Goal: Task Accomplishment & Management: Manage account settings

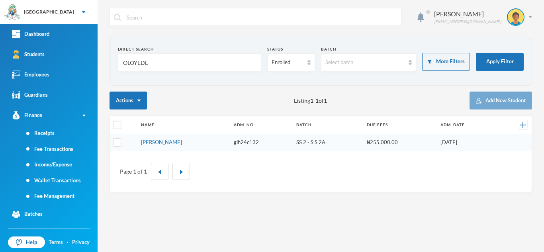
drag, startPoint x: 163, startPoint y: 59, endPoint x: 104, endPoint y: 59, distance: 58.5
click at [104, 59] on div "Aderogba Olumide olumide.aderogba@greenlandhall.org Direct Search OLOYEDE Statu…" at bounding box center [321, 126] width 446 height 252
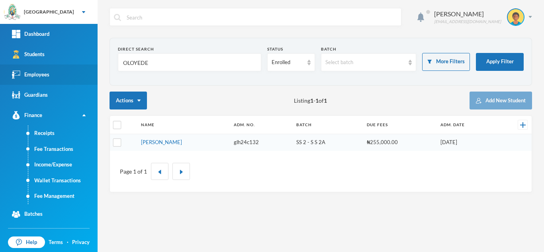
type input "a"
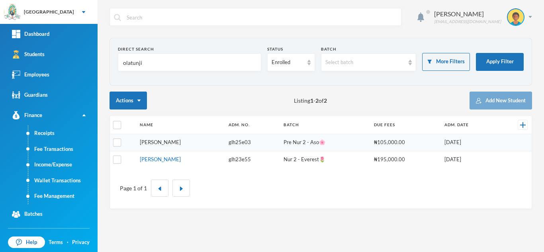
type input "olatunji"
click at [168, 142] on link "Olatunji, Emmanuella Oreofe" at bounding box center [160, 142] width 41 height 6
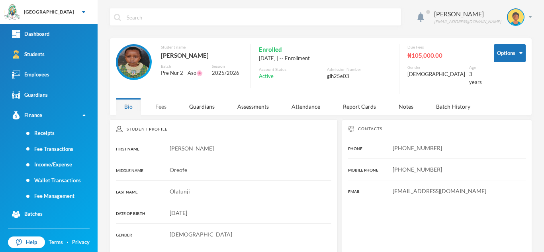
click at [156, 101] on div "Fees" at bounding box center [161, 106] width 28 height 17
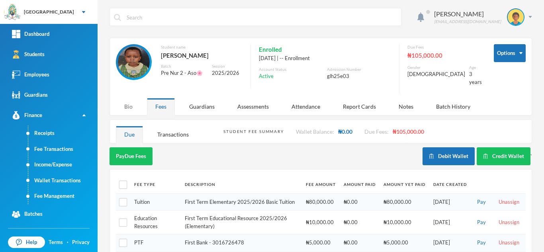
click at [127, 101] on div "Bio" at bounding box center [128, 106] width 25 height 17
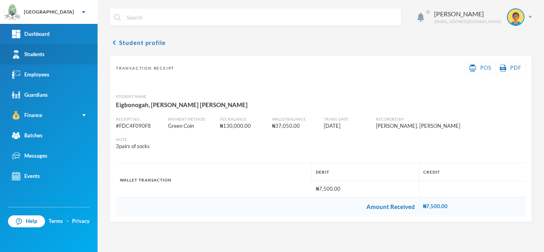
click at [58, 53] on link "Students" at bounding box center [49, 54] width 98 height 20
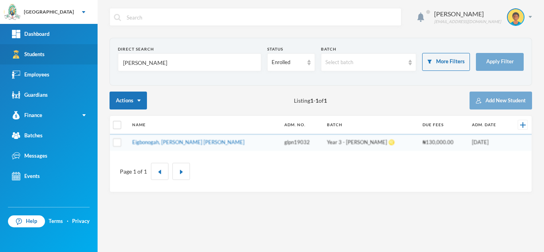
drag, startPoint x: 119, startPoint y: 62, endPoint x: 48, endPoint y: 60, distance: 71.3
click at [48, 60] on div "Greenland Hall Your Bluebic Account Greenland Hall Add a New School Dashboard S…" at bounding box center [272, 126] width 544 height 252
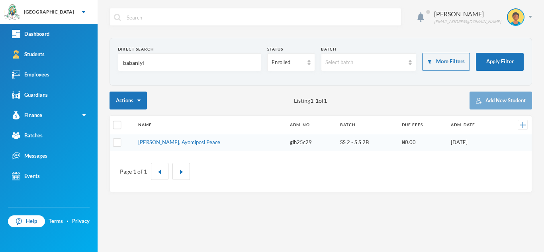
type input "babaniyi"
click at [172, 143] on tbody "Babaniyi, Ayomiposi Peace glh25c29 SS 2 - S S 2B ₦0.00 02/09/2025" at bounding box center [321, 142] width 422 height 17
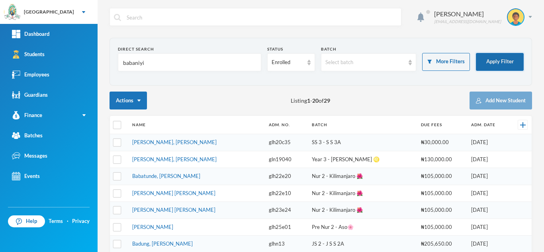
click at [490, 59] on button "Apply Filter" at bounding box center [500, 62] width 48 height 18
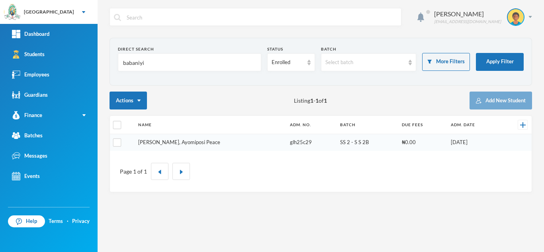
click at [156, 141] on link "Babaniyi, Ayomiposi Peace" at bounding box center [179, 142] width 82 height 6
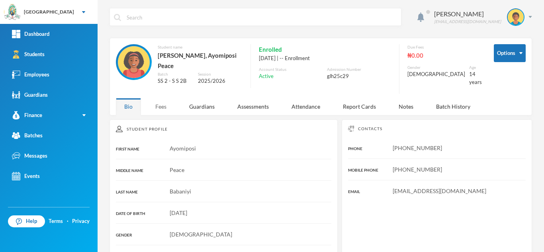
click at [156, 101] on div "Fees" at bounding box center [161, 106] width 28 height 17
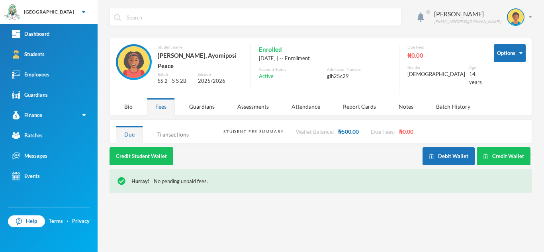
click at [175, 129] on div "Transactions" at bounding box center [173, 134] width 48 height 17
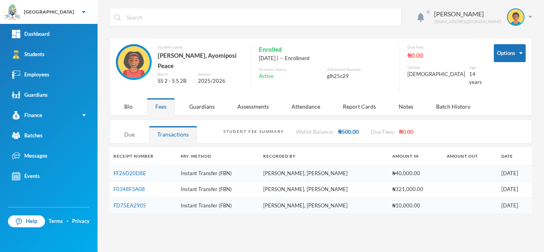
click at [126, 128] on div "Due" at bounding box center [129, 134] width 27 height 17
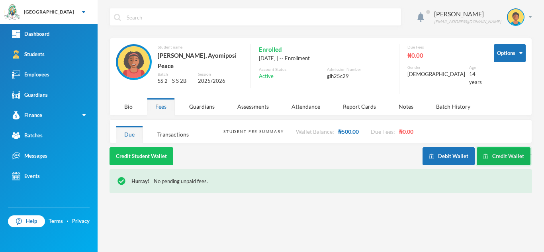
click at [509, 147] on button "Credit Wallet" at bounding box center [504, 156] width 54 height 18
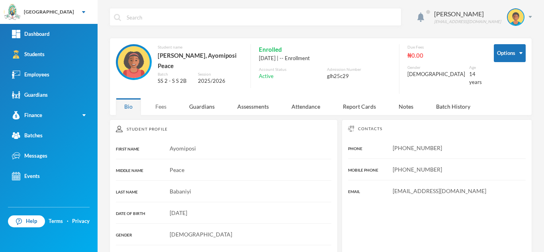
click at [162, 99] on div "Fees" at bounding box center [161, 106] width 28 height 17
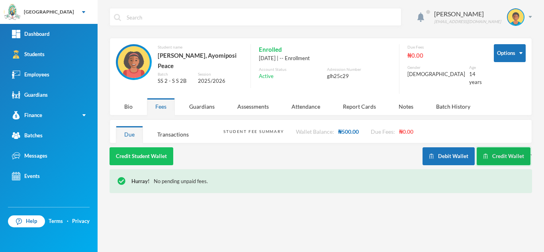
click at [497, 150] on button "Credit Wallet" at bounding box center [504, 156] width 54 height 18
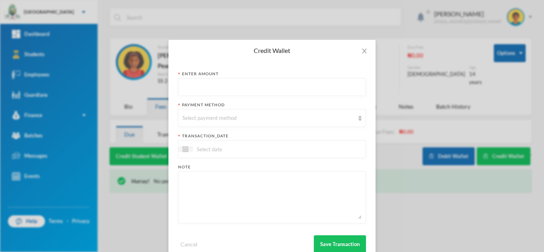
click at [209, 91] on input "text" at bounding box center [271, 87] width 179 height 18
type input "12000"
click at [227, 123] on div "Select payment method" at bounding box center [272, 118] width 188 height 18
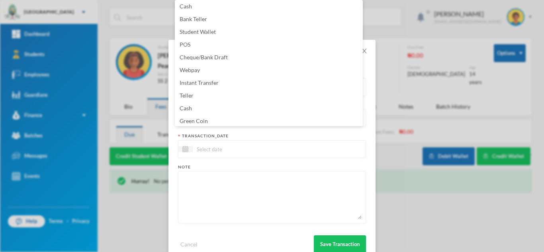
scroll to position [81, 0]
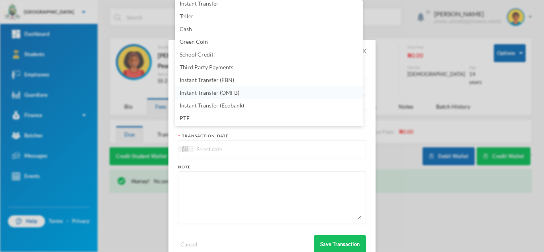
click at [225, 91] on span "Instant Transfer (OMFB)" at bounding box center [210, 92] width 60 height 7
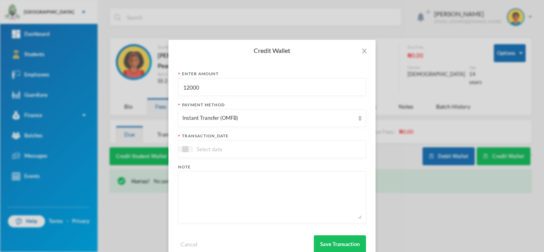
click at [217, 151] on input at bounding box center [226, 149] width 67 height 9
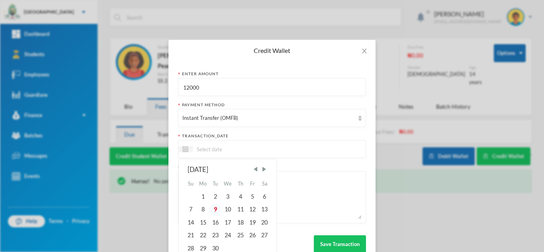
click at [210, 209] on div "9" at bounding box center [215, 209] width 12 height 13
type input "[DATE]"
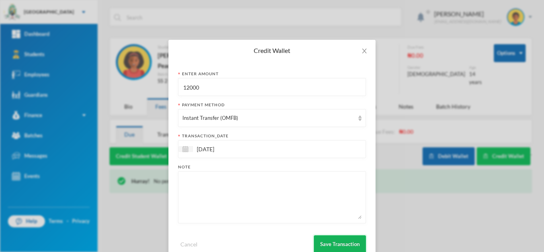
click at [325, 243] on button "Save Transaction" at bounding box center [340, 244] width 52 height 18
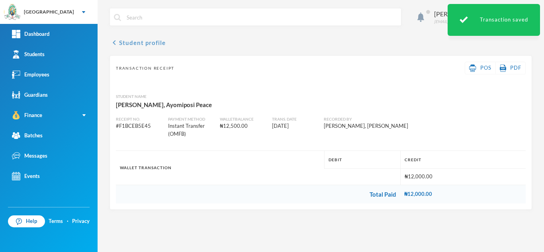
click at [125, 41] on button "chevron_left Student profile" at bounding box center [138, 43] width 56 height 10
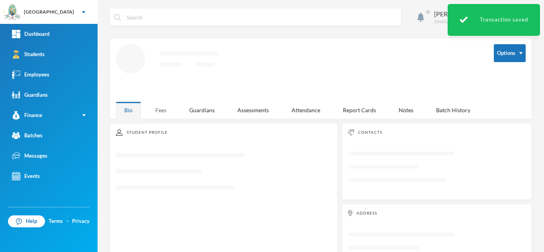
click at [161, 111] on div "Aderogba Olumide olumide.aderogba@greenlandhall.org Options Loading interface..…" at bounding box center [321, 126] width 446 height 252
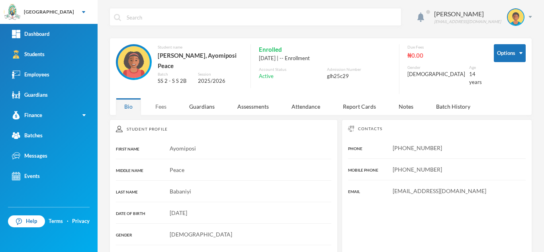
click at [155, 99] on div "Fees" at bounding box center [161, 106] width 28 height 17
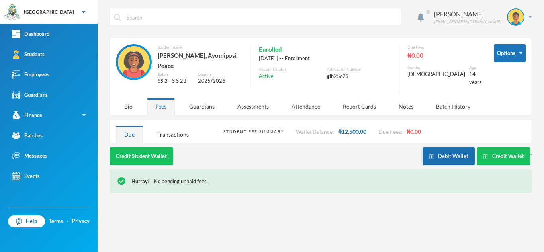
click at [441, 150] on button "Debit Wallet" at bounding box center [448, 156] width 52 height 18
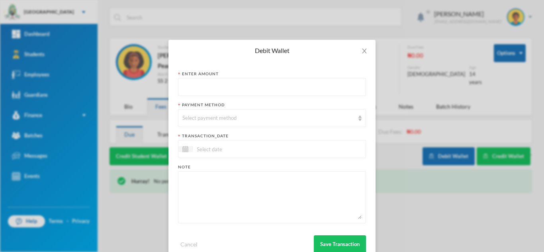
click at [285, 87] on input "text" at bounding box center [271, 87] width 179 height 18
type input "12000"
click at [208, 117] on div "Select payment method" at bounding box center [268, 118] width 172 height 8
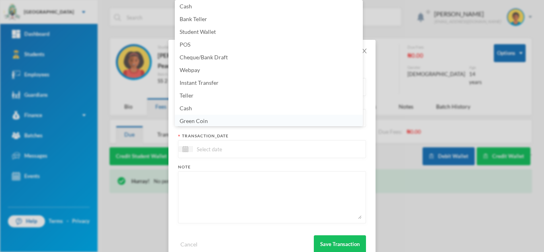
scroll to position [3, 0]
click at [243, 121] on li "Green Coin" at bounding box center [269, 119] width 188 height 13
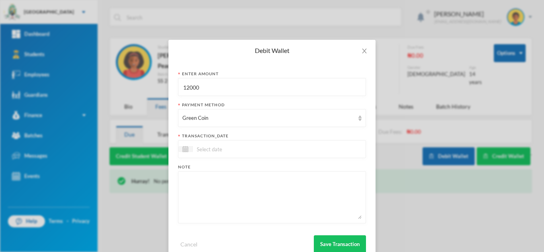
click at [234, 149] on input at bounding box center [226, 149] width 67 height 9
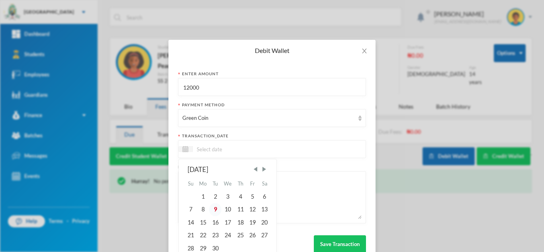
click at [212, 209] on div "9" at bounding box center [215, 209] width 12 height 13
type input "[DATE]"
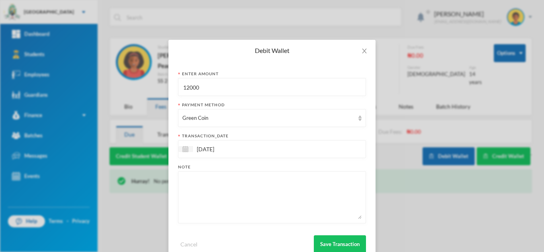
click at [240, 201] on textarea at bounding box center [271, 197] width 179 height 43
type textarea "12pcs of 80L"
click at [332, 242] on button "Save Transaction" at bounding box center [340, 244] width 52 height 18
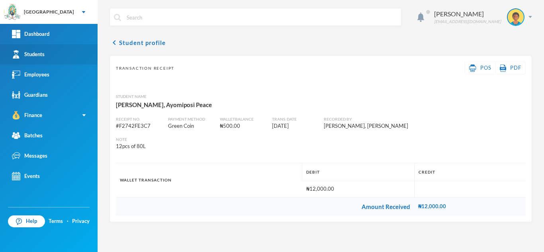
click at [47, 57] on link "Students" at bounding box center [49, 54] width 98 height 20
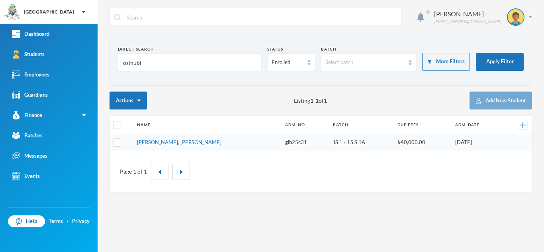
drag, startPoint x: 158, startPoint y: 70, endPoint x: 177, endPoint y: 76, distance: 20.0
click at [177, 76] on form "Direct Search osinubi Status Enrolled Batch Select batch More Filters Apply Fil…" at bounding box center [321, 61] width 406 height 31
click at [172, 143] on link "Osinubi, Emmanuel Oluwafemi" at bounding box center [179, 142] width 84 height 6
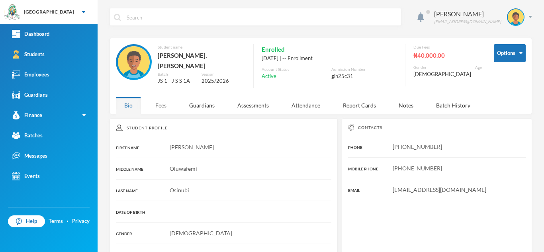
click at [161, 99] on div "Fees" at bounding box center [161, 105] width 28 height 17
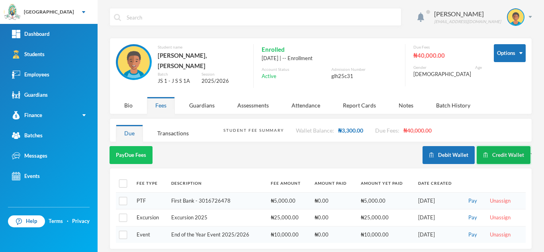
click at [505, 148] on button "Credit Wallet" at bounding box center [504, 155] width 54 height 18
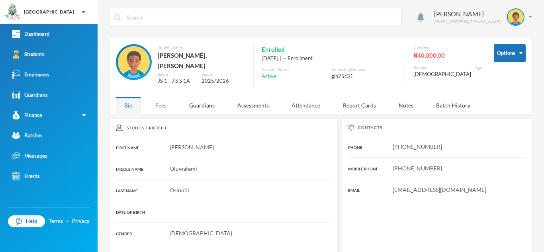
click at [163, 102] on div "Fees" at bounding box center [161, 105] width 28 height 17
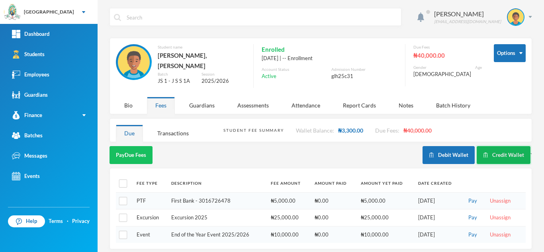
click at [492, 149] on button "Credit Wallet" at bounding box center [504, 155] width 54 height 18
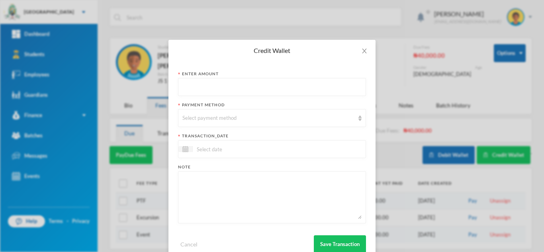
click at [202, 88] on input "text" at bounding box center [271, 87] width 179 height 18
type input "700"
click at [193, 121] on div "Select payment method" at bounding box center [268, 118] width 172 height 8
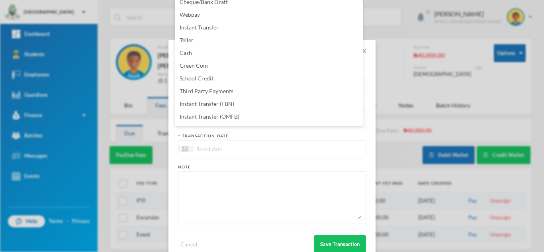
scroll to position [81, 0]
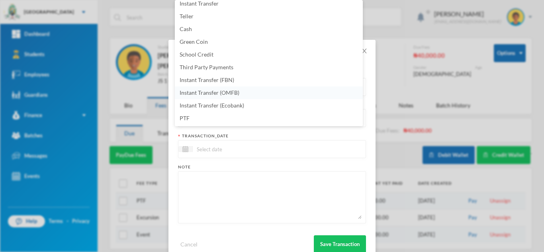
click at [268, 92] on li "Instant Transfer (OMFB)" at bounding box center [269, 92] width 188 height 13
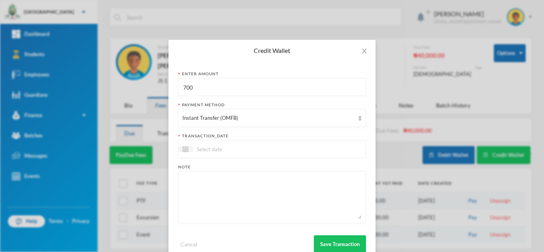
click at [242, 151] on input at bounding box center [226, 149] width 67 height 9
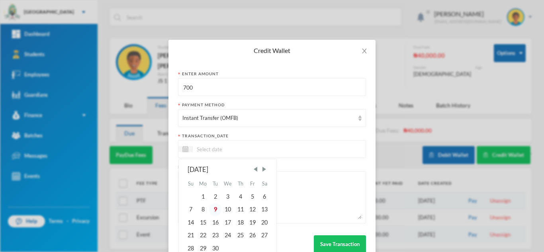
click at [213, 209] on div "9" at bounding box center [215, 209] width 12 height 13
type input "[DATE]"
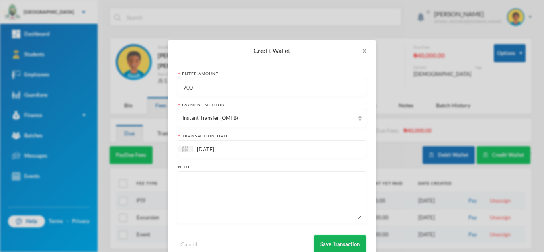
click at [324, 241] on button "Save Transaction" at bounding box center [340, 244] width 52 height 18
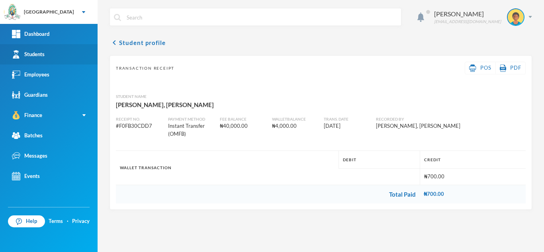
click at [57, 54] on link "Students" at bounding box center [49, 54] width 98 height 20
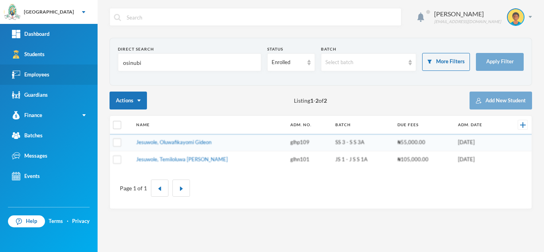
drag, startPoint x: 150, startPoint y: 66, endPoint x: 16, endPoint y: 65, distance: 134.2
click at [16, 65] on div "Greenland Hall Your Bluebic Account Greenland Hall Add a New School Dashboard S…" at bounding box center [272, 126] width 544 height 252
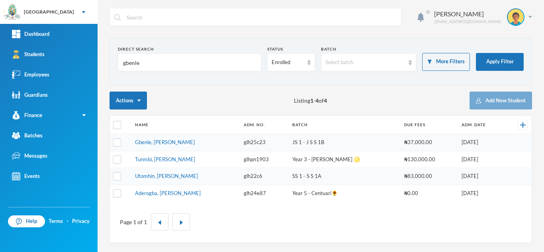
type input "gbenle"
click at [159, 145] on td "Gbenle, Melvin Emmanuel" at bounding box center [185, 142] width 109 height 17
click at [157, 140] on link "Gbenle, Melvin Emmanuel" at bounding box center [165, 142] width 60 height 6
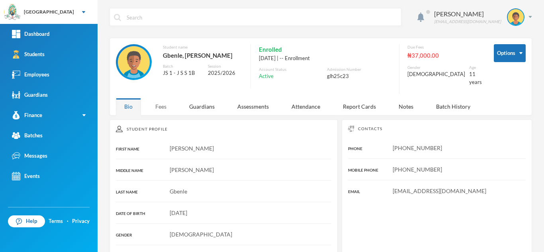
click at [164, 106] on div "Fees" at bounding box center [161, 106] width 28 height 17
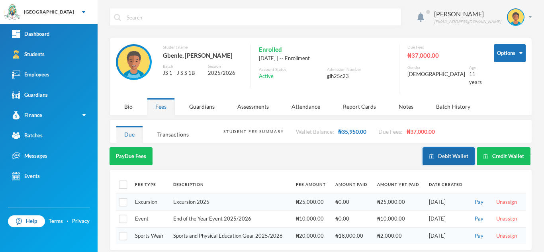
click at [445, 147] on button "Debit Wallet" at bounding box center [448, 156] width 52 height 18
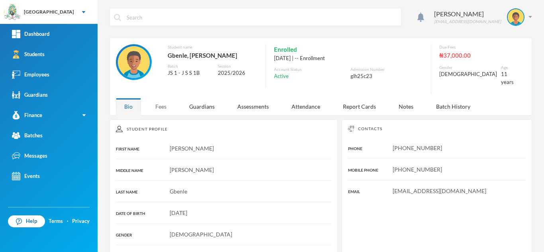
click at [163, 98] on div "Fees" at bounding box center [161, 106] width 28 height 17
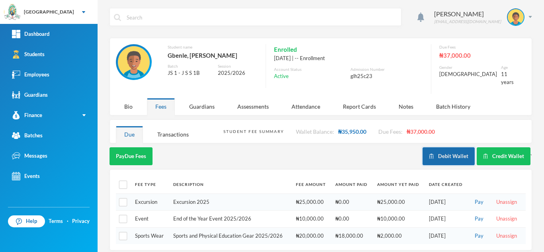
click at [445, 148] on button "Debit Wallet" at bounding box center [448, 156] width 52 height 18
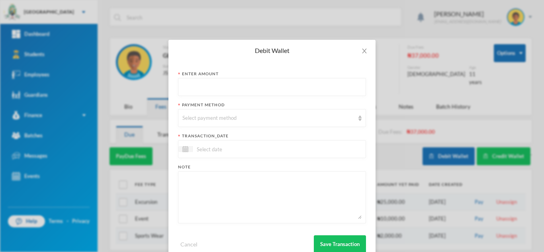
click at [281, 88] on input "text" at bounding box center [271, 87] width 179 height 18
type input "4000"
click at [260, 117] on div "Select payment method" at bounding box center [268, 118] width 172 height 8
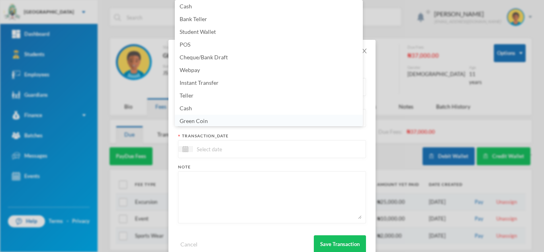
scroll to position [3, 0]
click at [205, 120] on span "Green Coin" at bounding box center [194, 119] width 28 height 7
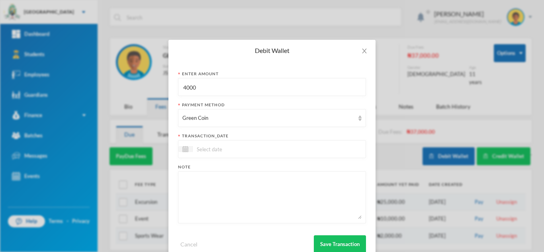
click at [216, 144] on div at bounding box center [272, 149] width 188 height 18
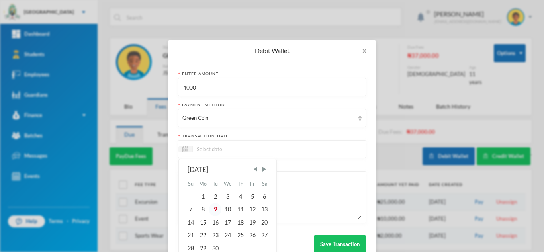
click at [212, 210] on div "9" at bounding box center [215, 209] width 12 height 13
type input "[DATE]"
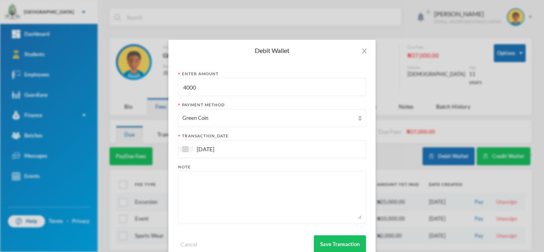
click at [212, 210] on textarea at bounding box center [271, 197] width 179 height 43
type textarea "new general mathematics"
click at [343, 239] on button "Save Transaction" at bounding box center [340, 244] width 52 height 18
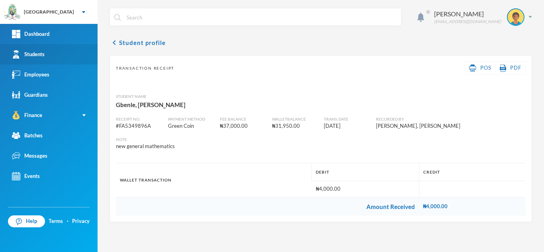
click at [78, 55] on link "Students" at bounding box center [49, 54] width 98 height 20
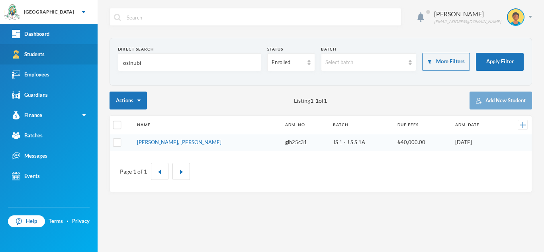
drag, startPoint x: 162, startPoint y: 58, endPoint x: 92, endPoint y: 64, distance: 70.7
click at [92, 64] on div "Greenland Hall Your Bluebic Account Greenland Hall Add a New School Dashboard S…" at bounding box center [272, 126] width 544 height 252
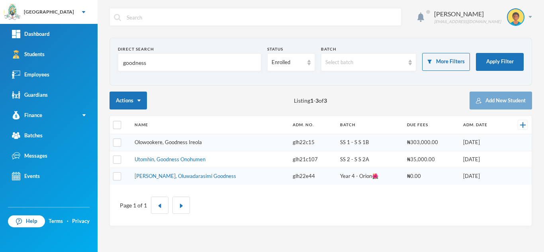
type input "goodness"
click at [170, 141] on link "Olowookere, Goodness Ireola" at bounding box center [168, 142] width 67 height 6
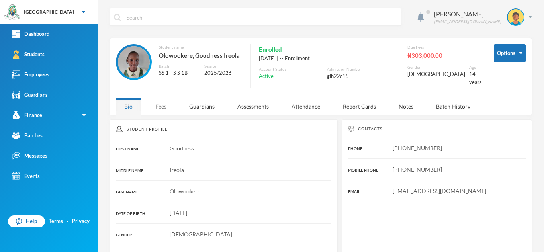
click at [162, 100] on div "Fees" at bounding box center [161, 106] width 28 height 17
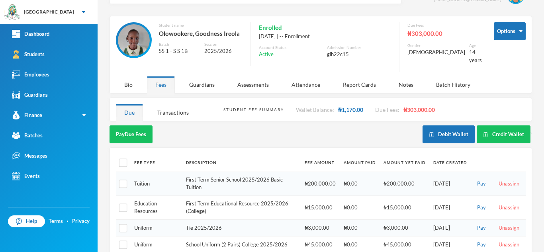
scroll to position [36, 0]
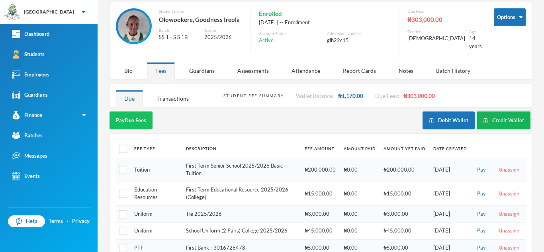
click at [495, 115] on button "Credit Wallet" at bounding box center [504, 120] width 54 height 18
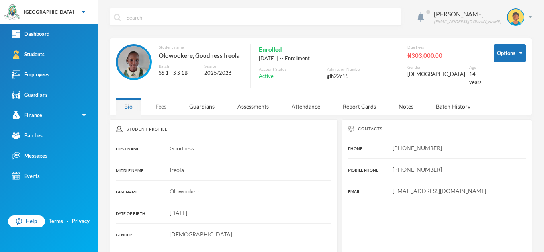
click at [159, 98] on div "Fees" at bounding box center [161, 106] width 28 height 17
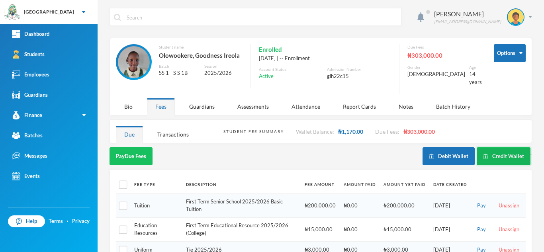
click at [485, 151] on button "Credit Wallet" at bounding box center [504, 156] width 54 height 18
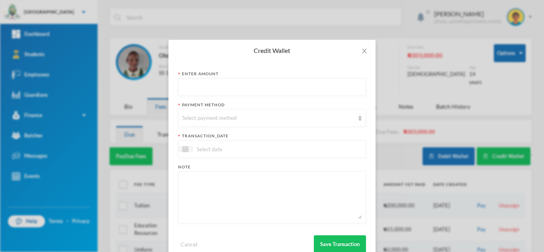
click at [250, 92] on input "text" at bounding box center [271, 87] width 179 height 18
type input "27000"
click at [240, 117] on div "Select payment method" at bounding box center [268, 118] width 172 height 8
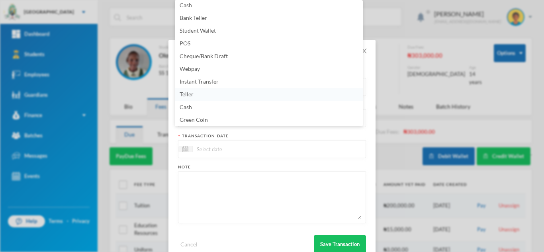
scroll to position [2, 0]
click at [249, 46] on li "POS" at bounding box center [269, 44] width 188 height 13
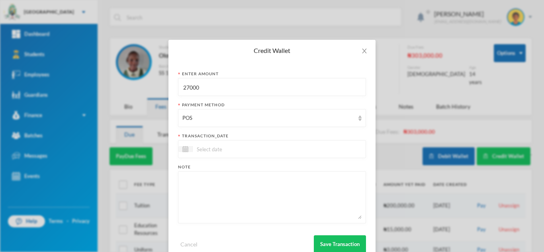
click at [290, 144] on div at bounding box center [272, 149] width 188 height 18
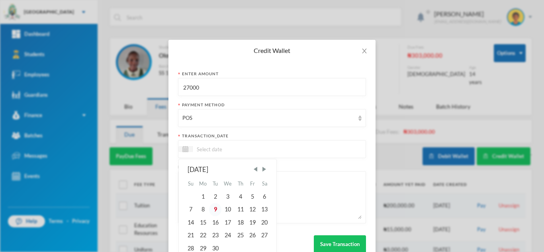
click at [214, 207] on div "9" at bounding box center [215, 209] width 12 height 13
type input "[DATE]"
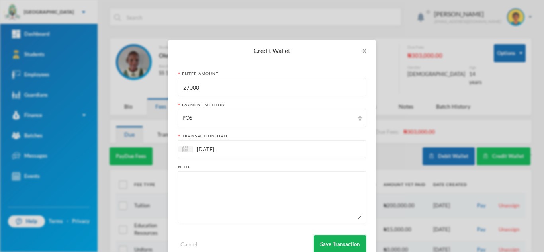
click at [321, 243] on button "Save Transaction" at bounding box center [340, 244] width 52 height 18
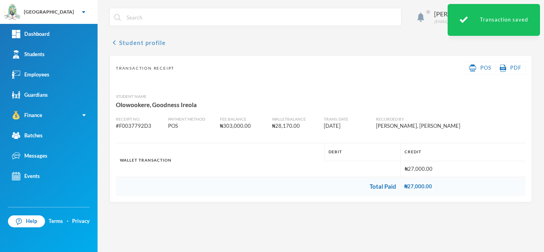
click at [129, 43] on button "chevron_left Student profile" at bounding box center [138, 43] width 56 height 10
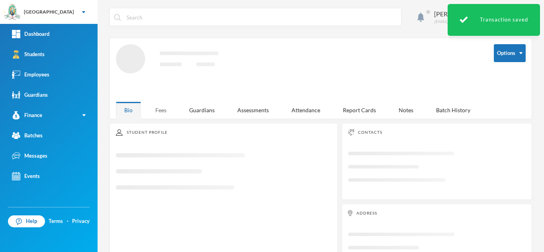
click at [158, 109] on div "Fees" at bounding box center [161, 110] width 28 height 17
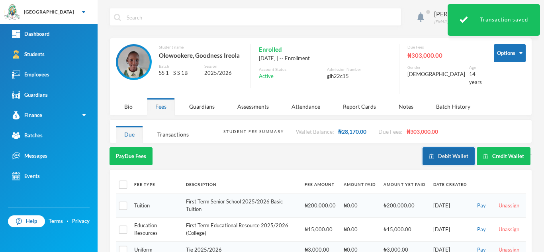
click at [435, 147] on button "Debit Wallet" at bounding box center [448, 156] width 52 height 18
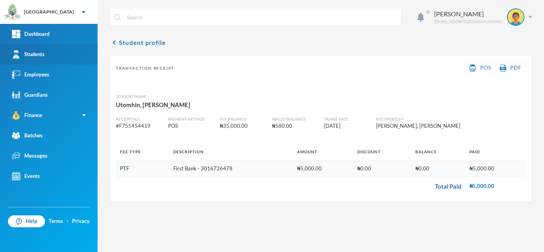
click at [57, 53] on link "Students" at bounding box center [49, 54] width 98 height 20
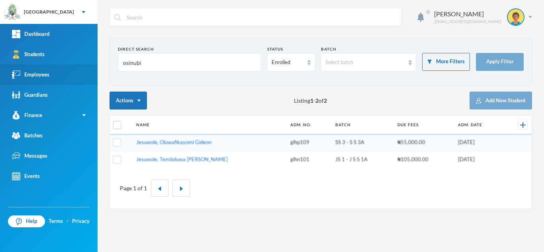
drag, startPoint x: 173, startPoint y: 65, endPoint x: 0, endPoint y: 66, distance: 173.2
click at [0, 66] on div "Greenland Hall Your Bluebic Account Greenland Hall Add a New School Dashboard S…" at bounding box center [272, 126] width 544 height 252
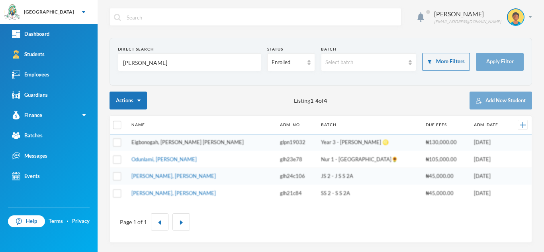
type input "[PERSON_NAME]"
click at [153, 145] on link "Eigbonogah, [PERSON_NAME] [PERSON_NAME]" at bounding box center [187, 142] width 112 height 6
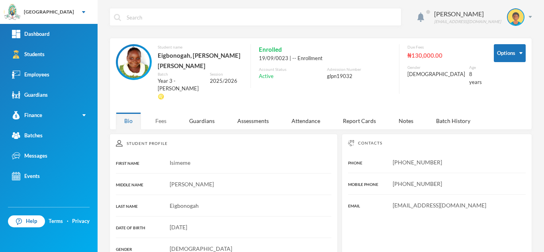
click at [158, 112] on div "Fees" at bounding box center [161, 120] width 28 height 17
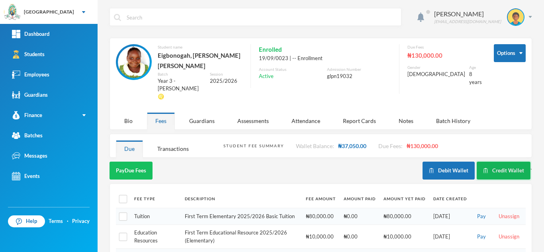
click at [479, 162] on button "Credit Wallet" at bounding box center [504, 171] width 54 height 18
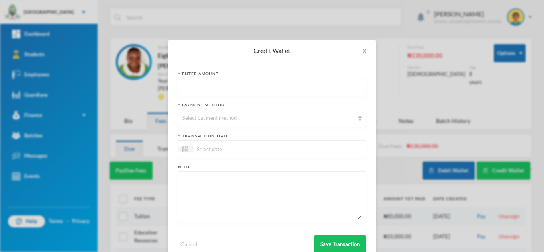
click at [195, 89] on input "text" at bounding box center [271, 87] width 179 height 18
type input "95450"
click at [203, 118] on div "Select payment method" at bounding box center [268, 118] width 172 height 8
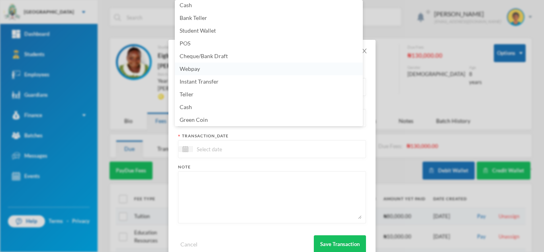
scroll to position [2, 0]
click at [192, 46] on li "POS" at bounding box center [269, 44] width 188 height 13
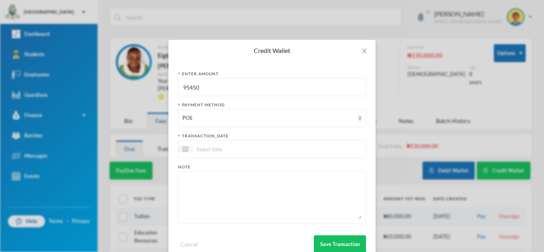
click at [205, 153] on input at bounding box center [226, 149] width 67 height 9
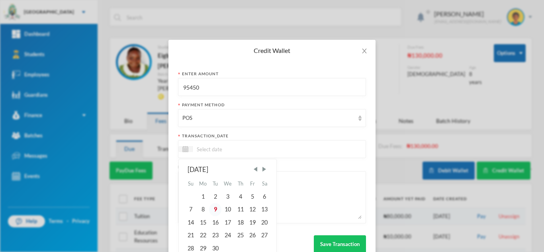
click at [211, 209] on div "9" at bounding box center [215, 209] width 12 height 13
type input "09/09/2025"
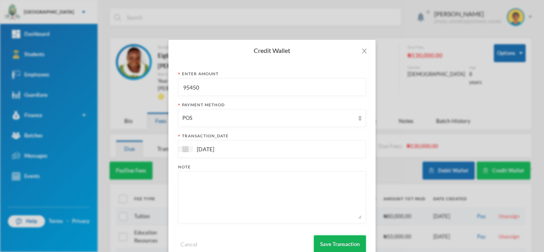
click at [330, 239] on button "Save Transaction" at bounding box center [340, 244] width 52 height 18
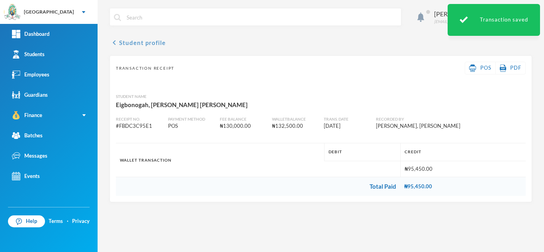
click at [136, 43] on button "chevron_left Student profile" at bounding box center [138, 43] width 56 height 10
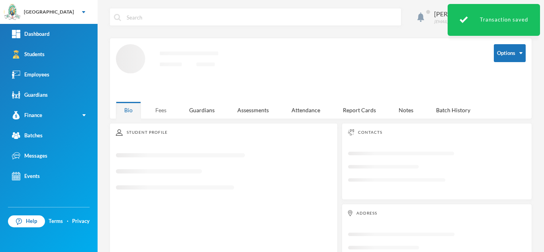
click at [160, 108] on div "Fees" at bounding box center [161, 110] width 28 height 17
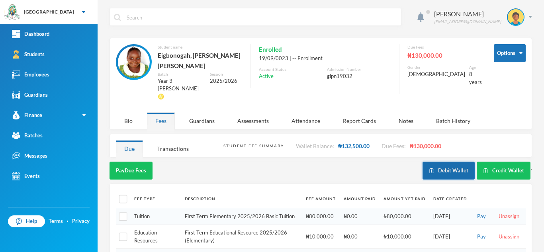
click at [439, 162] on button "Debit Wallet" at bounding box center [448, 171] width 52 height 18
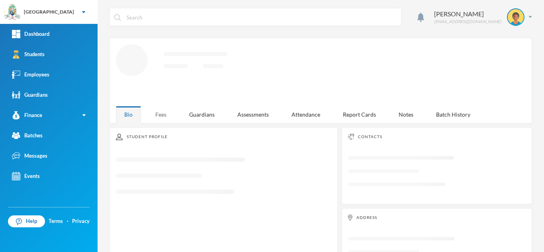
click at [156, 113] on div "Fees" at bounding box center [161, 114] width 28 height 17
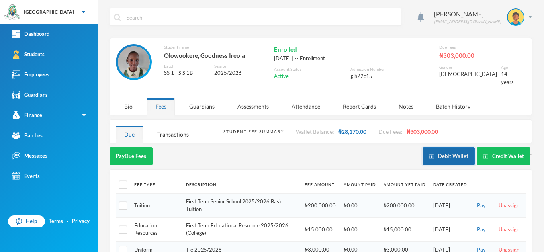
click at [440, 147] on button "Debit Wallet" at bounding box center [448, 156] width 52 height 18
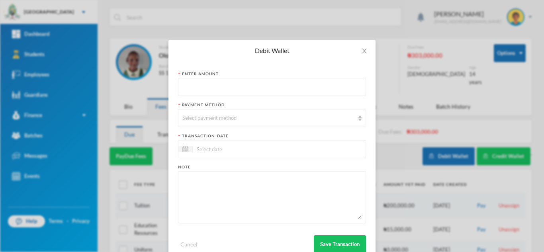
click at [264, 84] on input "text" at bounding box center [271, 87] width 179 height 18
type input "7"
type input "27000"
click at [245, 115] on div "Select payment method" at bounding box center [268, 118] width 172 height 8
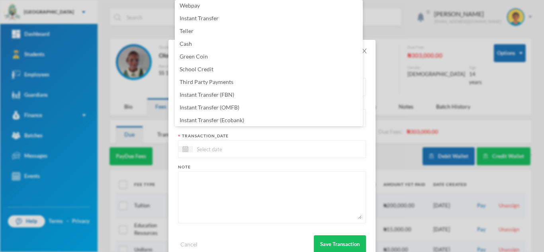
scroll to position [81, 0]
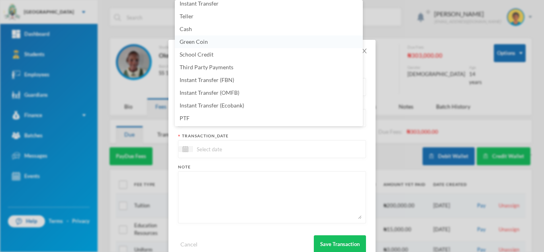
click at [201, 43] on span "Green Coin" at bounding box center [194, 41] width 28 height 7
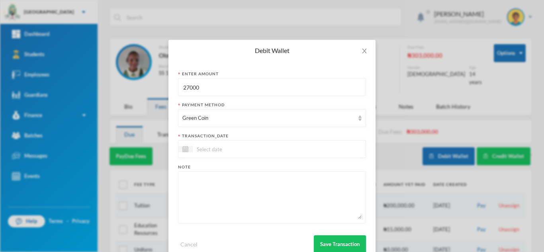
click at [201, 150] on input at bounding box center [226, 149] width 67 height 9
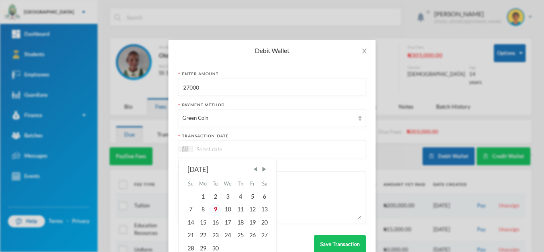
click at [211, 206] on div "9" at bounding box center [215, 209] width 12 height 13
type input "[DATE]"
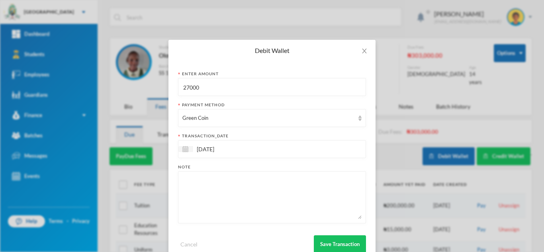
click at [226, 189] on textarea at bounding box center [271, 197] width 179 height 43
type textarea "12pcs 0f 80L and 2 pairs of socks"
click at [323, 246] on button "Save Transaction" at bounding box center [340, 244] width 52 height 18
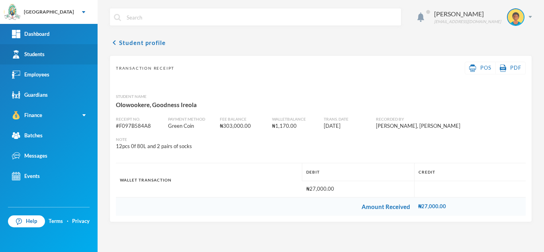
click at [37, 59] on link "Students" at bounding box center [49, 54] width 98 height 20
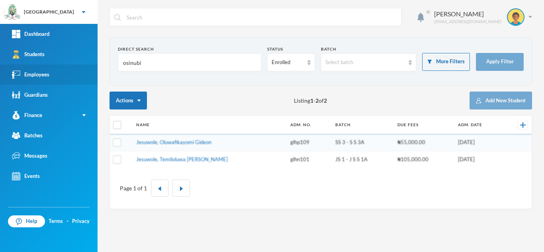
drag, startPoint x: 160, startPoint y: 63, endPoint x: 71, endPoint y: 65, distance: 89.2
click at [71, 65] on div "Greenland Hall Your Bluebic Account Greenland Hall Add a New School Dashboard S…" at bounding box center [272, 126] width 544 height 252
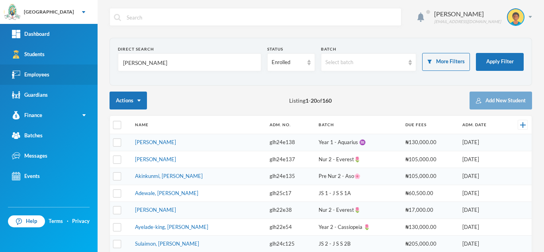
type input "abiodun"
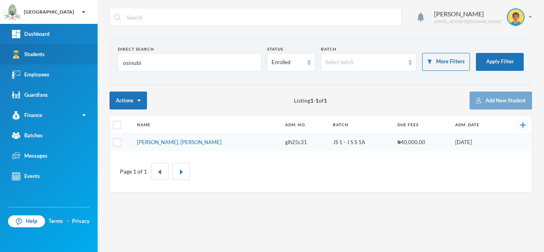
drag, startPoint x: 150, startPoint y: 67, endPoint x: 87, endPoint y: 59, distance: 63.4
click at [87, 59] on div "Greenland Hall Your Bluebic Account Greenland Hall Add a New School Dashboard S…" at bounding box center [272, 126] width 544 height 252
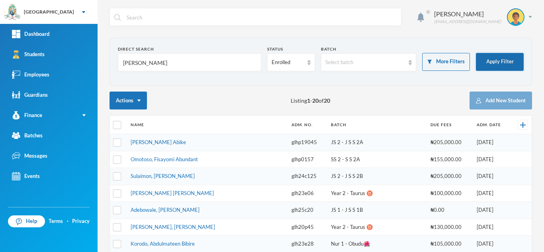
type input "[PERSON_NAME]"
click at [487, 59] on button "Apply Filter" at bounding box center [500, 62] width 48 height 18
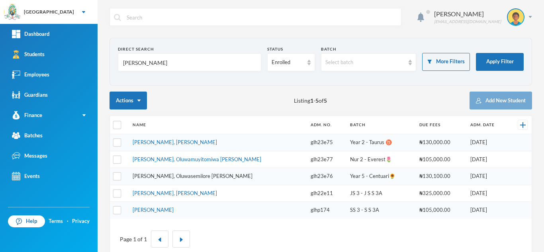
click at [178, 176] on link "Abiodun, Oluwasemilore Martha" at bounding box center [193, 176] width 120 height 6
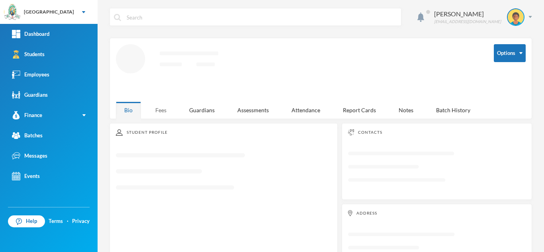
click at [164, 114] on div "Fees" at bounding box center [161, 110] width 28 height 17
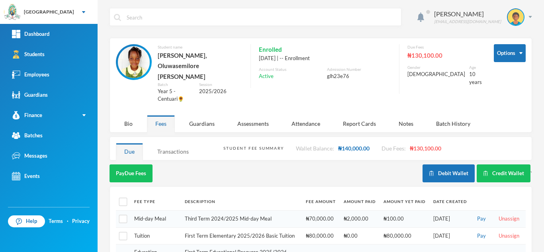
click at [169, 143] on div "Transactions" at bounding box center [173, 151] width 48 height 17
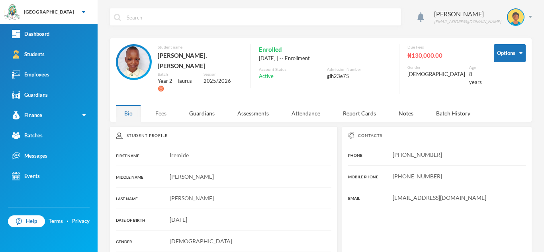
click at [162, 105] on div "Fees" at bounding box center [161, 113] width 28 height 17
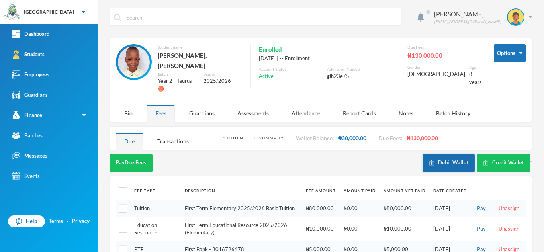
click at [435, 154] on button "Debit Wallet" at bounding box center [448, 163] width 52 height 18
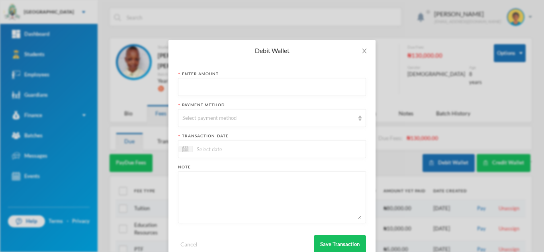
click at [190, 86] on input "text" at bounding box center [271, 87] width 179 height 18
type input "30000"
click at [197, 116] on div "Select payment method" at bounding box center [268, 118] width 172 height 8
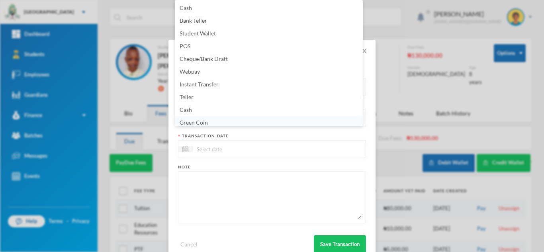
scroll to position [3, 0]
click at [211, 118] on li "Green Coin" at bounding box center [269, 119] width 188 height 13
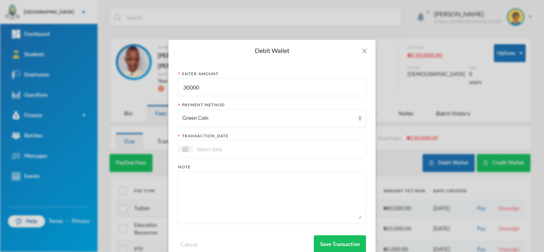
click at [211, 144] on div at bounding box center [272, 149] width 188 height 18
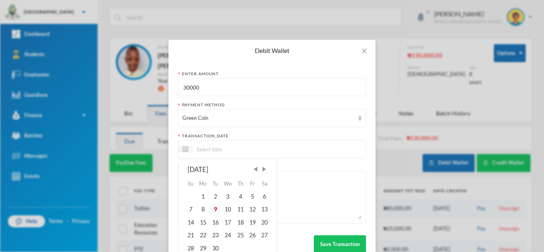
click at [215, 206] on div "9" at bounding box center [215, 209] width 12 height 13
type input "09/09/2025"
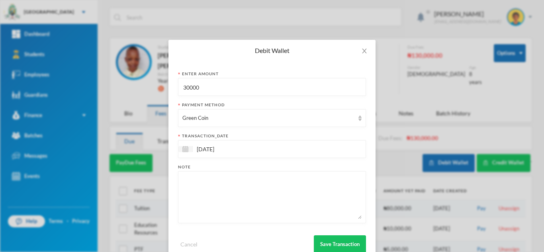
click at [262, 189] on textarea at bounding box center [271, 197] width 179 height 43
type textarea "books"
click at [343, 240] on button "Save Transaction" at bounding box center [340, 244] width 52 height 18
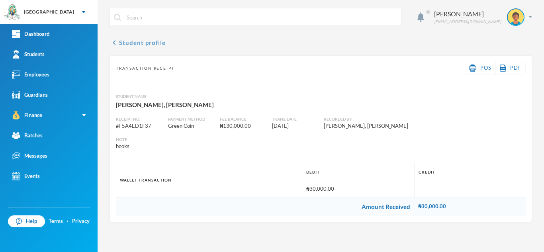
click at [135, 42] on button "chevron_left Student profile" at bounding box center [138, 43] width 56 height 10
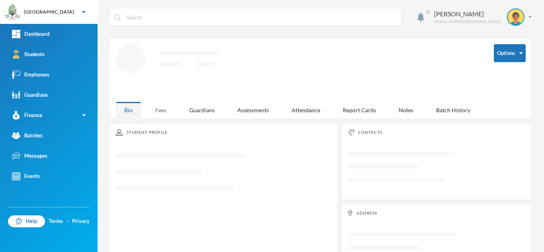
click at [162, 106] on div "Fees" at bounding box center [161, 110] width 28 height 17
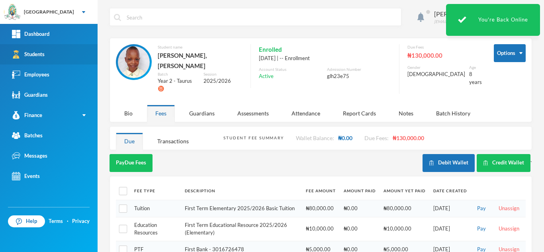
click at [61, 53] on link "Students" at bounding box center [49, 54] width 98 height 20
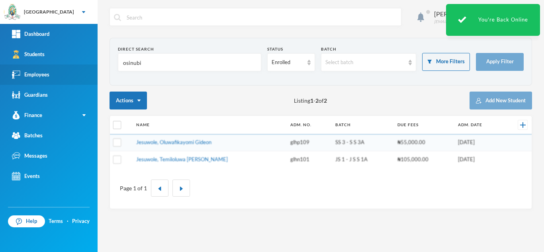
drag, startPoint x: 145, startPoint y: 67, endPoint x: 76, endPoint y: 65, distance: 69.7
click at [76, 65] on div "Greenland Hall Your Bluebic Account Greenland Hall Add a New School Dashboard S…" at bounding box center [272, 126] width 544 height 252
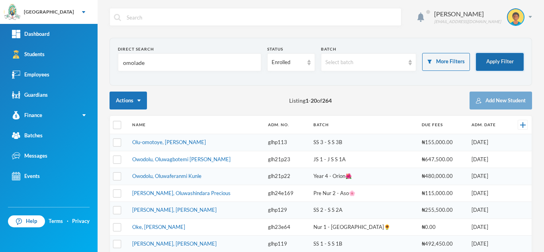
type input "omolade"
click at [480, 64] on button "Apply Filter" at bounding box center [500, 62] width 48 height 18
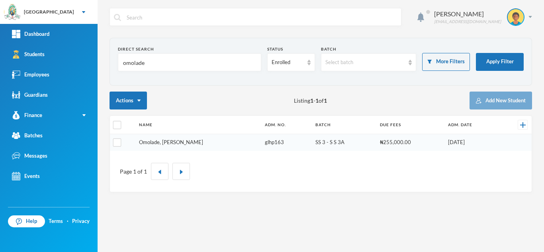
click at [177, 141] on link "Omolade, Motolani Emmanuel" at bounding box center [171, 142] width 64 height 6
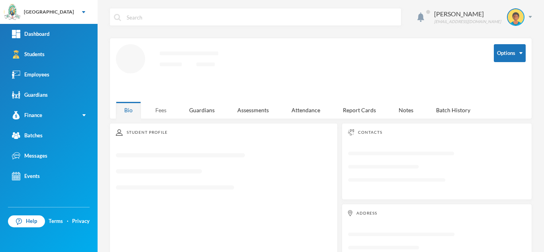
click at [163, 108] on div "Fees" at bounding box center [161, 110] width 28 height 17
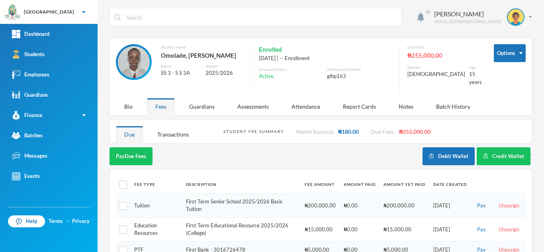
scroll to position [39, 0]
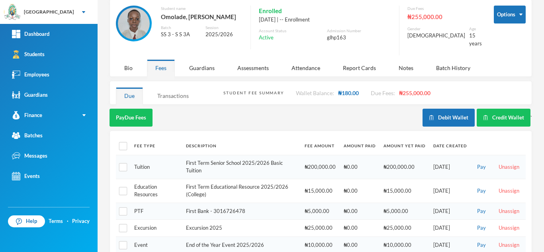
click at [176, 88] on div "Transactions" at bounding box center [173, 95] width 48 height 17
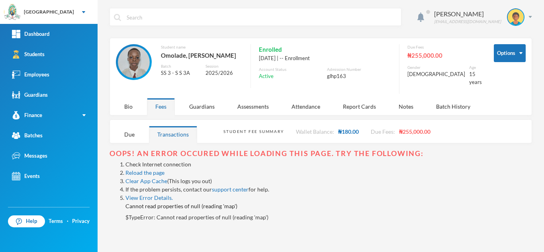
scroll to position [0, 0]
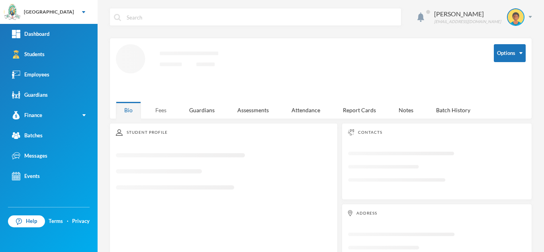
click at [167, 107] on div "Fees" at bounding box center [161, 110] width 28 height 17
click at [165, 107] on div "Fees" at bounding box center [161, 110] width 28 height 17
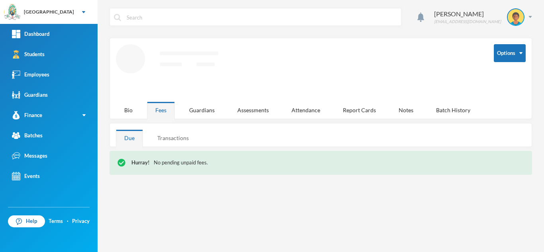
click at [186, 138] on div "Transactions" at bounding box center [173, 137] width 48 height 17
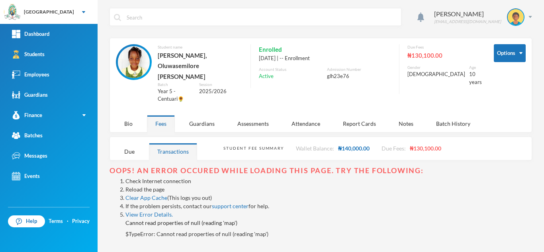
click at [139, 186] on link "Reload the page" at bounding box center [144, 189] width 39 height 7
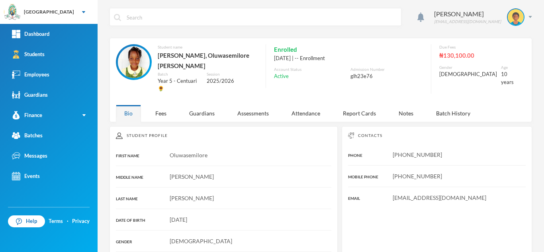
click at [165, 113] on div "Aderogba Olumide olumide.aderogba@greenlandhall.org Student name Abiodun, Oluwa…" at bounding box center [321, 126] width 446 height 252
click at [164, 105] on div "Fees" at bounding box center [161, 113] width 28 height 17
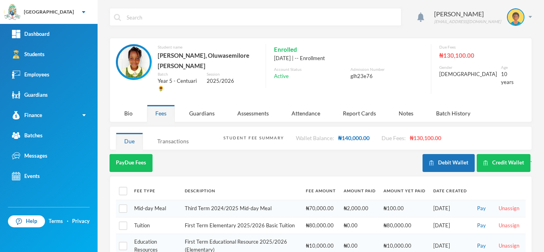
click at [170, 133] on div "Transactions" at bounding box center [173, 141] width 48 height 17
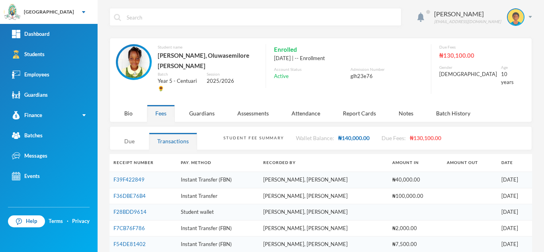
click at [134, 133] on div "Due" at bounding box center [129, 141] width 27 height 17
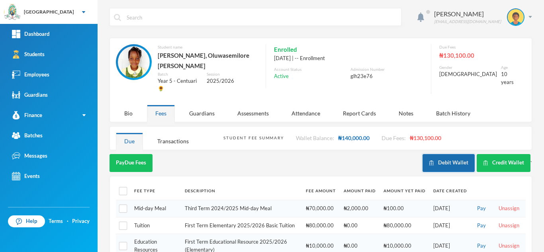
click at [439, 154] on button "Debit Wallet" at bounding box center [448, 163] width 52 height 18
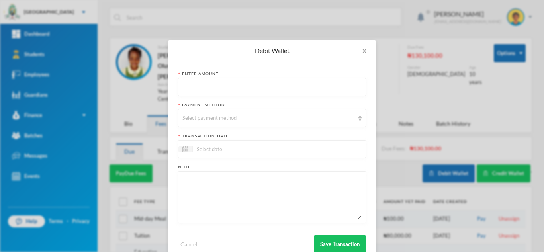
click at [203, 89] on input "text" at bounding box center [271, 87] width 179 height 18
type input "84100"
click at [203, 115] on div "Select payment method" at bounding box center [268, 118] width 172 height 8
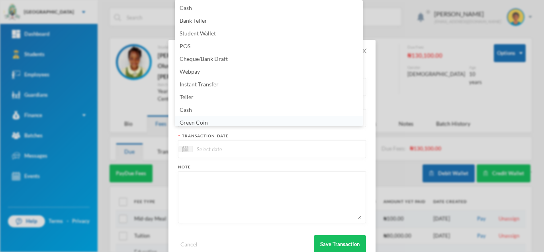
scroll to position [3, 0]
click at [210, 119] on li "Green Coin" at bounding box center [269, 119] width 188 height 13
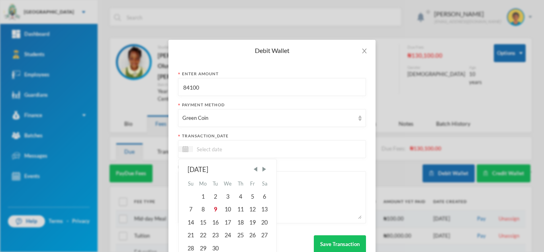
click at [208, 151] on input at bounding box center [226, 149] width 67 height 9
click at [209, 207] on div "9" at bounding box center [215, 209] width 12 height 13
type input "09/09/2025"
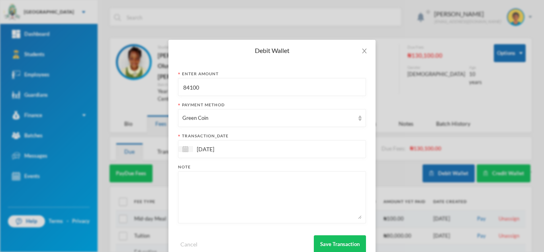
click at [210, 200] on textarea at bounding box center [271, 197] width 179 height 43
click at [222, 217] on textarea "y" at bounding box center [271, 197] width 179 height 43
drag, startPoint x: 222, startPoint y: 217, endPoint x: 171, endPoint y: 182, distance: 62.1
click at [171, 182] on div "Enter Amount 84100 Payment Method Green Coin transaction_date 09/09/2025 Note y…" at bounding box center [271, 161] width 207 height 201
paste textarea "Note Yoruba, CCA, nelson handwriting, reddot english, quantitative, verbal, puz…"
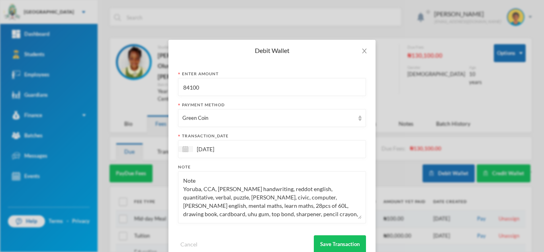
drag, startPoint x: 200, startPoint y: 180, endPoint x: 157, endPoint y: 176, distance: 43.2
click at [157, 176] on div "Debit Wallet Enter Amount 84100 Payment Method Green Coin transaction_date 09/0…" at bounding box center [272, 126] width 544 height 252
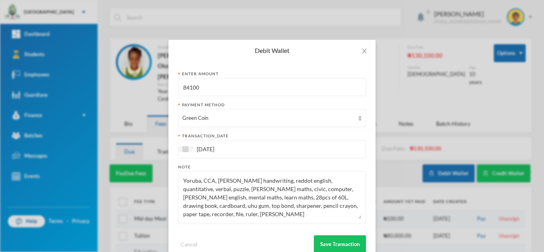
click at [204, 205] on textarea "Yoruba, CCA, nelson handwriting, reddot english, quantitative, verbal, puzzle, …" at bounding box center [271, 197] width 179 height 43
drag, startPoint x: 265, startPoint y: 205, endPoint x: 334, endPoint y: 219, distance: 70.4
click at [334, 219] on div "Yoruba, CCA, nelson handwriting, reddot english, quantitative, verbal, puzzle, …" at bounding box center [272, 197] width 188 height 52
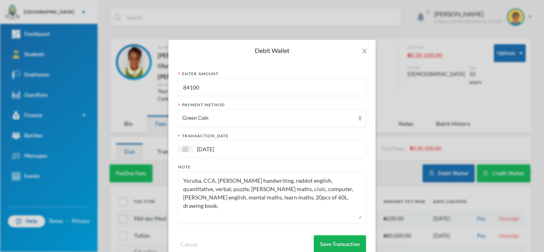
type textarea "Yoruba, CCA, nelson handwriting, reddot english, quantitative, verbal, puzzle, …"
click at [340, 242] on button "Save Transaction" at bounding box center [340, 244] width 52 height 18
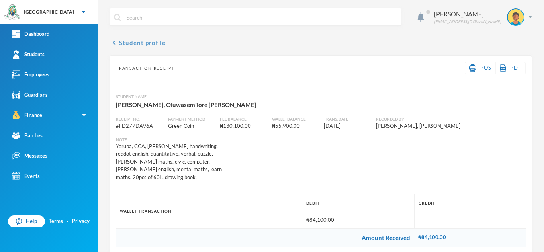
click at [128, 41] on button "chevron_left Student profile" at bounding box center [138, 43] width 56 height 10
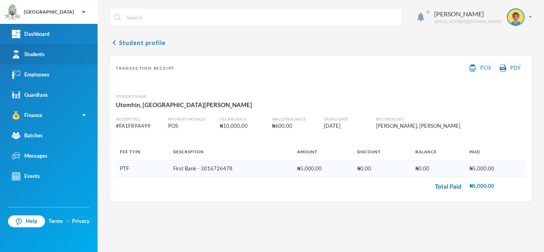
click at [42, 58] on div "Students" at bounding box center [28, 54] width 33 height 8
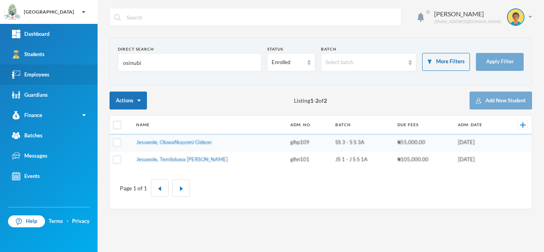
drag, startPoint x: 151, startPoint y: 68, endPoint x: 27, endPoint y: 70, distance: 124.7
click at [27, 70] on div "Greenland Hall Your Bluebic Account Greenland Hall Add a New School Dashboard S…" at bounding box center [272, 126] width 544 height 252
type input "t"
drag, startPoint x: 152, startPoint y: 67, endPoint x: 0, endPoint y: 73, distance: 152.2
click at [0, 73] on div "Greenland Hall Your Bluebic Account Greenland Hall Add a New School Dashboard S…" at bounding box center [272, 126] width 544 height 252
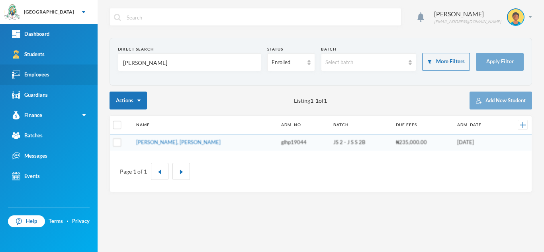
type input "[PERSON_NAME]"
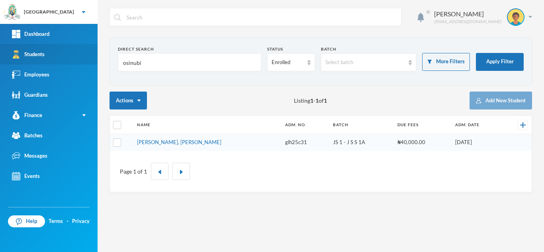
drag, startPoint x: 147, startPoint y: 67, endPoint x: 70, endPoint y: 56, distance: 78.1
click at [70, 56] on div "Greenland Hall Your Bluebic Account Greenland Hall Add a New School Dashboard S…" at bounding box center [272, 126] width 544 height 252
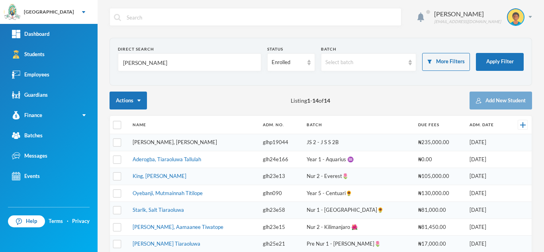
type input "timothy"
click at [142, 140] on link "Timothy, Teniola Faith" at bounding box center [175, 142] width 84 height 6
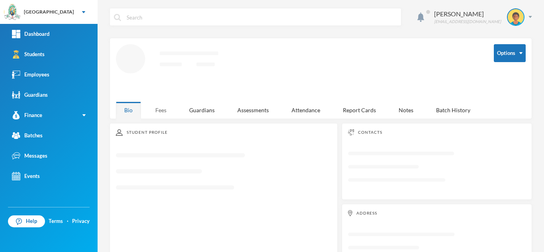
click at [162, 108] on div "Fees" at bounding box center [161, 110] width 28 height 17
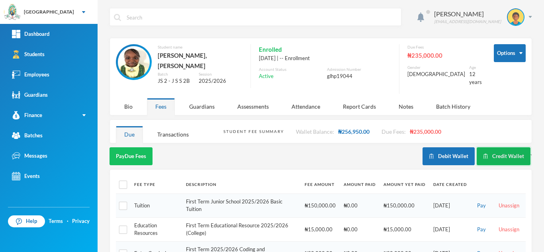
click at [489, 151] on button "Credit Wallet" at bounding box center [504, 156] width 54 height 18
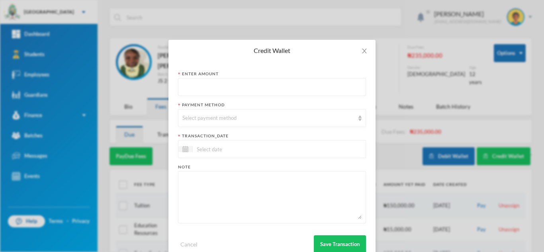
click at [203, 87] on input "text" at bounding box center [271, 87] width 179 height 18
type input "46050"
click at [208, 122] on div "Select payment method" at bounding box center [272, 118] width 188 height 18
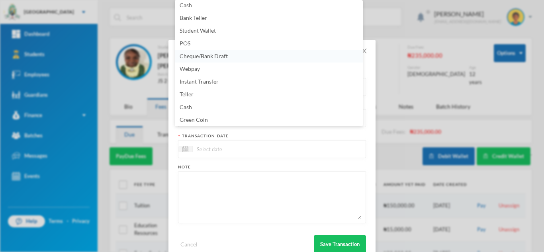
scroll to position [2, 0]
click at [176, 46] on li "POS" at bounding box center [269, 44] width 188 height 13
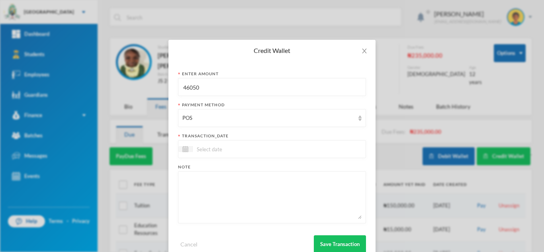
click at [217, 149] on input at bounding box center [226, 149] width 67 height 9
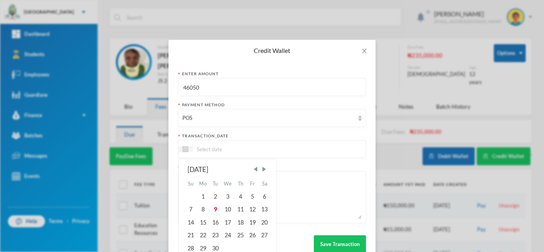
click at [212, 207] on div "9" at bounding box center [215, 209] width 12 height 13
type input "[DATE]"
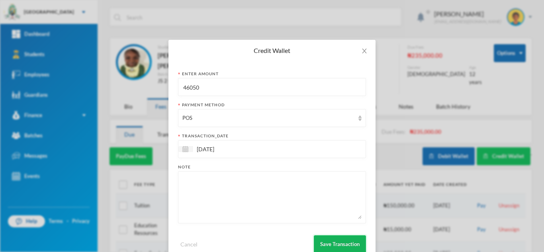
click at [331, 242] on button "Save Transaction" at bounding box center [340, 244] width 52 height 18
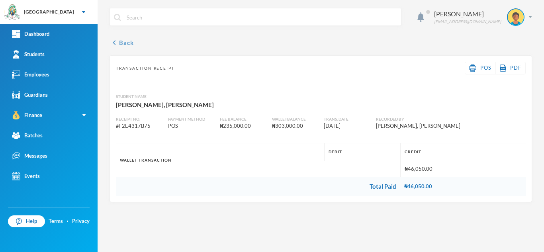
click at [121, 40] on button "chevron_left Back" at bounding box center [122, 43] width 24 height 10
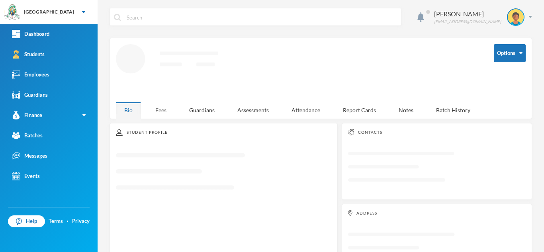
click at [158, 105] on div "Fees" at bounding box center [161, 110] width 28 height 17
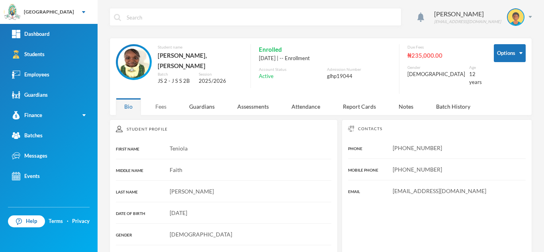
click at [164, 100] on div "Fees" at bounding box center [161, 106] width 28 height 17
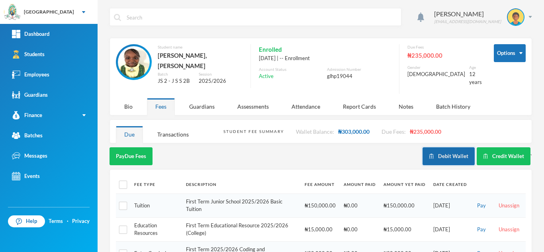
click at [430, 155] on button "Debit Wallet" at bounding box center [448, 156] width 52 height 18
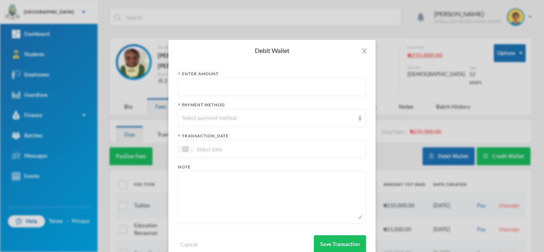
click at [291, 89] on input "text" at bounding box center [271, 87] width 179 height 18
type input "46050"
click at [291, 124] on div "Select payment method" at bounding box center [272, 118] width 188 height 18
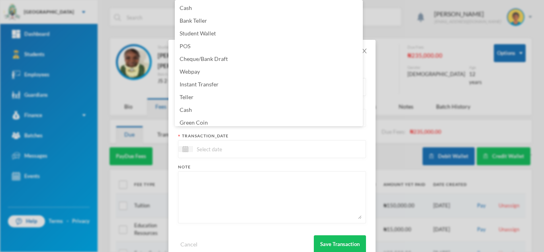
scroll to position [14, 0]
click at [239, 106] on li "Green Coin" at bounding box center [269, 108] width 188 height 13
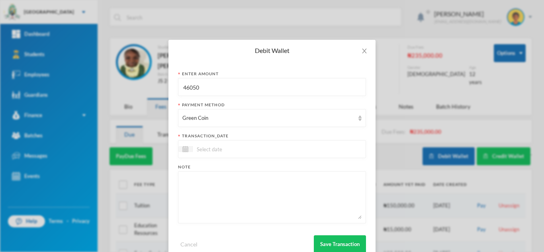
click at [205, 151] on input at bounding box center [226, 149] width 67 height 9
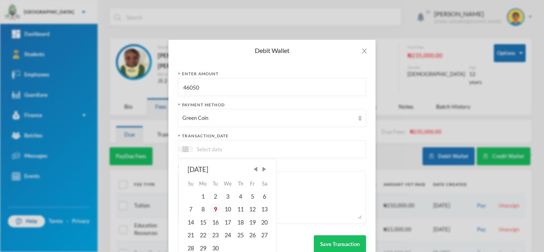
click at [209, 209] on div "9" at bounding box center [215, 209] width 12 height 13
type input "[DATE]"
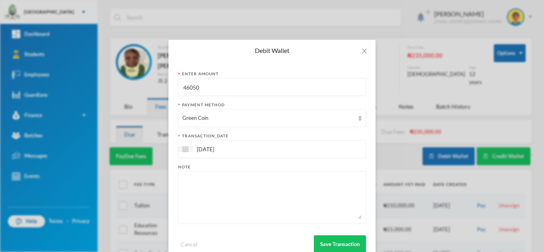
click at [222, 182] on textarea at bounding box center [271, 197] width 179 height 43
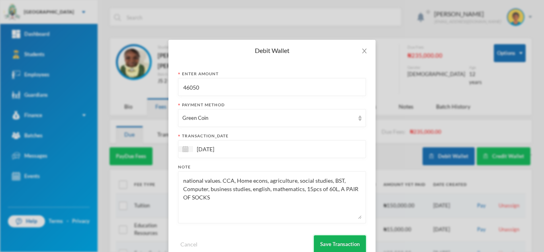
type textarea "national values. CCA, Home econs, agriculture, social studies, BST, Computer, b…"
click at [329, 240] on button "Save Transaction" at bounding box center [340, 244] width 52 height 18
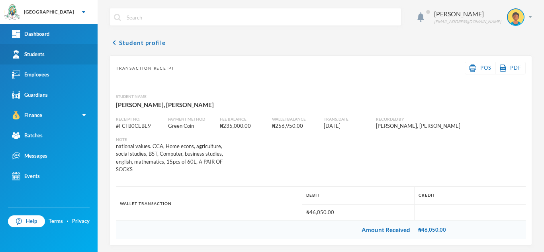
click at [74, 55] on link "Students" at bounding box center [49, 54] width 98 height 20
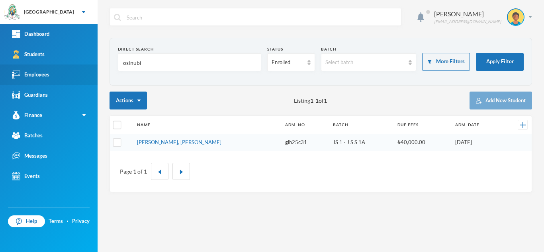
drag, startPoint x: 156, startPoint y: 63, endPoint x: 76, endPoint y: 66, distance: 80.1
click at [77, 66] on div "Greenland Hall Your Bluebic Account Greenland Hall Add a New School Dashboard S…" at bounding box center [272, 126] width 544 height 252
type input "a"
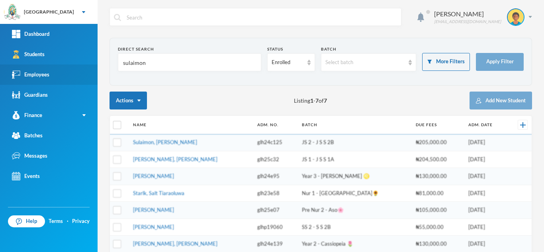
type input "sulaimon"
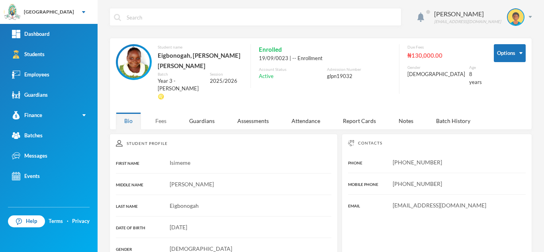
click at [155, 112] on div "Fees" at bounding box center [161, 120] width 28 height 17
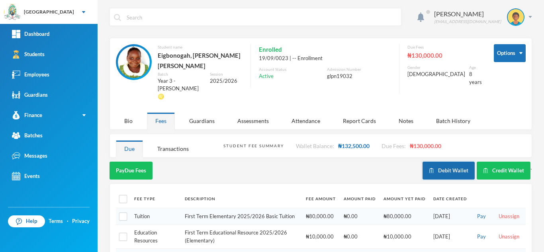
click at [434, 162] on button "Debit Wallet" at bounding box center [448, 171] width 52 height 18
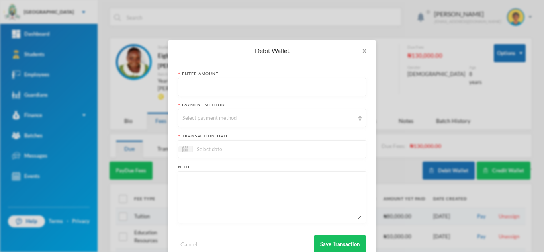
click at [191, 94] on input "text" at bounding box center [271, 87] width 179 height 18
type input "95450"
click at [202, 117] on div "Select payment method" at bounding box center [268, 118] width 172 height 8
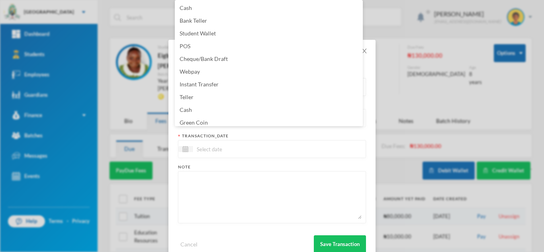
scroll to position [3, 0]
click at [202, 117] on span "Green Coin" at bounding box center [194, 119] width 28 height 7
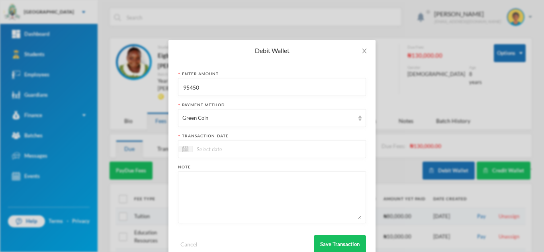
click at [206, 152] on input at bounding box center [226, 149] width 67 height 9
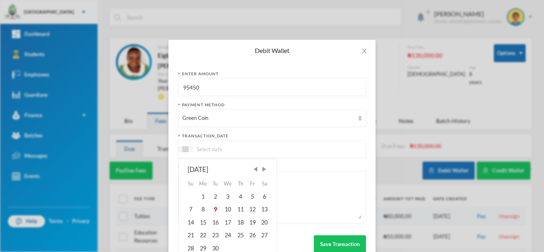
click at [214, 206] on div "9" at bounding box center [215, 209] width 12 height 13
type input "[DATE]"
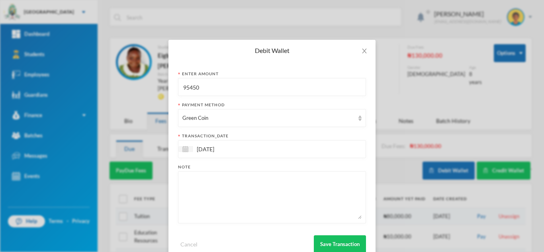
click at [234, 202] on textarea at bounding box center [271, 197] width 179 height 43
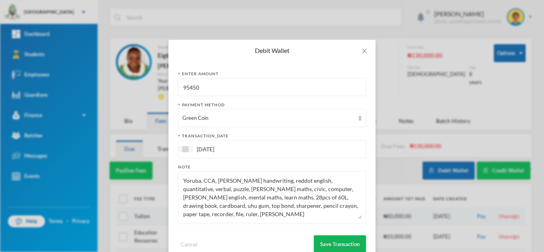
type textarea "Yoruba, CCA, [PERSON_NAME] handwriting, reddot english, quantitative, verbal, p…"
click at [326, 243] on button "Save Transaction" at bounding box center [340, 244] width 52 height 18
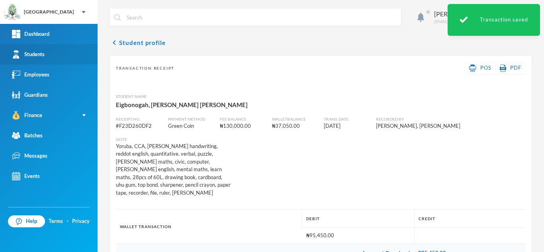
click at [56, 52] on link "Students" at bounding box center [49, 54] width 98 height 20
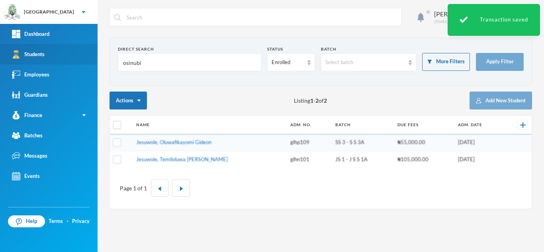
drag, startPoint x: 164, startPoint y: 67, endPoint x: 72, endPoint y: 62, distance: 92.1
click at [72, 62] on div "Greenland Hall Your Bluebic Account Greenland Hall Add a New School Dashboard S…" at bounding box center [272, 126] width 544 height 252
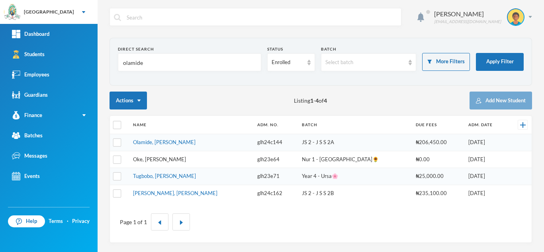
type input "olamide"
click at [169, 158] on link "Oke, Olamide Eliana" at bounding box center [159, 159] width 53 height 6
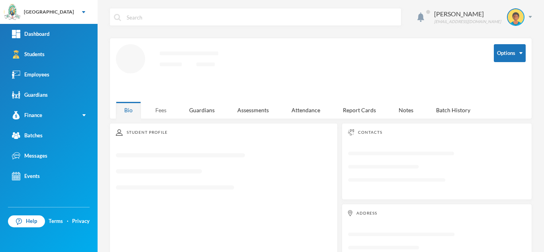
click at [155, 109] on div "Fees" at bounding box center [161, 110] width 28 height 17
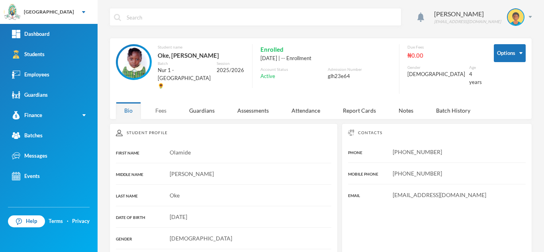
click at [161, 102] on div "Fees" at bounding box center [161, 110] width 28 height 17
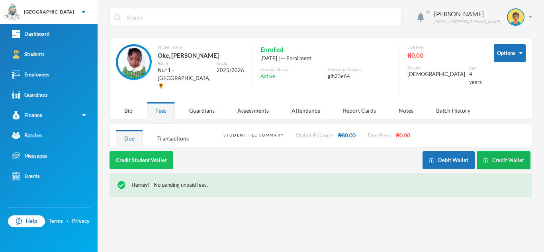
click at [497, 154] on button "Credit Wallet" at bounding box center [504, 160] width 54 height 18
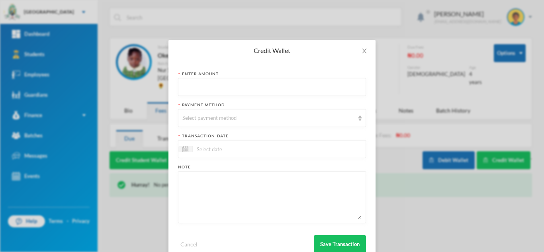
click at [214, 93] on input "text" at bounding box center [271, 87] width 179 height 18
type input "40000"
click at [221, 117] on div "Select payment method" at bounding box center [268, 118] width 172 height 8
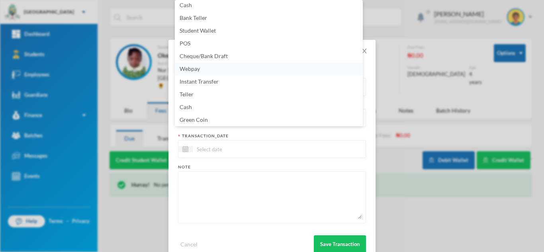
scroll to position [2, 0]
click at [194, 48] on li "POS" at bounding box center [269, 44] width 188 height 13
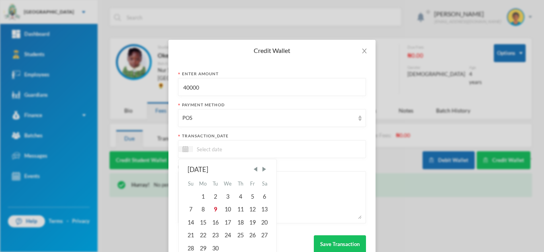
click at [222, 151] on input at bounding box center [226, 149] width 67 height 9
click at [212, 210] on div "9" at bounding box center [215, 209] width 12 height 13
type input "[DATE]"
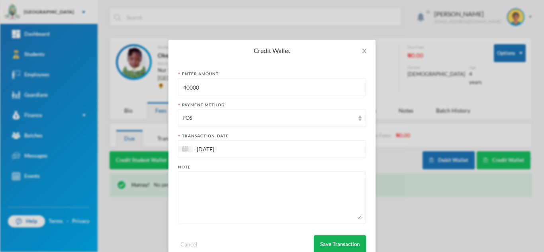
click at [316, 241] on button "Save Transaction" at bounding box center [340, 244] width 52 height 18
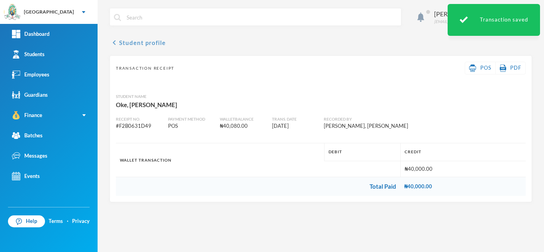
click at [133, 40] on button "chevron_left Student profile" at bounding box center [138, 43] width 56 height 10
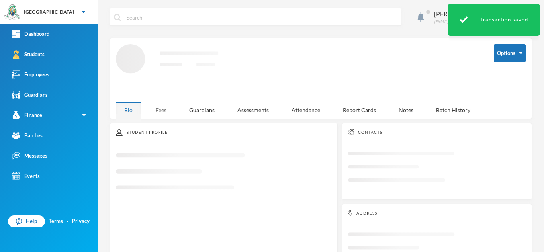
click at [160, 106] on div "Fees" at bounding box center [161, 110] width 28 height 17
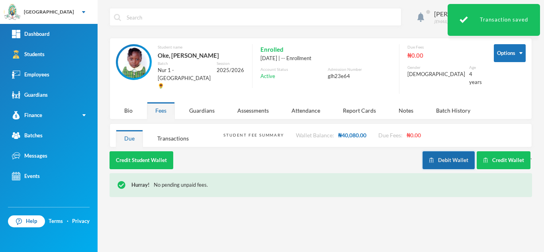
click at [442, 151] on button "Debit Wallet" at bounding box center [448, 160] width 52 height 18
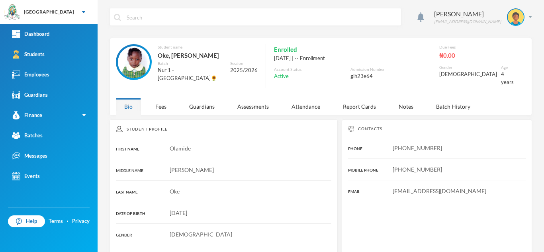
click at [164, 113] on div "Aderogba Olumide [EMAIL_ADDRESS][DOMAIN_NAME] Student name Oke, [PERSON_NAME] N…" at bounding box center [321, 126] width 446 height 252
click at [162, 102] on div "Fees" at bounding box center [161, 106] width 28 height 17
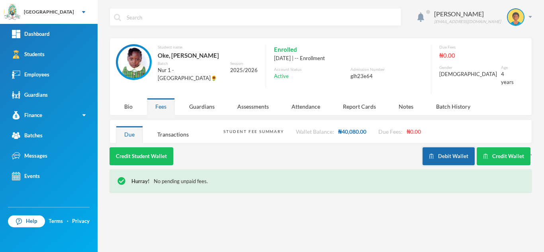
click at [445, 147] on button "Debit Wallet" at bounding box center [448, 156] width 52 height 18
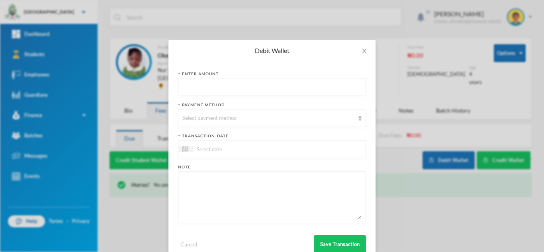
click at [248, 88] on input "text" at bounding box center [271, 87] width 179 height 18
type input "40000"
click at [241, 119] on div "Select payment method" at bounding box center [268, 118] width 172 height 8
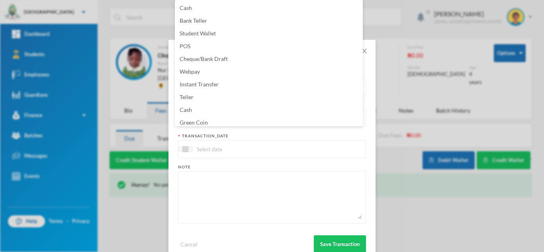
scroll to position [3, 0]
click at [241, 119] on li "Green Coin" at bounding box center [269, 119] width 188 height 13
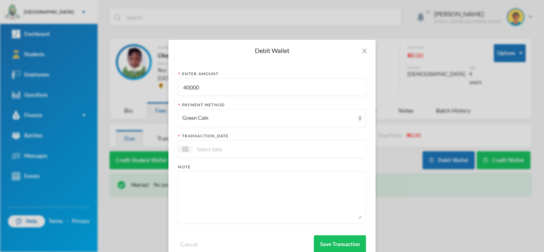
click at [226, 153] on input at bounding box center [226, 149] width 67 height 9
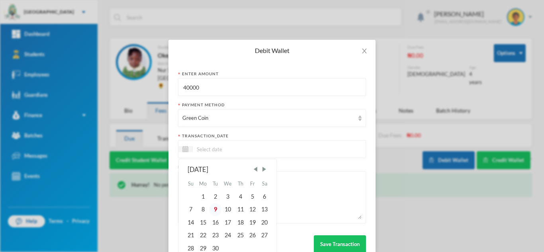
click at [213, 207] on div "9" at bounding box center [215, 209] width 12 height 13
type input "[DATE]"
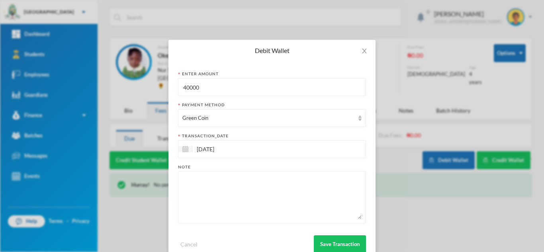
click at [234, 202] on textarea at bounding box center [271, 197] width 179 height 43
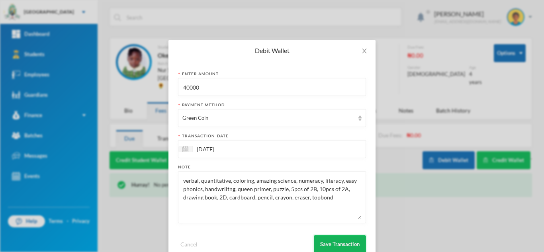
type textarea "verbal, quantitative, coloring, amazing science, numeracy, literacy, easy phoni…"
click at [339, 243] on button "Save Transaction" at bounding box center [340, 244] width 52 height 18
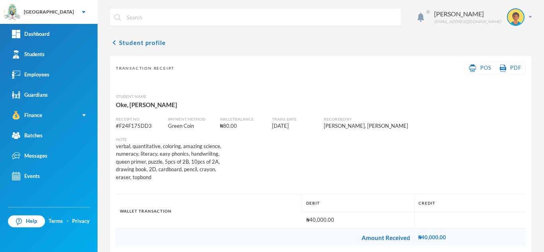
click at [339, 243] on td "Amount Received" at bounding box center [265, 237] width 298 height 19
click at [68, 49] on link "Students" at bounding box center [49, 54] width 98 height 20
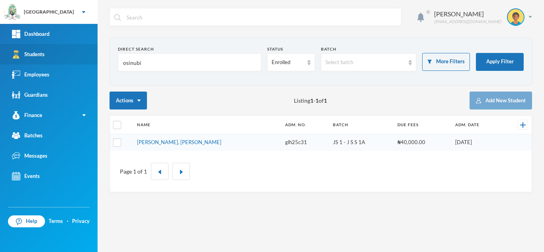
drag, startPoint x: 152, startPoint y: 59, endPoint x: 85, endPoint y: 63, distance: 67.0
click at [85, 63] on div "Greenland Hall Your Bluebic Account Greenland Hall Add a New School Dashboard S…" at bounding box center [272, 126] width 544 height 252
type input "sulaimon"
drag, startPoint x: 143, startPoint y: 65, endPoint x: 19, endPoint y: 53, distance: 124.4
click at [19, 53] on div "Greenland Hall Your Bluebic Account Greenland Hall Add a New School Dashboard S…" at bounding box center [272, 126] width 544 height 252
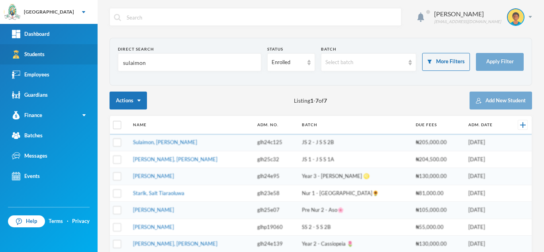
type input "sulaimon"
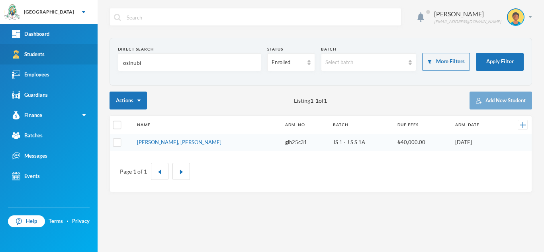
drag, startPoint x: 144, startPoint y: 64, endPoint x: 10, endPoint y: 54, distance: 134.9
click at [10, 54] on div "Greenland Hall Your Bluebic Account Greenland Hall Add a New School Dashboard S…" at bounding box center [272, 126] width 544 height 252
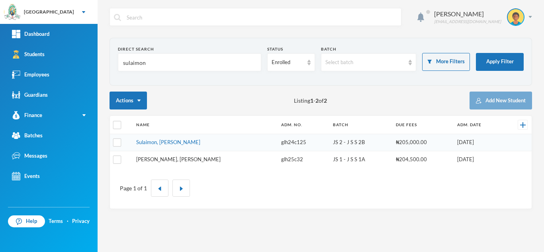
type input "sulaimon"
click at [186, 157] on link "[PERSON_NAME], [PERSON_NAME]" at bounding box center [178, 159] width 84 height 6
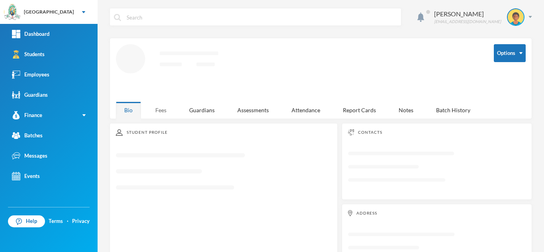
click at [155, 109] on div "Fees" at bounding box center [161, 110] width 28 height 17
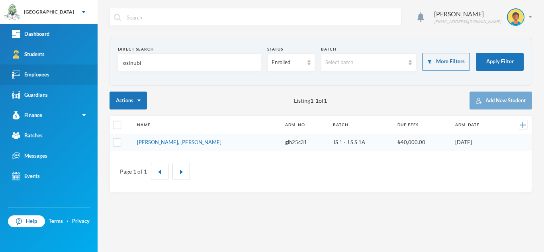
drag, startPoint x: 151, startPoint y: 65, endPoint x: 90, endPoint y: 68, distance: 61.4
click at [90, 68] on div "Greenland Hall Your Bluebic Account Greenland Hall Add a New School Dashboard S…" at bounding box center [272, 126] width 544 height 252
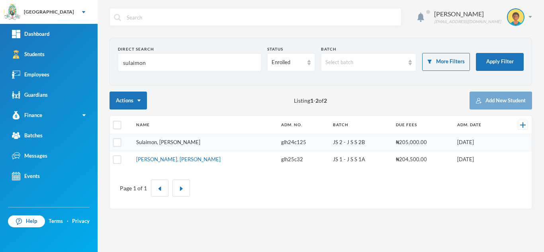
type input "sulaimon"
click at [176, 142] on link "Sulaimon, [PERSON_NAME]" at bounding box center [168, 142] width 64 height 6
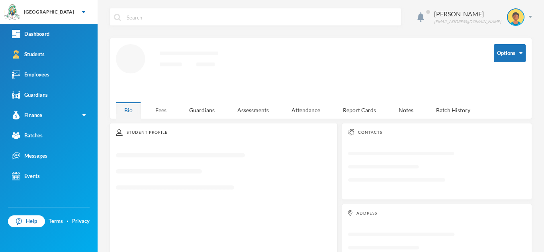
click at [164, 106] on div "Fees" at bounding box center [161, 110] width 28 height 17
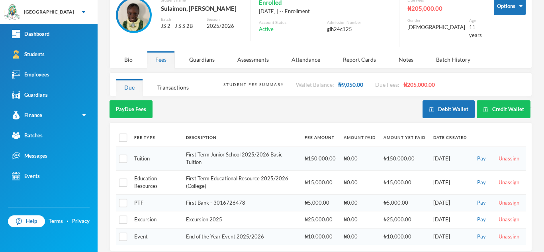
scroll to position [48, 0]
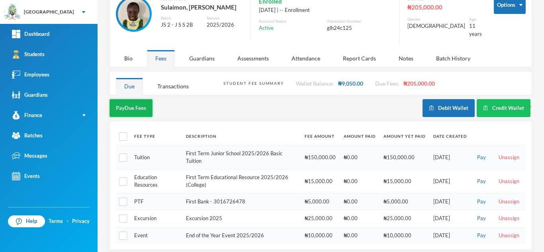
click at [121, 101] on button "Pay Due Fees" at bounding box center [131, 108] width 43 height 18
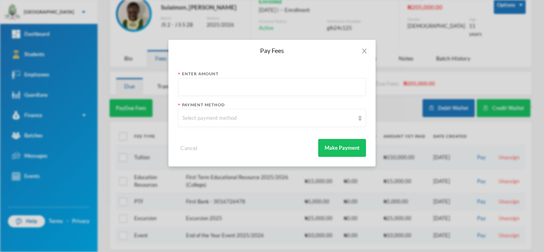
click at [188, 92] on input "text" at bounding box center [271, 87] width 179 height 18
type input "170000"
click at [201, 115] on div "Select payment method" at bounding box center [268, 118] width 172 height 8
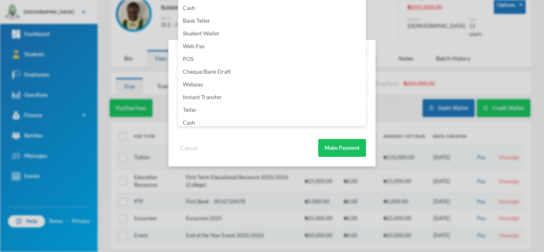
scroll to position [94, 0]
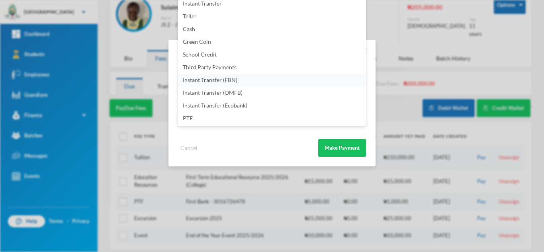
click at [222, 78] on span "Instant Transfer (FBN)" at bounding box center [210, 79] width 55 height 7
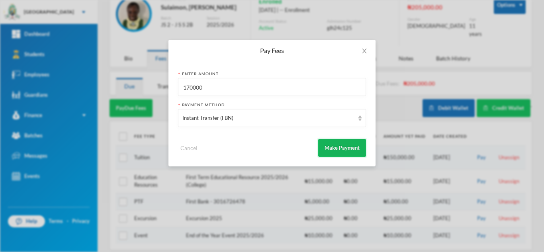
click at [326, 143] on button "Make Payment" at bounding box center [342, 148] width 48 height 18
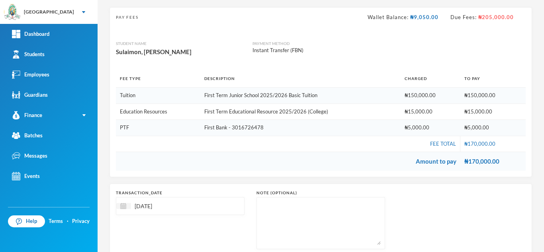
scroll to position [100, 0]
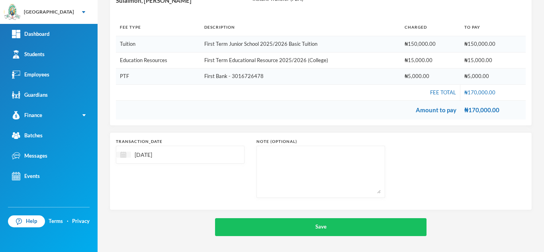
click at [122, 155] on img at bounding box center [123, 155] width 6 height 6
click at [194, 175] on span "Previous Month" at bounding box center [193, 174] width 7 height 7
click at [129, 251] on div "24" at bounding box center [128, 253] width 12 height 13
type input "[DATE]"
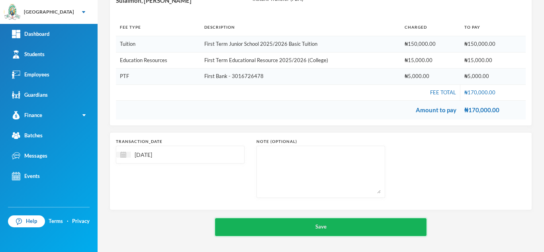
click at [285, 223] on button "Save" at bounding box center [320, 227] width 211 height 18
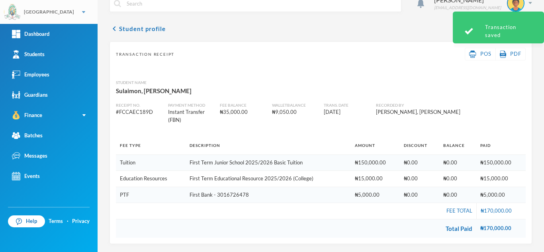
scroll to position [14, 0]
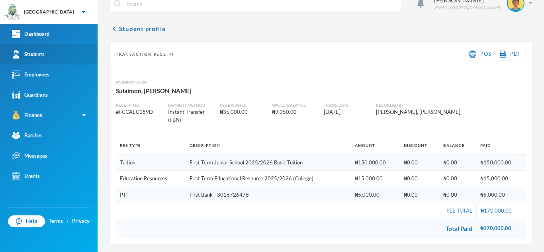
click at [36, 58] on div "Students" at bounding box center [28, 54] width 33 height 8
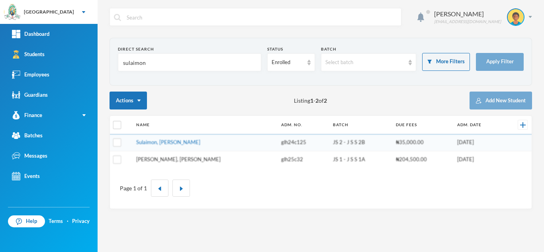
click at [165, 145] on link "Sulaimon, [PERSON_NAME]" at bounding box center [168, 142] width 64 height 6
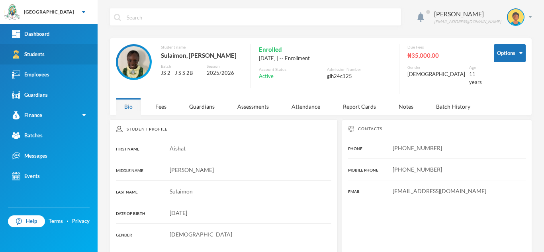
click at [58, 49] on link "Students" at bounding box center [49, 54] width 98 height 20
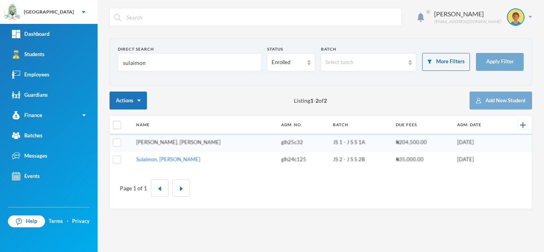
click at [192, 140] on link "[PERSON_NAME], [PERSON_NAME]" at bounding box center [178, 142] width 84 height 6
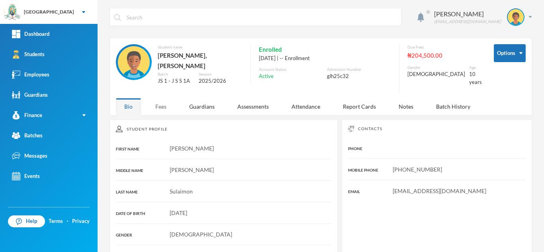
click at [162, 102] on div "Fees" at bounding box center [161, 106] width 28 height 17
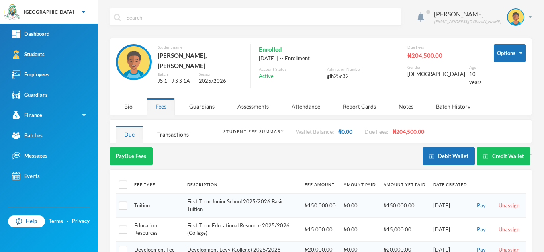
scroll to position [89, 0]
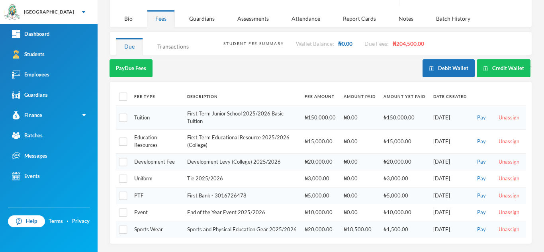
click at [162, 38] on div "Transactions" at bounding box center [173, 46] width 48 height 17
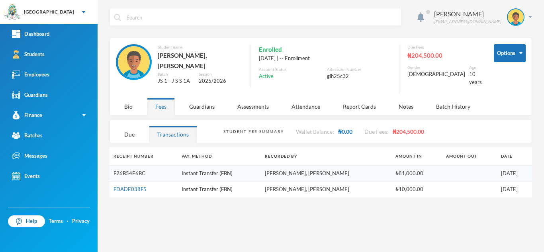
click at [125, 170] on link "F26B54E6BC" at bounding box center [129, 173] width 32 height 6
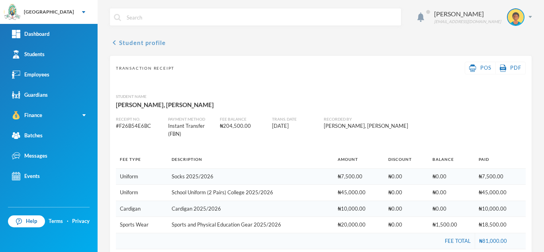
click at [145, 42] on button "chevron_left Student profile" at bounding box center [138, 43] width 56 height 10
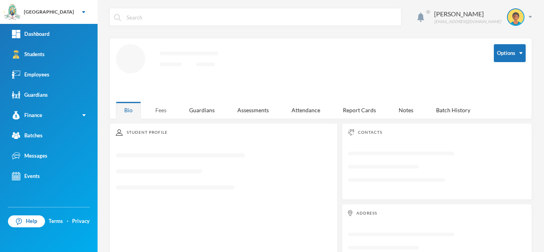
click at [162, 112] on div "Fees" at bounding box center [161, 110] width 28 height 17
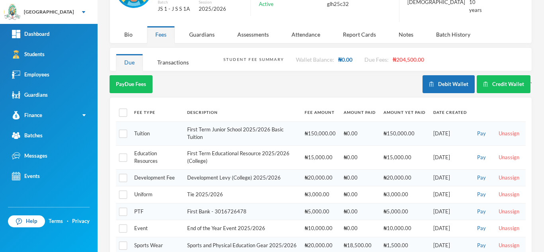
scroll to position [76, 0]
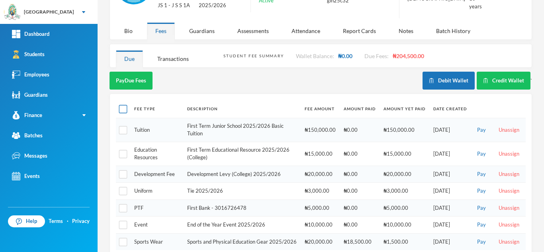
click at [124, 105] on input "checkbox" at bounding box center [123, 109] width 8 height 8
checkbox input "true"
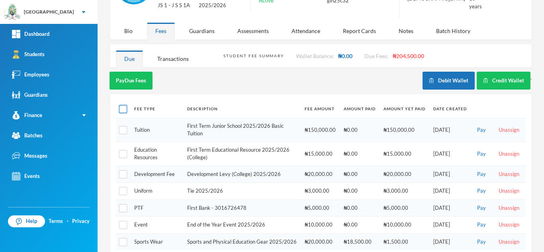
checkbox input "true"
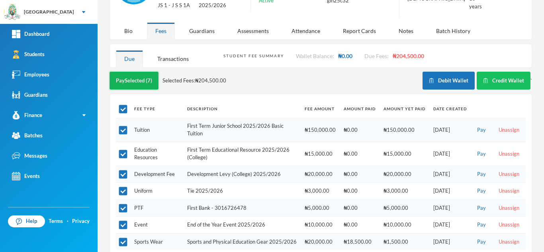
click at [124, 74] on button "Pay Selected (7)" at bounding box center [134, 81] width 49 height 18
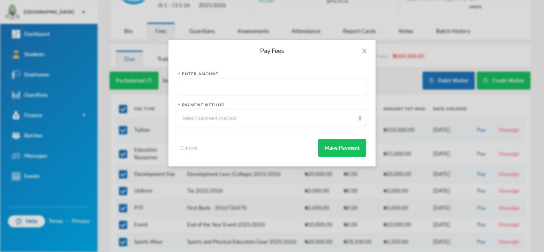
click at [202, 91] on input "text" at bounding box center [271, 87] width 179 height 18
type input "150000"
click at [213, 114] on div "Select payment method" at bounding box center [268, 118] width 172 height 8
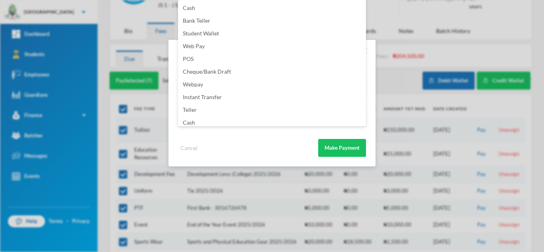
scroll to position [94, 0]
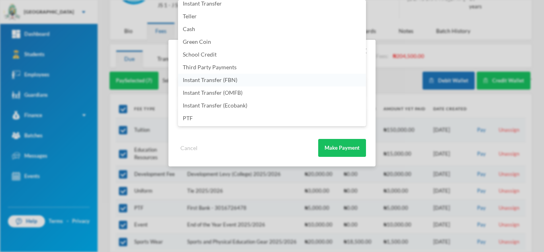
click at [252, 82] on li "Instant Transfer (FBN)" at bounding box center [272, 80] width 188 height 13
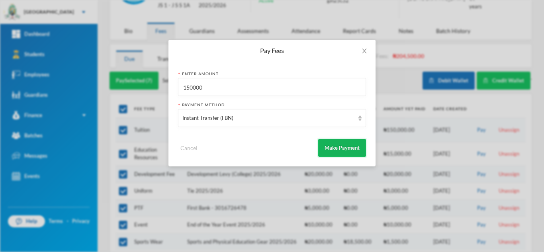
click at [344, 150] on button "Make Payment" at bounding box center [342, 148] width 48 height 18
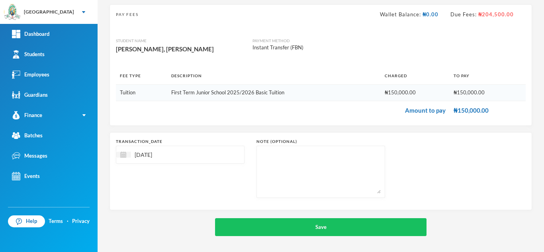
scroll to position [51, 0]
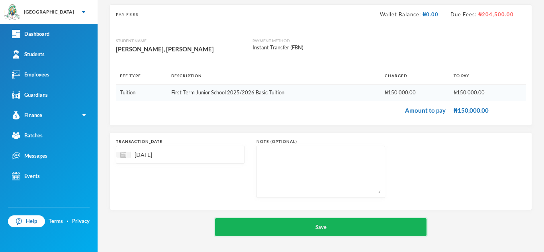
click at [301, 221] on button "Save" at bounding box center [320, 227] width 211 height 18
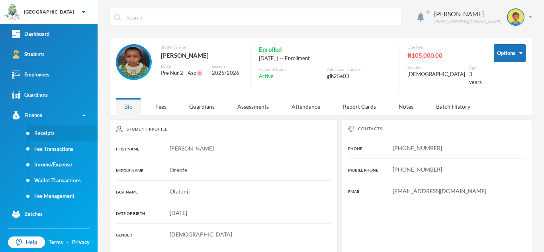
click at [56, 127] on link "Receipts" at bounding box center [62, 133] width 69 height 16
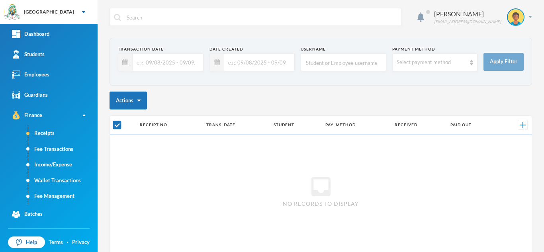
checkbox input "false"
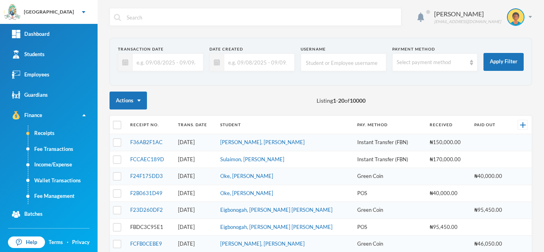
click at [137, 226] on link "FBDC3C95E1" at bounding box center [146, 227] width 33 height 6
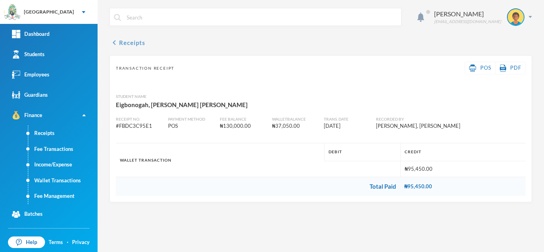
click at [136, 38] on button "chevron_left Receipts" at bounding box center [128, 43] width 36 height 10
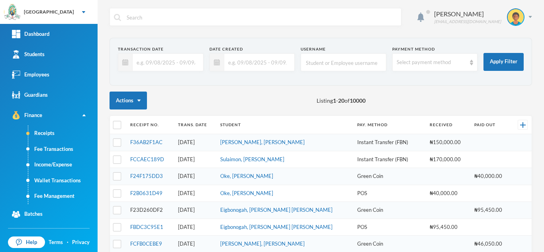
click at [142, 209] on link "F23D260DF2" at bounding box center [146, 210] width 33 height 6
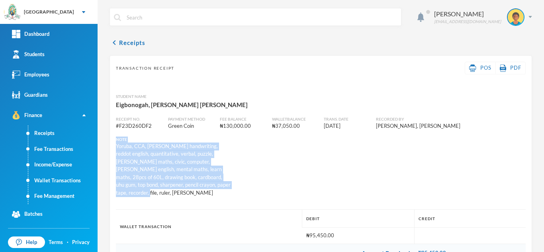
drag, startPoint x: 208, startPoint y: 182, endPoint x: 115, endPoint y: 141, distance: 101.6
click at [115, 141] on div "Note Yoruba, CCA, [PERSON_NAME] handwriting, reddot english, quantitative, verb…" at bounding box center [173, 167] width 121 height 61
copy div "Note Yoruba, CCA, [PERSON_NAME] handwriting, reddot english, quantitative, verb…"
click at [48, 129] on link "Receipts" at bounding box center [62, 133] width 69 height 16
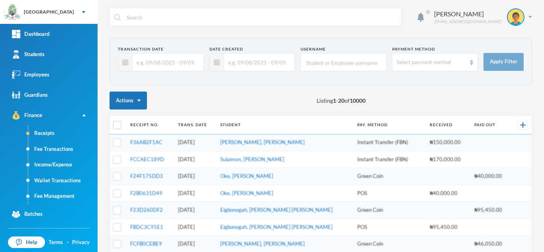
scroll to position [270, 0]
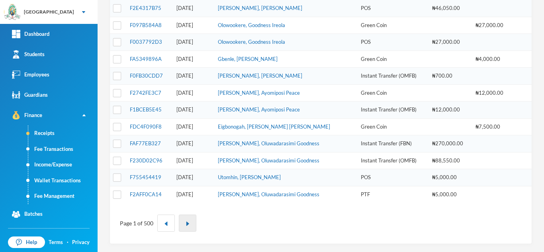
click at [187, 224] on img "button" at bounding box center [187, 223] width 5 height 5
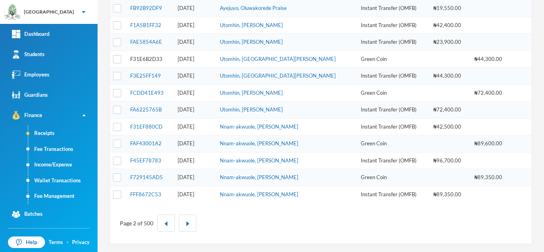
drag, startPoint x: 544, startPoint y: 140, endPoint x: 145, endPoint y: 59, distance: 406.7
click at [145, 59] on link "F31E6B2D33" at bounding box center [146, 59] width 32 height 6
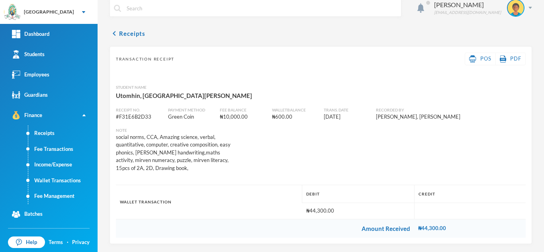
scroll to position [9, 0]
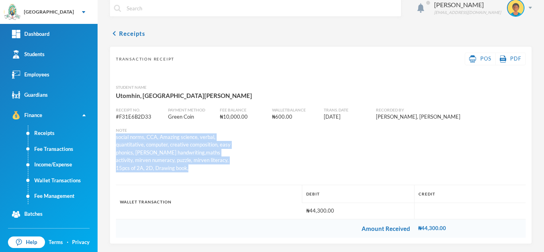
drag, startPoint x: 152, startPoint y: 173, endPoint x: 115, endPoint y: 141, distance: 49.1
click at [115, 141] on div "Transaction Receipt POS PDF Student Name [GEOGRAPHIC_DATA], [GEOGRAPHIC_DATA][P…" at bounding box center [321, 145] width 422 height 198
copy div "social norms, CCA, Amazing science, verbal, quantitative, computer, creative co…"
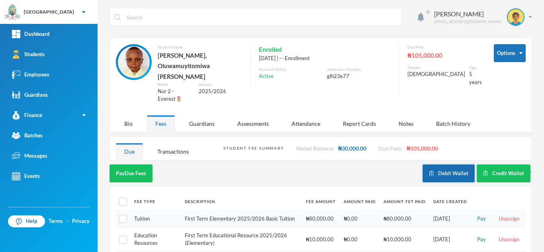
click at [433, 164] on button "Debit Wallet" at bounding box center [448, 173] width 52 height 18
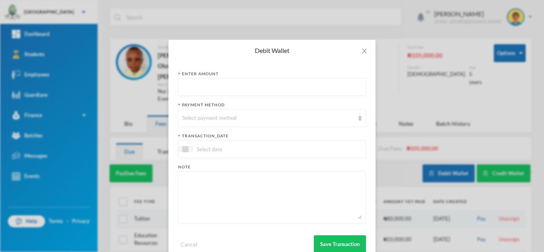
click at [265, 86] on input "text" at bounding box center [271, 87] width 179 height 18
type input "30000"
click at [259, 118] on div "Select payment method" at bounding box center [268, 118] width 172 height 8
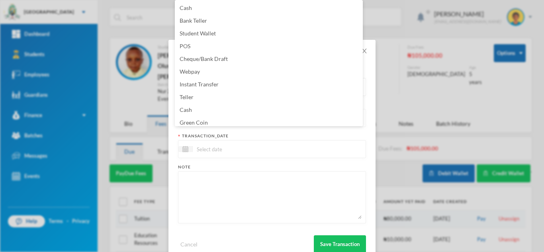
scroll to position [3, 0]
click at [233, 117] on li "Green Coin" at bounding box center [269, 119] width 188 height 13
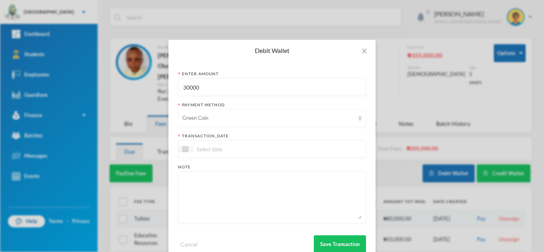
click at [224, 120] on div "Green Coin" at bounding box center [268, 118] width 172 height 8
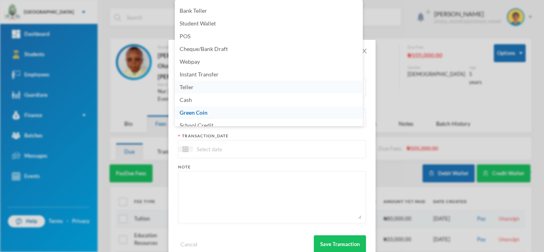
scroll to position [2, 0]
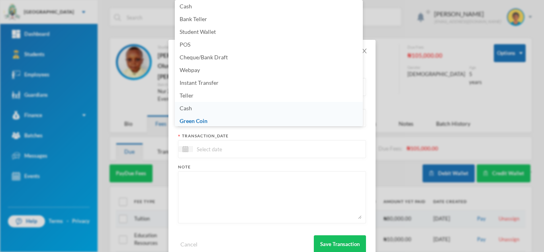
click at [239, 114] on li "Cash" at bounding box center [269, 108] width 188 height 13
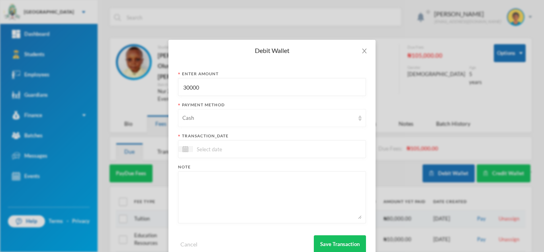
click at [229, 117] on div "Cash" at bounding box center [268, 118] width 172 height 8
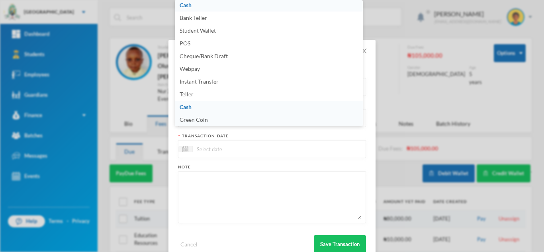
click at [207, 119] on li "Green Coin" at bounding box center [269, 119] width 188 height 13
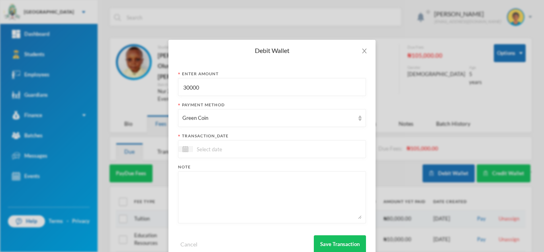
click at [203, 194] on textarea at bounding box center [271, 197] width 179 height 43
drag, startPoint x: 203, startPoint y: 194, endPoint x: 189, endPoint y: 207, distance: 19.4
click at [189, 207] on textarea at bounding box center [271, 197] width 179 height 43
click at [199, 179] on textarea at bounding box center [271, 197] width 179 height 43
paste textarea "social norms, CCA, Amazing science, verbal, quantitative, computer, creative co…"
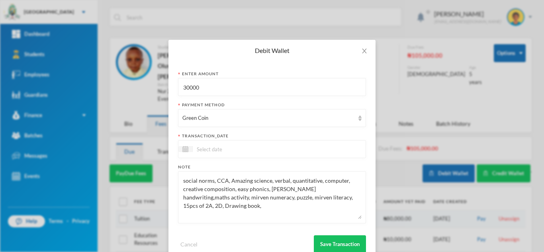
drag, startPoint x: 356, startPoint y: 199, endPoint x: 322, endPoint y: 197, distance: 34.3
click at [322, 197] on textarea "social norms, CCA, Amazing science, verbal, quantitative, computer, creative co…" at bounding box center [271, 197] width 179 height 43
click at [309, 198] on textarea "social norms, CCA, Amazing science, verbal, quantitative, computer, creative co…" at bounding box center [271, 197] width 179 height 43
type textarea "social norms, CCA, Amazing science, verbal, quantitative, computer, creative co…"
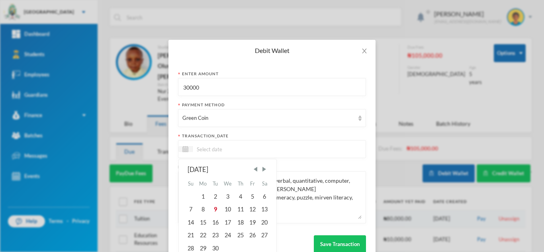
click at [223, 148] on input at bounding box center [226, 149] width 67 height 9
click at [212, 208] on div "9" at bounding box center [215, 209] width 12 height 13
type input "[DATE]"
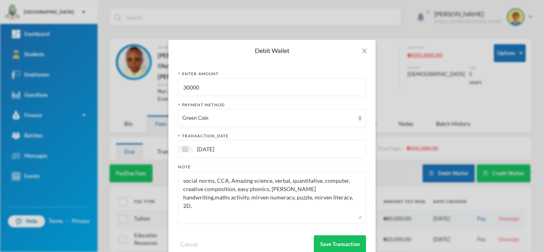
drag, startPoint x: 326, startPoint y: 241, endPoint x: 250, endPoint y: 196, distance: 87.7
click at [250, 196] on form "Enter Amount 30000 Payment Method Green Coin transaction_date [DATE] Note socia…" at bounding box center [272, 162] width 188 height 182
click at [241, 199] on textarea "social norms, CCA, Amazing science, verbal, quantitative, computer, creative co…" at bounding box center [271, 197] width 179 height 43
click at [272, 199] on textarea "social norms, CCA, Amazing science, verbal, quantitative, computer, creative co…" at bounding box center [271, 197] width 179 height 43
type textarea "social norms, CCA, Amazing science, verbal, quantitative, computer, creative co…"
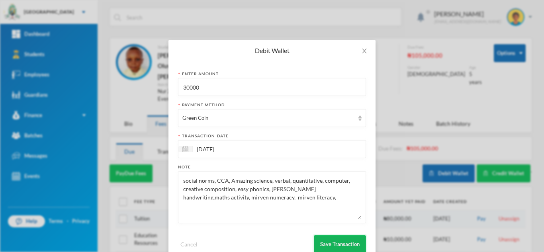
click at [335, 237] on button "Save Transaction" at bounding box center [340, 244] width 52 height 18
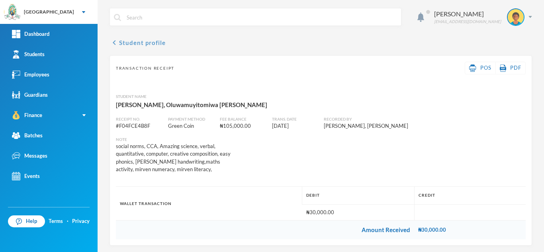
click at [149, 42] on button "chevron_left Student profile" at bounding box center [138, 43] width 56 height 10
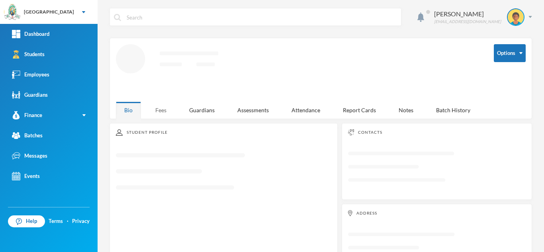
click at [158, 110] on div "Fees" at bounding box center [161, 110] width 28 height 17
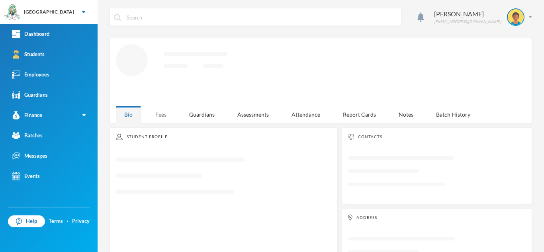
click at [162, 110] on div "Fees" at bounding box center [161, 114] width 28 height 17
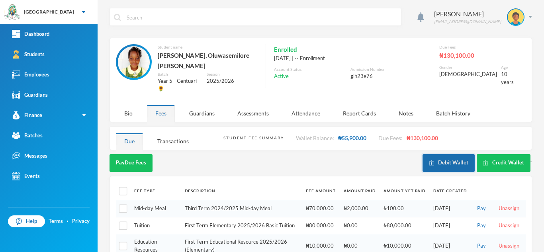
click at [440, 154] on button "Debit Wallet" at bounding box center [448, 163] width 52 height 18
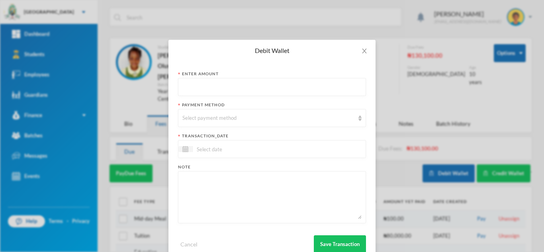
click at [250, 86] on input "text" at bounding box center [271, 87] width 179 height 18
type input "3250"
click at [237, 122] on div "Select payment method" at bounding box center [268, 118] width 172 height 8
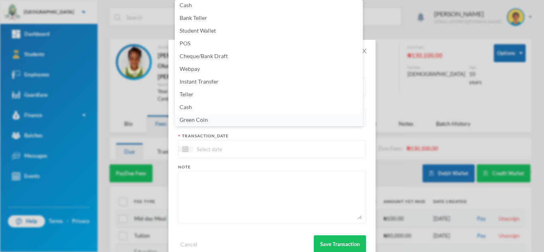
click at [234, 121] on li "Green Coin" at bounding box center [269, 119] width 188 height 13
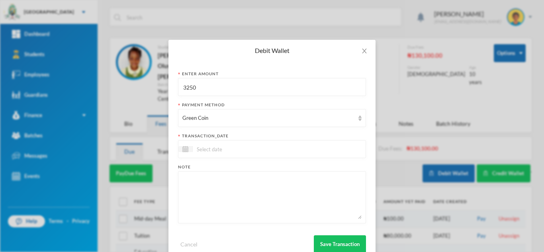
click at [220, 152] on input at bounding box center [226, 149] width 67 height 9
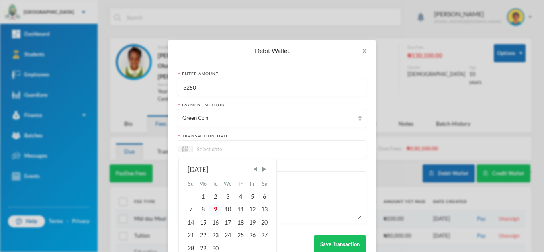
click at [215, 209] on div "9" at bounding box center [215, 209] width 12 height 13
type input "09/09/2025"
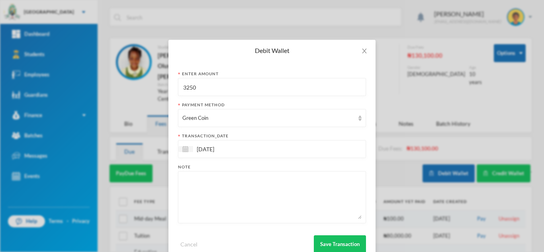
click at [215, 209] on textarea at bounding box center [271, 197] width 179 height 43
type textarea "puzzle, queen primer and 2D"
click at [338, 244] on button "Save Transaction" at bounding box center [340, 244] width 52 height 18
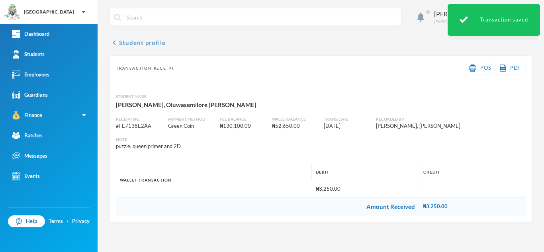
click at [144, 42] on button "chevron_left Student profile" at bounding box center [138, 43] width 56 height 10
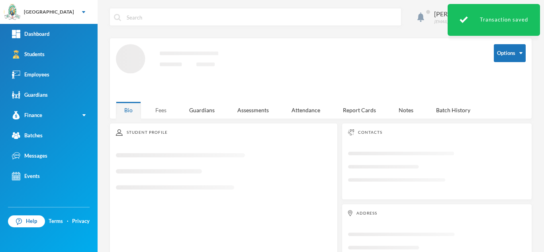
click at [156, 106] on div "Fees" at bounding box center [161, 110] width 28 height 17
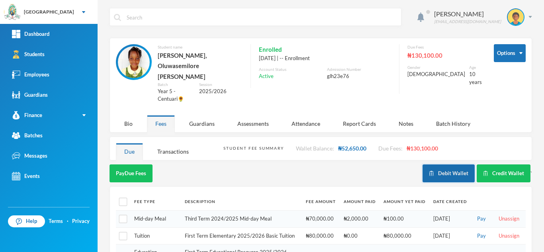
click at [445, 164] on button "Debit Wallet" at bounding box center [448, 173] width 52 height 18
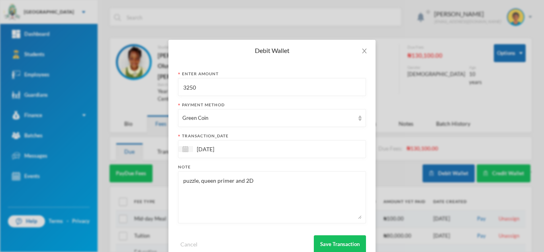
drag, startPoint x: 241, startPoint y: 180, endPoint x: 120, endPoint y: 170, distance: 121.1
click at [120, 170] on div "Debit Wallet Enter Amount 3250 Payment Method Green Coin transaction_date 09/09…" at bounding box center [272, 126] width 544 height 252
click at [221, 181] on textarea "2D" at bounding box center [271, 197] width 179 height 43
type textarea "2D For martha"
click at [187, 88] on input "3250" at bounding box center [271, 87] width 179 height 18
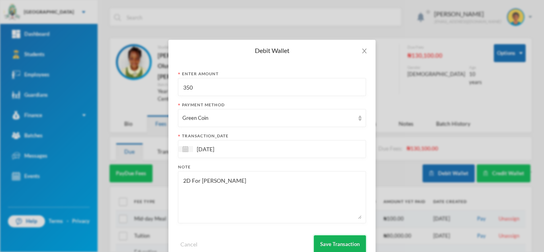
type input "350"
click at [331, 245] on button "Save Transaction" at bounding box center [340, 244] width 52 height 18
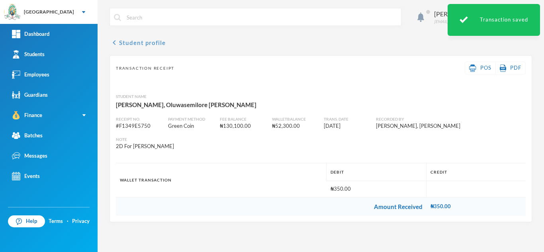
click at [149, 41] on button "chevron_left Student profile" at bounding box center [138, 43] width 56 height 10
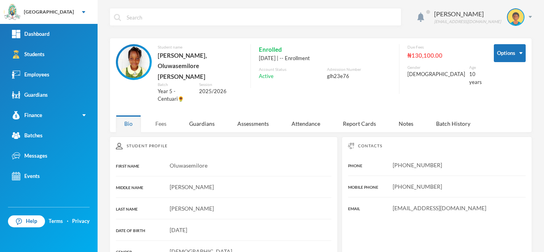
click at [158, 115] on div "Fees" at bounding box center [161, 123] width 28 height 17
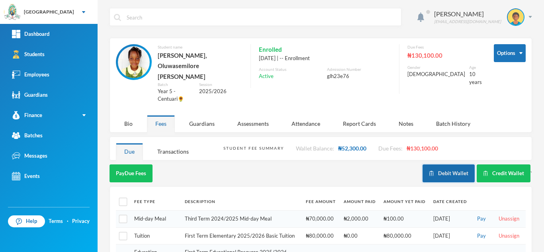
click at [432, 164] on button "Debit Wallet" at bounding box center [448, 173] width 52 height 18
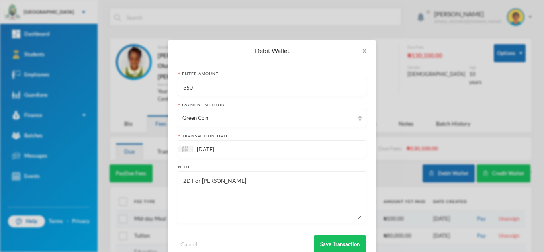
drag, startPoint x: 218, startPoint y: 87, endPoint x: 108, endPoint y: 100, distance: 111.0
click at [108, 100] on div "Debit Wallet Enter Amount 350 Payment Method Green Coin transaction_date 09/09/…" at bounding box center [272, 126] width 544 height 252
type input "50250"
drag, startPoint x: 251, startPoint y: 195, endPoint x: 137, endPoint y: 183, distance: 114.9
click at [137, 183] on div "Debit Wallet Enter Amount 50250 Payment Method Green Coin transaction_date 09/0…" at bounding box center [272, 126] width 544 height 252
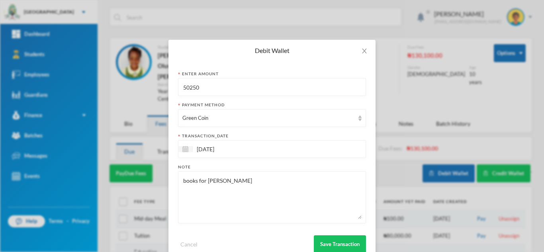
type textarea "books for joshua"
click at [342, 235] on div "Cancel Save Transaction" at bounding box center [272, 241] width 188 height 24
click at [327, 243] on button "Save Transaction" at bounding box center [340, 244] width 52 height 18
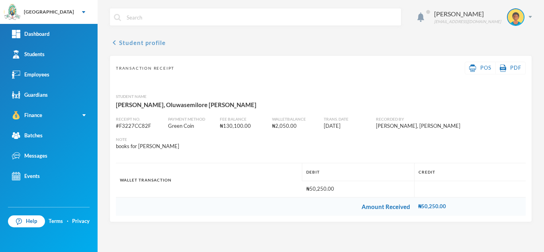
click at [131, 42] on button "chevron_left Student profile" at bounding box center [138, 43] width 56 height 10
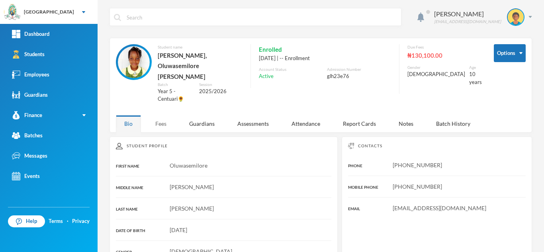
click at [164, 115] on div "Fees" at bounding box center [161, 123] width 28 height 17
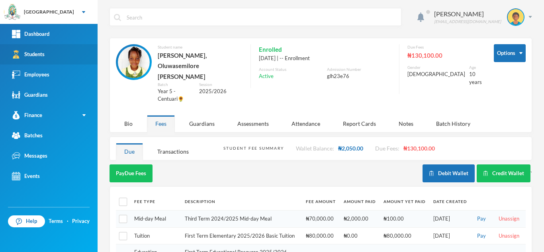
click at [67, 51] on link "Students" at bounding box center [49, 54] width 98 height 20
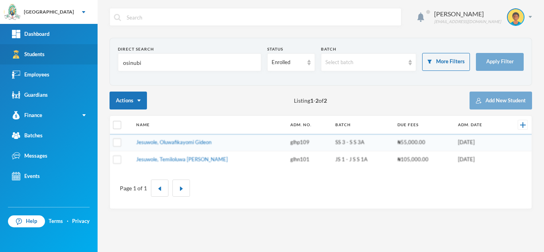
drag, startPoint x: 152, startPoint y: 67, endPoint x: 53, endPoint y: 59, distance: 98.7
click at [53, 59] on div "Greenland Hall Your Bluebic Account Greenland Hall Add a New School Dashboard S…" at bounding box center [272, 126] width 544 height 252
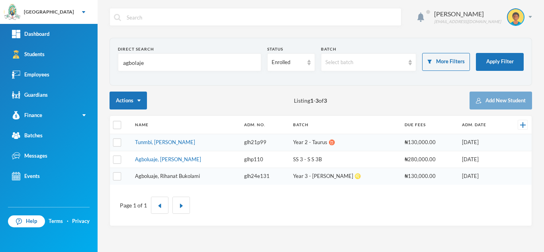
type input "agbolaje"
click at [170, 176] on link "Agboluaje, Rihanat Bukolami" at bounding box center [167, 176] width 65 height 6
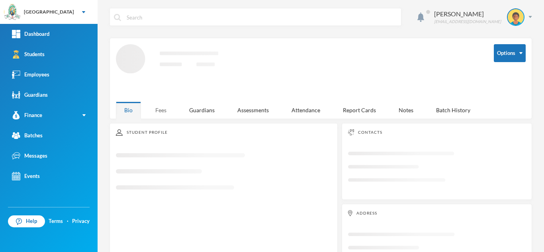
click at [160, 109] on div "Fees" at bounding box center [161, 110] width 28 height 17
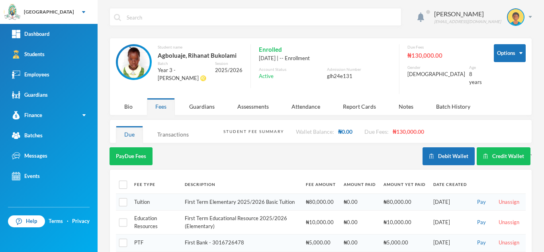
click at [164, 132] on div "Transactions" at bounding box center [173, 134] width 48 height 17
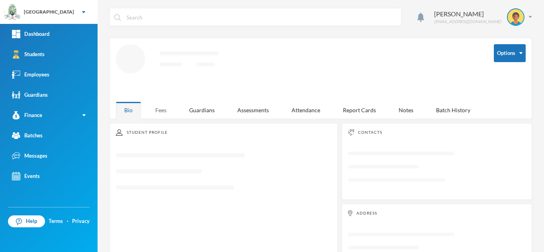
click at [159, 103] on div "Fees" at bounding box center [161, 110] width 28 height 17
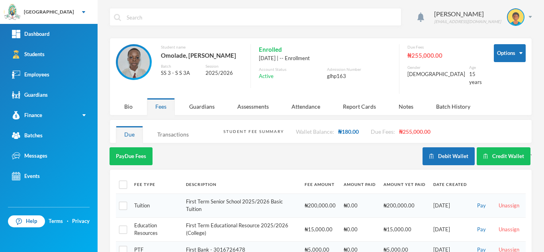
click at [178, 131] on div "Transactions" at bounding box center [173, 134] width 48 height 17
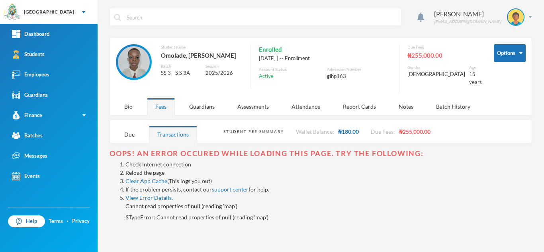
click at [138, 169] on link "Reload the page" at bounding box center [144, 172] width 39 height 7
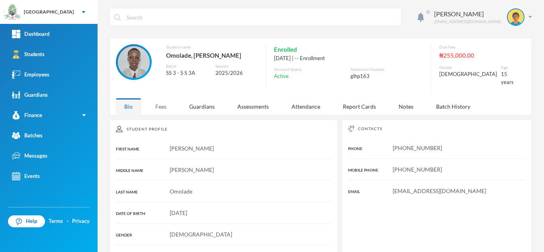
click at [165, 101] on div "Fees" at bounding box center [161, 106] width 28 height 17
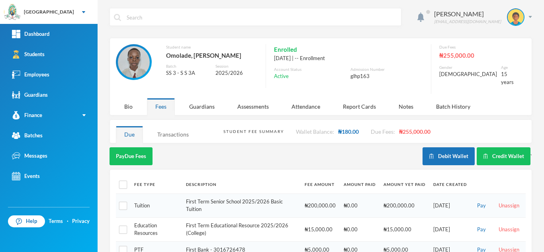
click at [173, 130] on div "Transactions" at bounding box center [173, 134] width 48 height 17
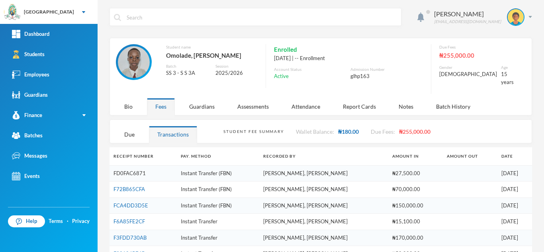
click at [122, 170] on link "FD0FAC6871" at bounding box center [129, 173] width 32 height 6
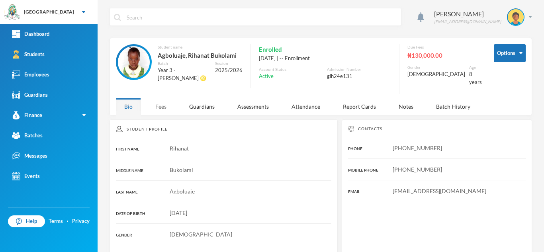
click at [161, 98] on div "Fees" at bounding box center [161, 106] width 28 height 17
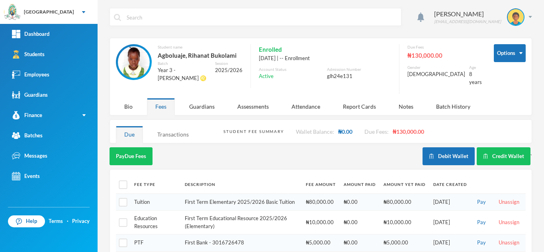
click at [171, 128] on div "Transactions" at bounding box center [173, 134] width 48 height 17
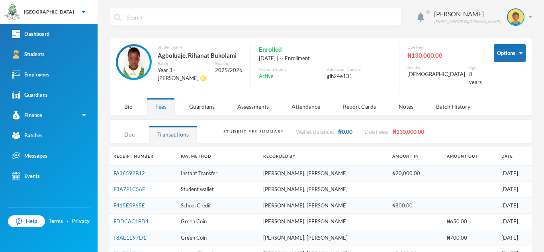
click at [134, 128] on div "Due" at bounding box center [129, 134] width 27 height 17
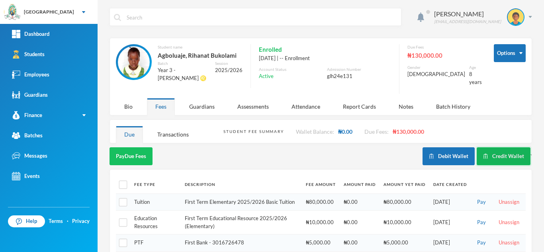
click at [499, 149] on button "Credit Wallet" at bounding box center [504, 156] width 54 height 18
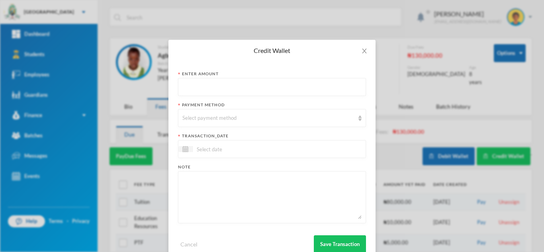
click at [205, 87] on input "text" at bounding box center [271, 87] width 179 height 18
type input "47650"
click at [220, 115] on div "Select payment method" at bounding box center [268, 118] width 172 height 8
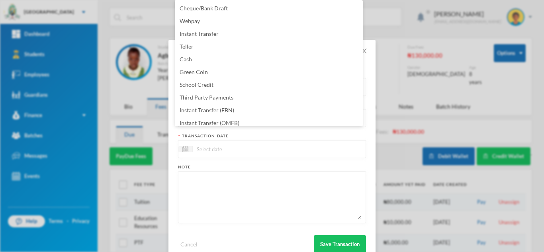
scroll to position [81, 0]
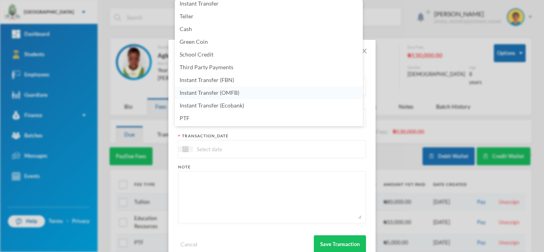
click at [244, 90] on li "Instant Transfer (OMFB)" at bounding box center [269, 92] width 188 height 13
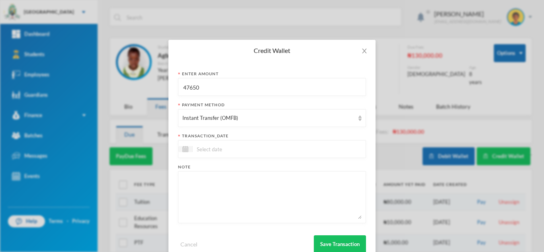
click at [244, 144] on div at bounding box center [272, 149] width 188 height 18
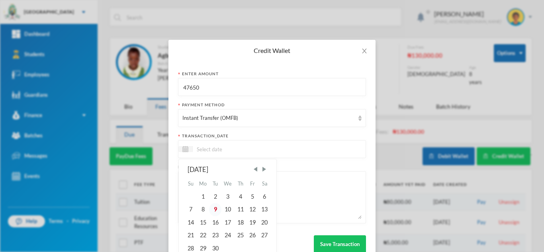
click at [209, 209] on div "9" at bounding box center [215, 209] width 12 height 13
type input "[DATE]"
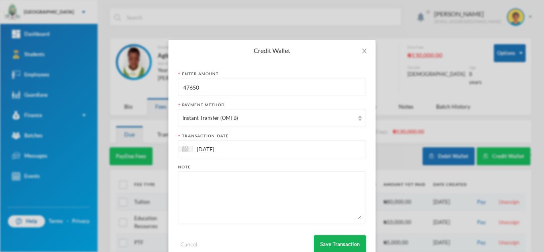
click at [325, 238] on button "Save Transaction" at bounding box center [340, 244] width 52 height 18
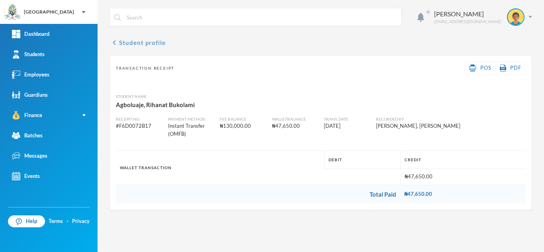
click at [128, 43] on button "chevron_left Student profile" at bounding box center [138, 43] width 56 height 10
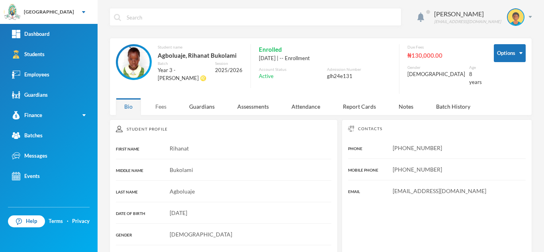
click at [160, 108] on div "Fees" at bounding box center [161, 106] width 28 height 17
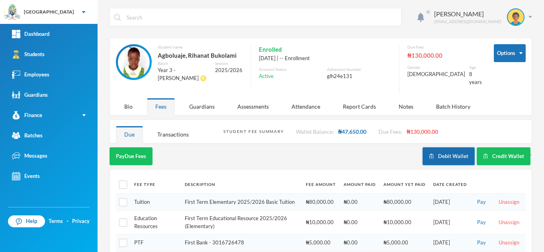
click at [441, 148] on button "Debit Wallet" at bounding box center [448, 156] width 52 height 18
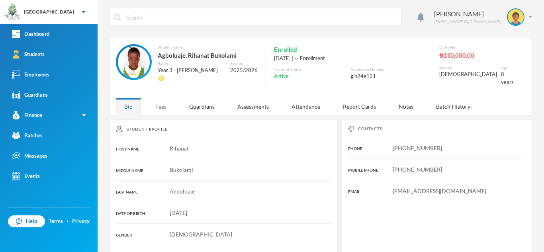
click at [161, 100] on div "Fees" at bounding box center [161, 106] width 28 height 17
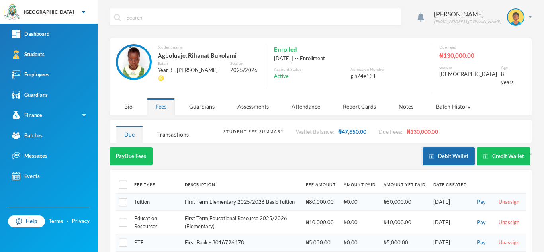
click at [440, 148] on button "Debit Wallet" at bounding box center [448, 156] width 52 height 18
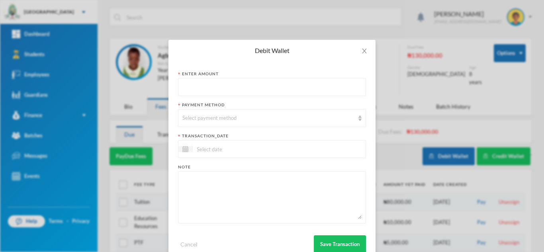
click at [221, 89] on input "text" at bounding box center [271, 87] width 179 height 18
type input "47650"
click at [209, 122] on div "Select payment method" at bounding box center [268, 118] width 172 height 8
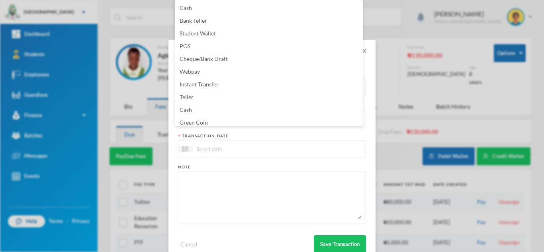
scroll to position [3, 0]
click at [210, 120] on li "Green Coin" at bounding box center [269, 119] width 188 height 13
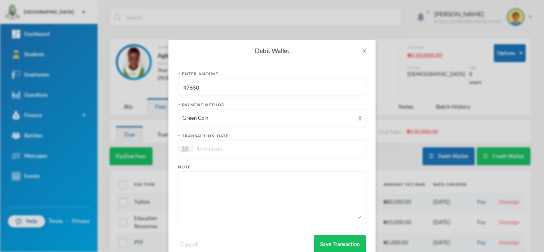
click at [207, 147] on input at bounding box center [226, 149] width 67 height 9
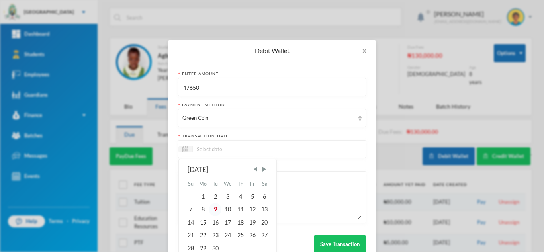
click at [213, 207] on div "9" at bounding box center [215, 209] width 12 height 13
type input "[DATE]"
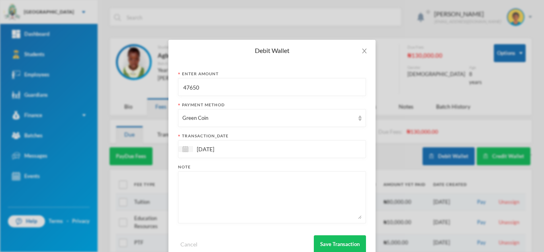
click at [209, 187] on textarea at bounding box center [271, 197] width 179 height 43
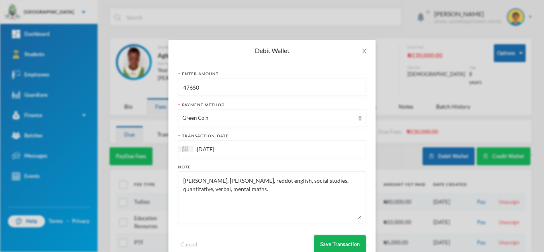
type textarea "[PERSON_NAME], [PERSON_NAME], reddot english, social studies, quantitative, ver…"
click at [335, 243] on button "Save Transaction" at bounding box center [340, 244] width 52 height 18
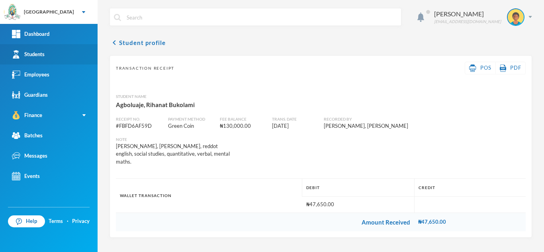
click at [67, 50] on link "Students" at bounding box center [49, 54] width 98 height 20
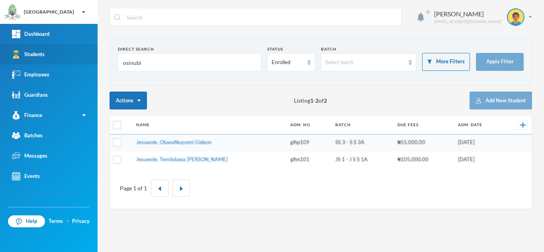
drag, startPoint x: 150, startPoint y: 62, endPoint x: 45, endPoint y: 63, distance: 105.1
click at [45, 63] on div "Greenland Hall Your Bluebic Account Greenland Hall Add a New School Dashboard S…" at bounding box center [272, 126] width 544 height 252
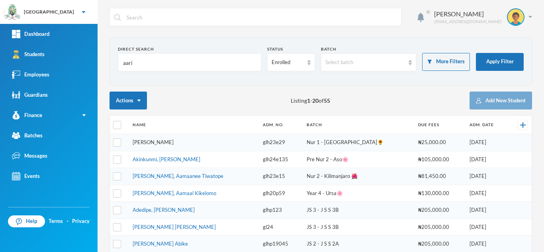
type input "aari"
click at [147, 142] on link "[PERSON_NAME]" at bounding box center [153, 142] width 41 height 6
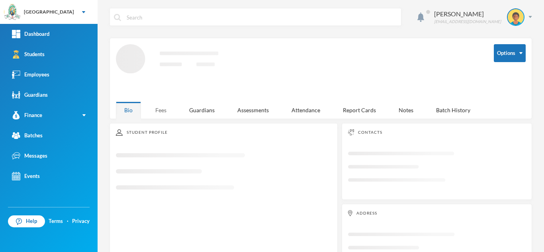
click at [165, 108] on div "Fees" at bounding box center [161, 110] width 28 height 17
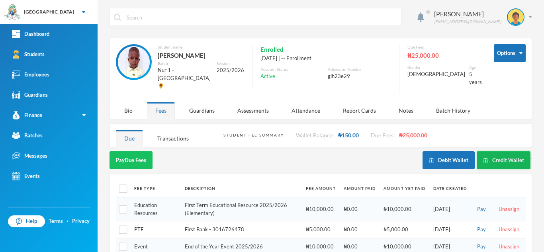
click at [503, 151] on button "Credit Wallet" at bounding box center [504, 160] width 54 height 18
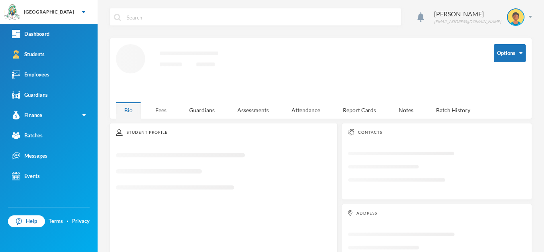
click at [160, 112] on div "Fees" at bounding box center [161, 110] width 28 height 17
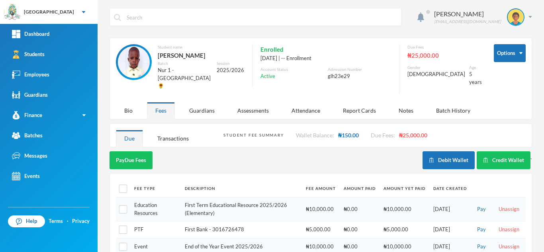
scroll to position [8, 0]
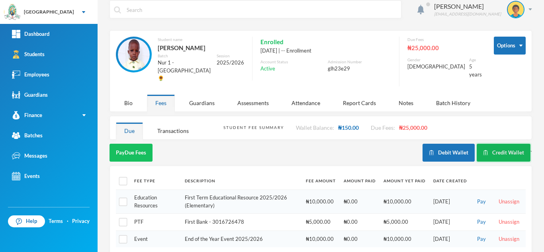
click at [491, 144] on button "Credit Wallet" at bounding box center [504, 153] width 54 height 18
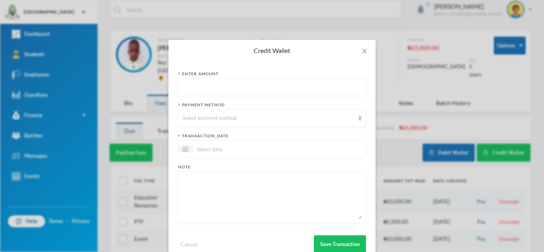
click at [191, 86] on input "text" at bounding box center [271, 87] width 179 height 18
type input "44350"
click at [209, 120] on div "Select payment method" at bounding box center [268, 118] width 172 height 8
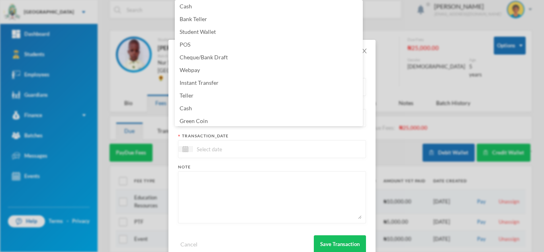
scroll to position [81, 0]
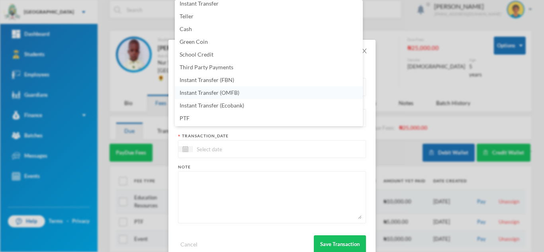
click at [263, 93] on li "Instant Transfer (OMFB)" at bounding box center [269, 92] width 188 height 13
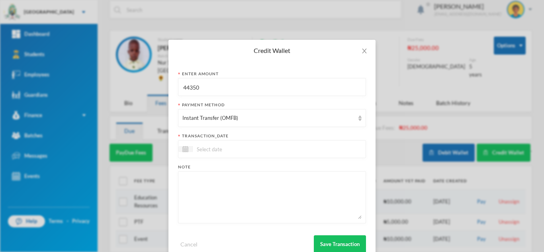
click at [229, 153] on input at bounding box center [226, 149] width 67 height 9
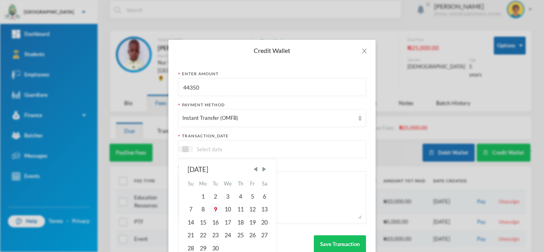
click at [213, 207] on div "9" at bounding box center [215, 209] width 12 height 13
type input "09/09/2025"
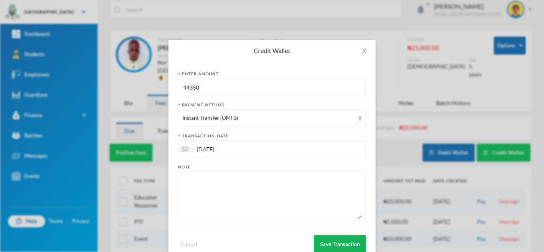
click at [324, 242] on button "Save Transaction" at bounding box center [340, 244] width 52 height 18
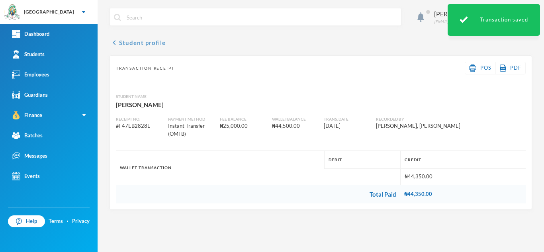
click at [142, 44] on button "chevron_left Student profile" at bounding box center [138, 43] width 56 height 10
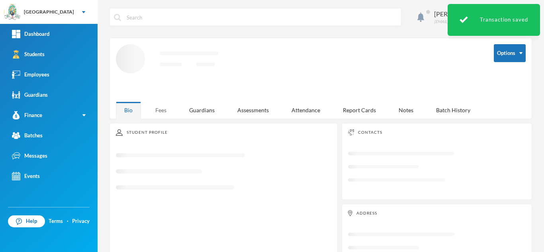
click at [164, 113] on div "Fees" at bounding box center [161, 110] width 28 height 17
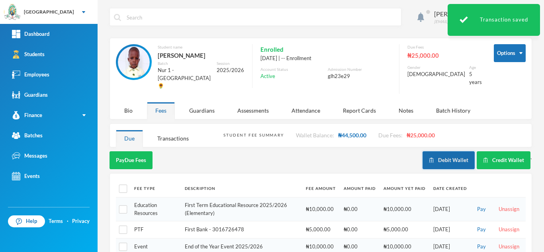
click at [441, 151] on button "Debit Wallet" at bounding box center [448, 160] width 52 height 18
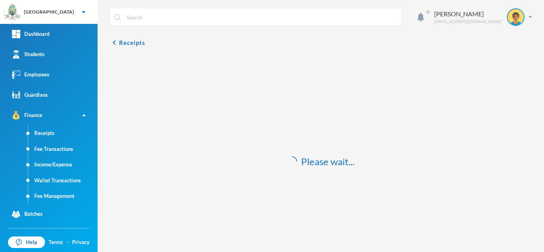
scroll to position [23, 0]
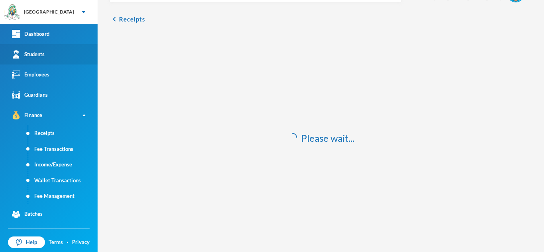
click at [62, 48] on link "Students" at bounding box center [49, 54] width 98 height 20
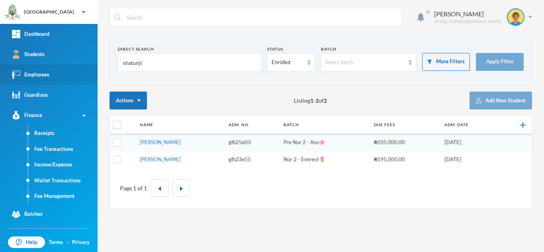
drag, startPoint x: 144, startPoint y: 63, endPoint x: 51, endPoint y: 76, distance: 93.4
click at [67, 71] on div "Greenland Hall Your Bluebic Account Greenland Hall Add a New School Dashboard S…" at bounding box center [272, 126] width 544 height 252
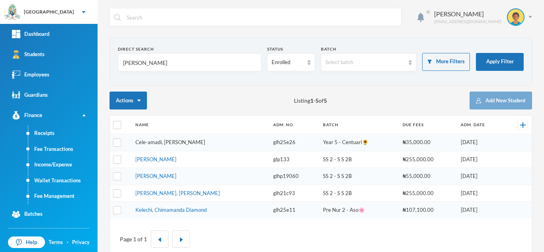
type input "[PERSON_NAME]"
click at [183, 142] on link "Cele-amadi, [PERSON_NAME]" at bounding box center [170, 142] width 70 height 6
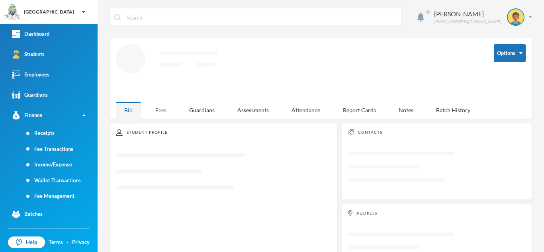
click at [155, 107] on div "Fees" at bounding box center [161, 110] width 28 height 17
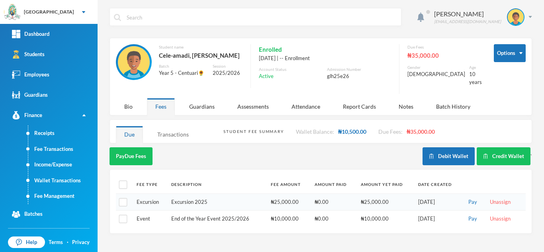
click at [178, 132] on div "Transactions" at bounding box center [173, 134] width 48 height 17
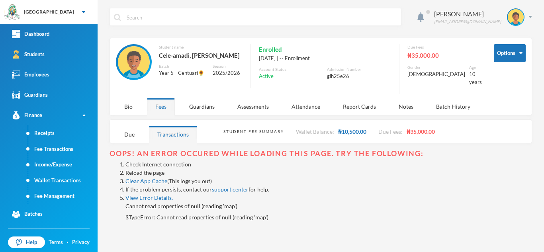
click at [146, 169] on link "Reload the page" at bounding box center [144, 172] width 39 height 7
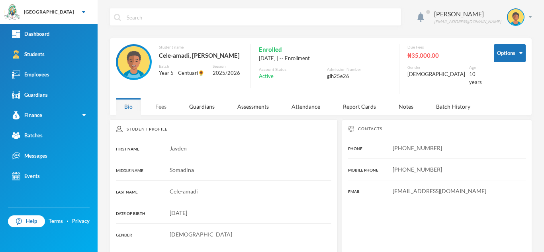
click at [164, 99] on div "Fees" at bounding box center [161, 106] width 28 height 17
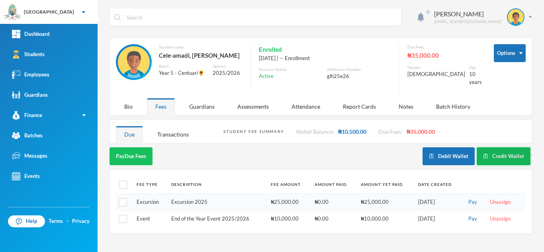
click at [496, 147] on button "Credit Wallet" at bounding box center [504, 156] width 54 height 18
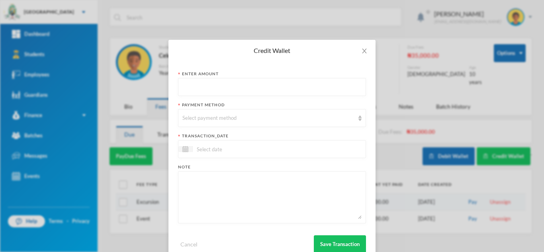
click at [192, 87] on input "text" at bounding box center [271, 87] width 179 height 18
type input "93550"
click at [203, 118] on div "Select payment method" at bounding box center [268, 118] width 172 height 8
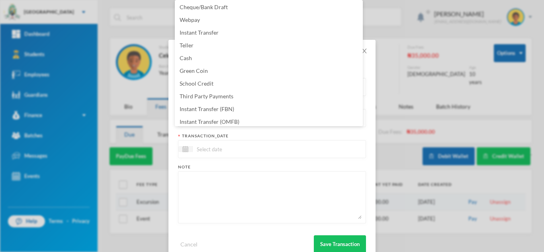
scroll to position [81, 0]
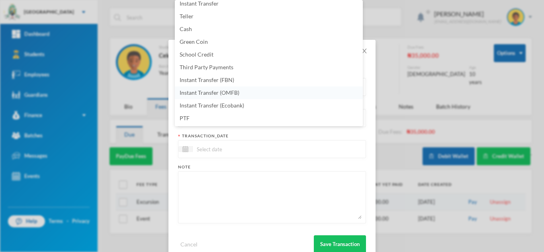
click at [240, 89] on li "Instant Transfer (OMFB)" at bounding box center [269, 92] width 188 height 13
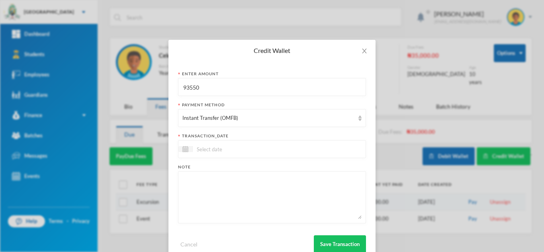
click at [224, 146] on input at bounding box center [226, 149] width 67 height 9
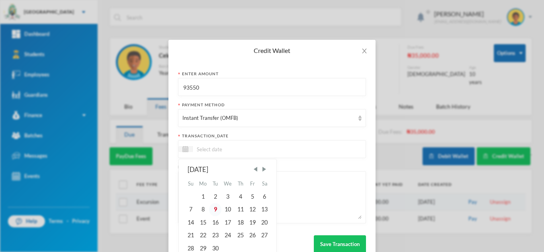
click at [213, 207] on div "9" at bounding box center [215, 209] width 12 height 13
type input "[DATE]"
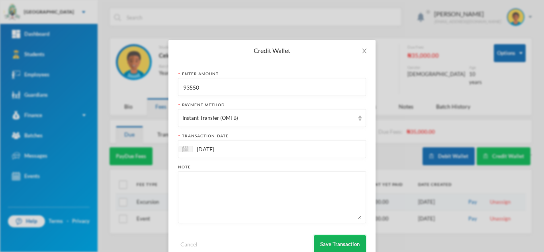
click at [317, 244] on button "Save Transaction" at bounding box center [340, 244] width 52 height 18
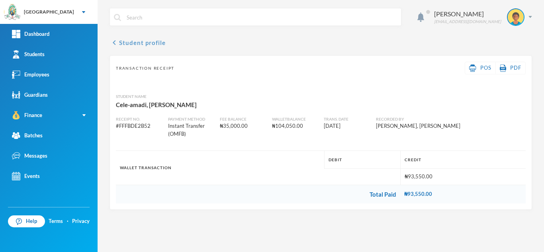
click at [129, 38] on button "chevron_left Student profile" at bounding box center [138, 43] width 56 height 10
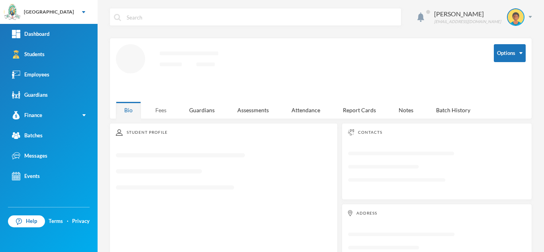
click at [161, 111] on div "Fees" at bounding box center [161, 110] width 28 height 17
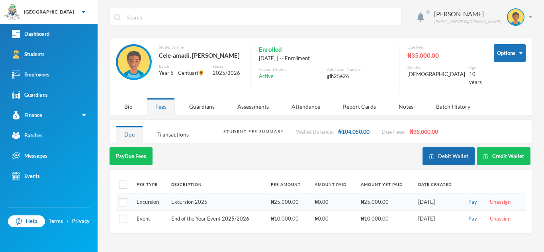
click at [463, 147] on button "Debit Wallet" at bounding box center [448, 156] width 52 height 18
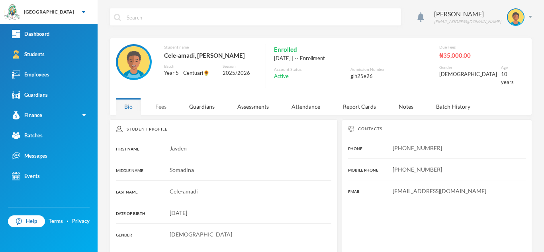
click at [162, 99] on div "Fees" at bounding box center [161, 106] width 28 height 17
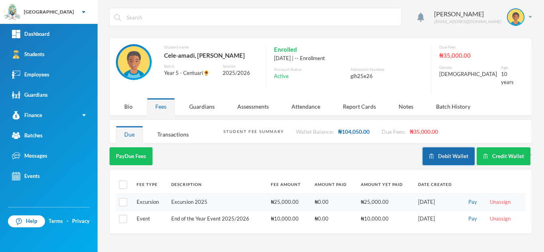
click at [449, 147] on button "Debit Wallet" at bounding box center [448, 156] width 52 height 18
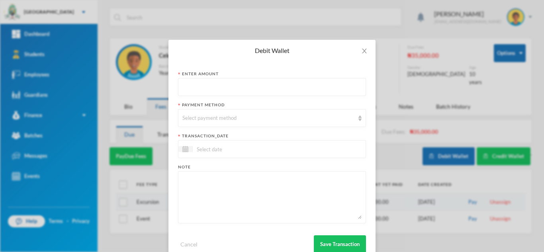
click at [260, 82] on input "text" at bounding box center [271, 87] width 179 height 18
type input "93550"
click at [270, 118] on div "Select payment method" at bounding box center [268, 118] width 172 height 8
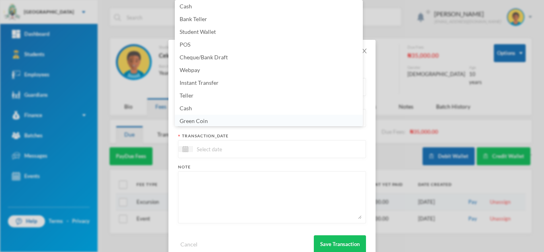
scroll to position [3, 0]
click at [223, 117] on li "Green Coin" at bounding box center [269, 119] width 188 height 13
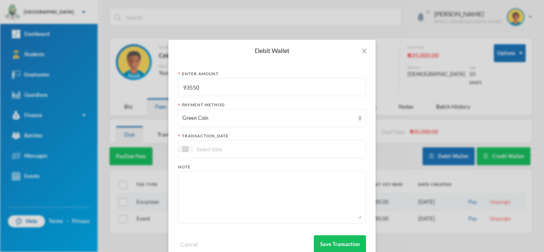
click at [208, 154] on div at bounding box center [272, 149] width 188 height 18
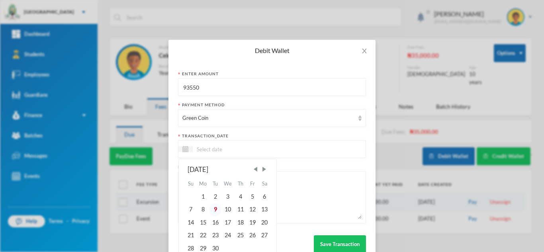
click at [210, 206] on div "9" at bounding box center [215, 209] width 12 height 13
type input "[DATE]"
click at [301, 190] on textarea at bounding box center [271, 197] width 179 height 43
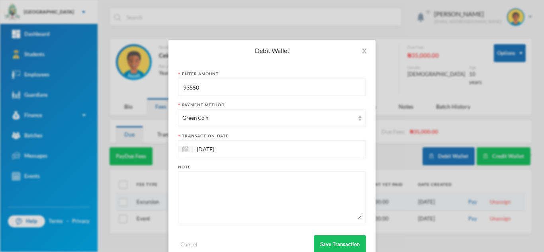
paste textarea "Yoruba, CCA, [PERSON_NAME] handwriting, reddot english, quantitative, verbal, p…"
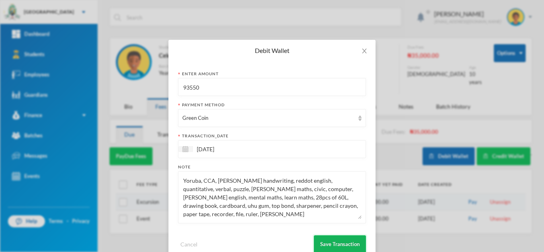
type textarea "Yoruba, CCA, [PERSON_NAME] handwriting, reddot english, quantitative, verbal, p…"
click at [322, 244] on button "Save Transaction" at bounding box center [340, 244] width 52 height 18
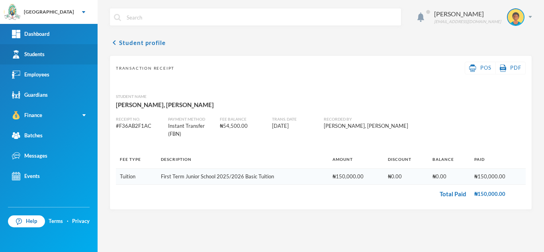
click at [60, 52] on link "Students" at bounding box center [49, 54] width 98 height 20
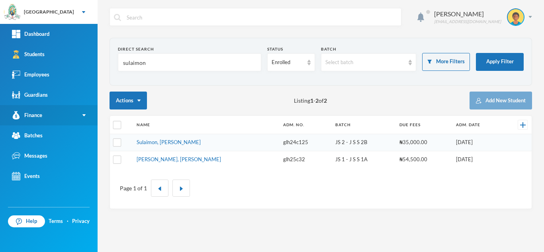
click at [83, 113] on link "Finance" at bounding box center [49, 115] width 98 height 20
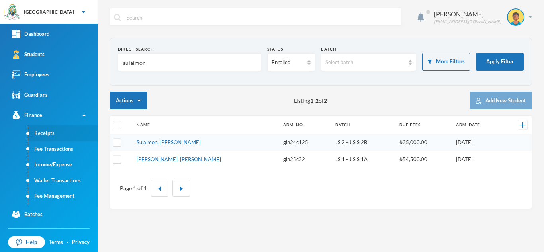
click at [52, 135] on link "Receipts" at bounding box center [62, 133] width 69 height 16
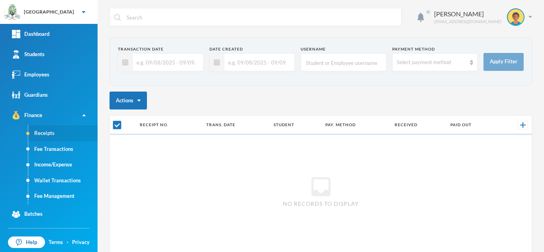
checkbox input "false"
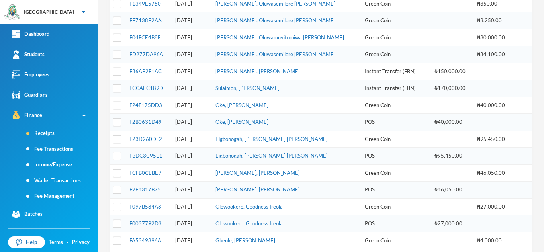
scroll to position [225, 0]
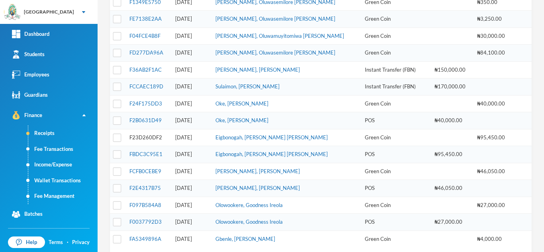
click at [150, 139] on link "F23D260DF2" at bounding box center [145, 137] width 33 height 6
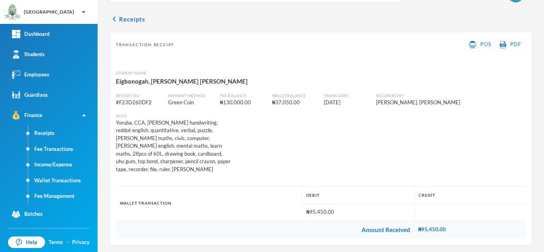
scroll to position [17, 0]
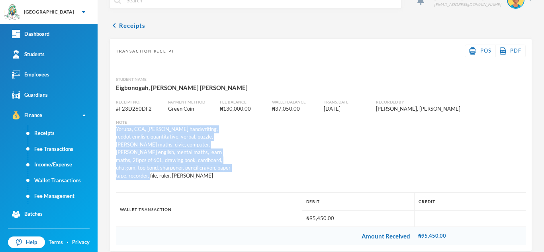
drag, startPoint x: 213, startPoint y: 167, endPoint x: 115, endPoint y: 129, distance: 105.5
click at [115, 129] on div "Note Yoruba, CCA, nelson handwriting, reddot english, quantitative, verbal, puz…" at bounding box center [173, 149] width 121 height 61
copy div "Yoruba, CCA, nelson handwriting, reddot english, quantitative, verbal, puzzle, …"
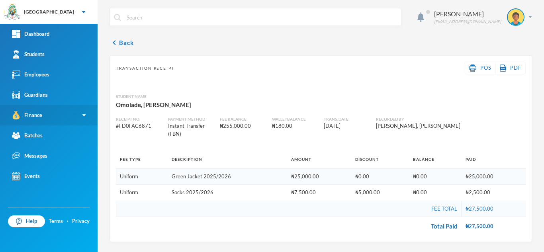
click at [36, 115] on div "Finance" at bounding box center [27, 115] width 30 height 8
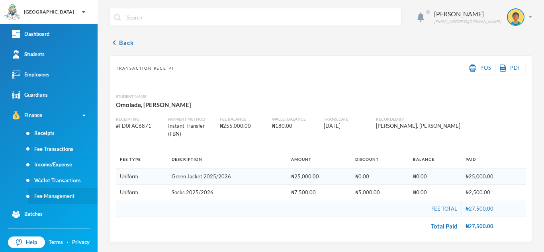
click at [44, 193] on link "Fee Management" at bounding box center [62, 196] width 69 height 16
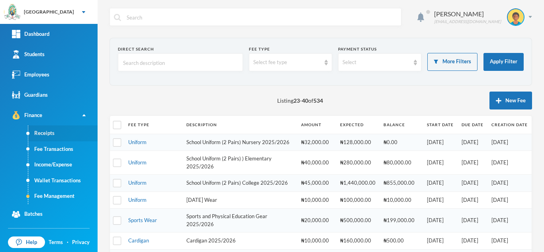
click at [45, 134] on link "Receipts" at bounding box center [62, 133] width 69 height 16
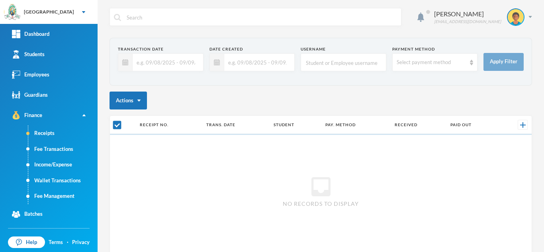
scroll to position [45, 0]
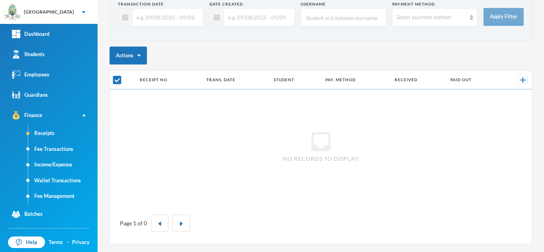
checkbox input "false"
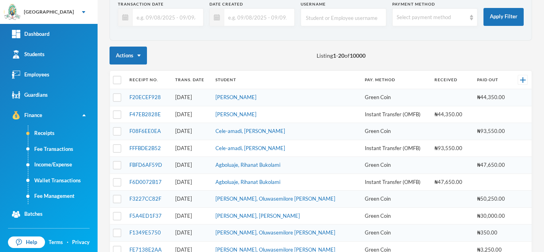
scroll to position [270, 0]
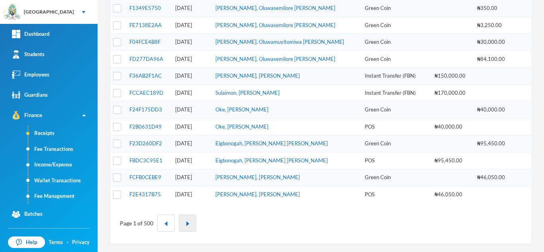
click at [191, 220] on button "button" at bounding box center [188, 223] width 18 height 17
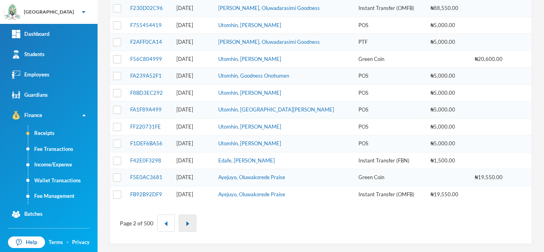
click at [185, 223] on img "button" at bounding box center [187, 223] width 5 height 5
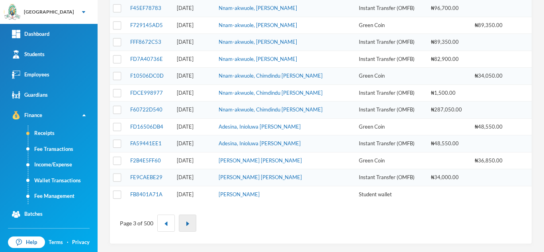
click at [187, 222] on img "button" at bounding box center [187, 223] width 5 height 5
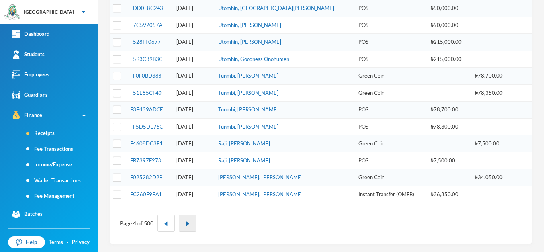
click at [183, 227] on button "button" at bounding box center [188, 223] width 18 height 17
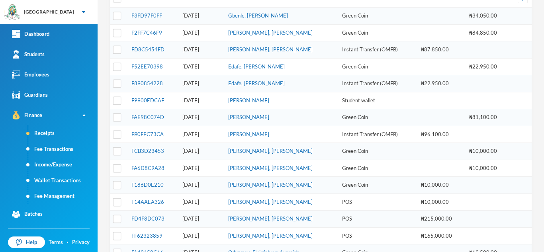
scroll to position [125, 0]
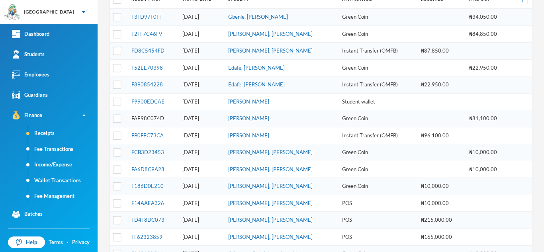
click at [141, 117] on link "FAE98C074D" at bounding box center [147, 118] width 33 height 6
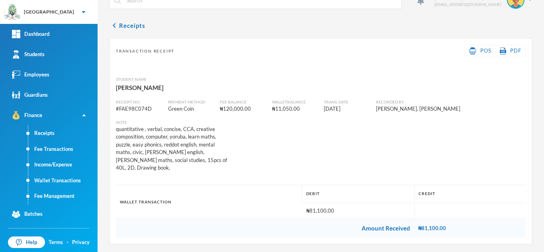
scroll to position [9, 0]
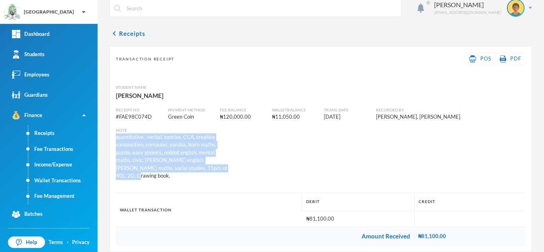
drag, startPoint x: 209, startPoint y: 168, endPoint x: 115, endPoint y: 136, distance: 100.1
click at [115, 136] on div "Note quantitative , verbal, concise, CCA, creative composition, computer, yorub…" at bounding box center [173, 153] width 121 height 53
copy div "quantitative , verbal, concise, CCA, creative composition, computer, yoruba, le…"
click at [63, 54] on link "Students" at bounding box center [49, 54] width 98 height 20
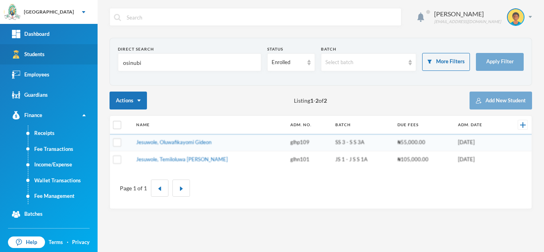
drag, startPoint x: 147, startPoint y: 62, endPoint x: 81, endPoint y: 60, distance: 66.1
click at [81, 60] on div "Greenland Hall Your Bluebic Account Greenland Hall Add a New School Dashboard S…" at bounding box center [272, 126] width 544 height 252
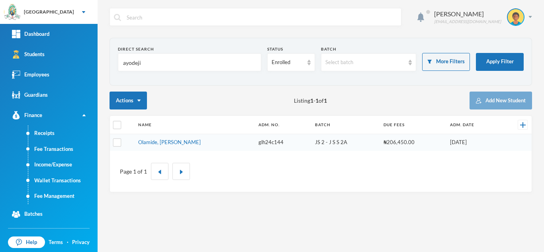
drag, startPoint x: 139, startPoint y: 68, endPoint x: 112, endPoint y: 58, distance: 29.0
click at [112, 58] on section "Direct Search ayodeji Status Enrolled Batch Select batch More Filters Apply Fil…" at bounding box center [321, 62] width 422 height 48
click at [176, 66] on input "ayodeji" at bounding box center [189, 63] width 135 height 18
type input "a"
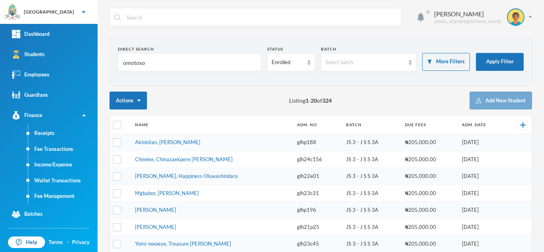
type input "omotoso"
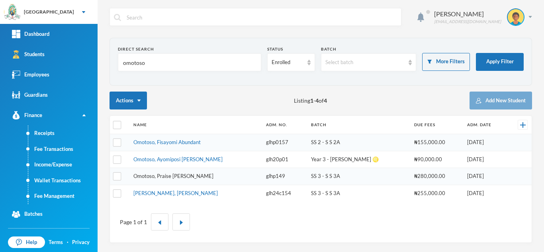
click at [177, 174] on link "Omotoso, Praise [PERSON_NAME]" at bounding box center [173, 176] width 80 height 6
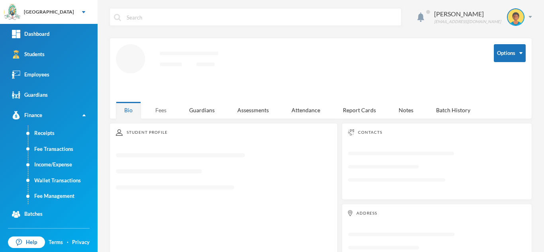
click at [161, 104] on div "Fees" at bounding box center [161, 110] width 28 height 17
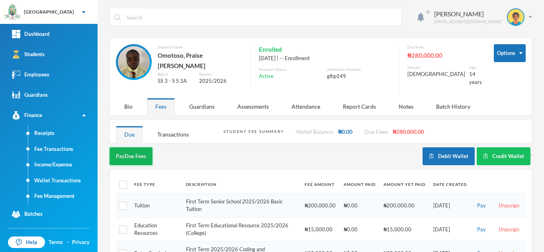
click at [130, 147] on button "Pay Due Fees" at bounding box center [131, 156] width 43 height 18
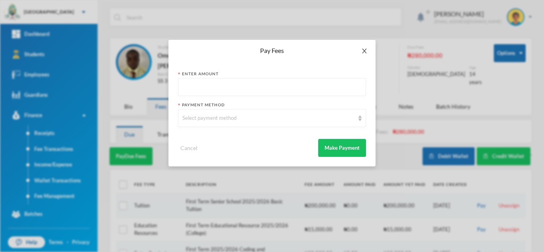
click at [366, 48] on icon "icon: close" at bounding box center [364, 51] width 6 height 6
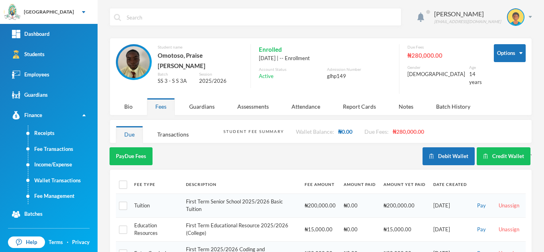
scroll to position [55, 0]
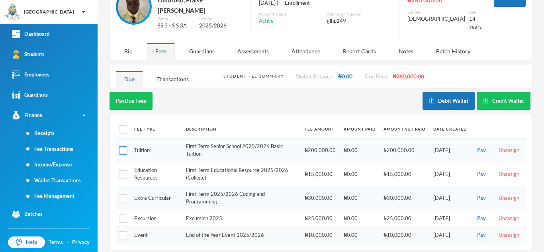
click at [121, 146] on input "checkbox" at bounding box center [123, 150] width 8 height 8
checkbox input "true"
click at [122, 170] on input "checkbox" at bounding box center [123, 174] width 8 height 8
checkbox input "true"
click at [121, 195] on input "checkbox" at bounding box center [123, 198] width 8 height 8
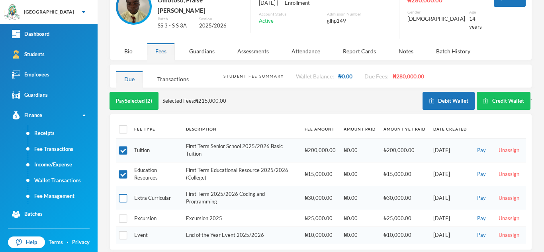
checkbox input "true"
click at [139, 92] on button "Pay Selected (3)" at bounding box center [134, 101] width 49 height 18
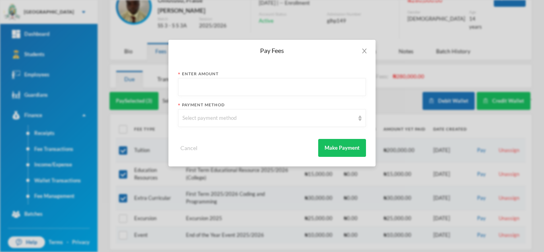
click at [204, 84] on input "text" at bounding box center [271, 87] width 179 height 18
type input "240000"
click at [203, 115] on div "Select payment method" at bounding box center [268, 118] width 172 height 8
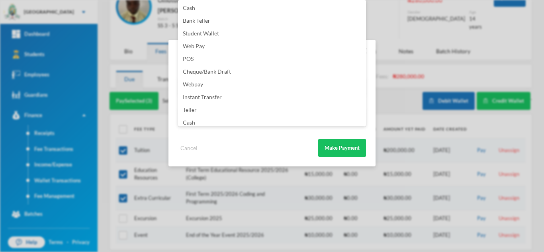
scroll to position [94, 0]
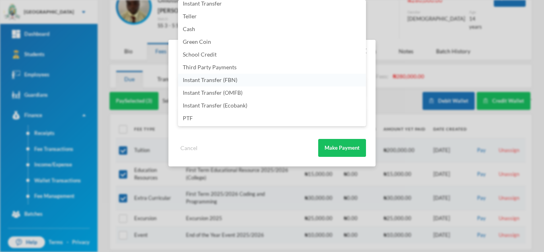
click at [249, 78] on li "Instant Transfer (FBN)" at bounding box center [272, 80] width 188 height 13
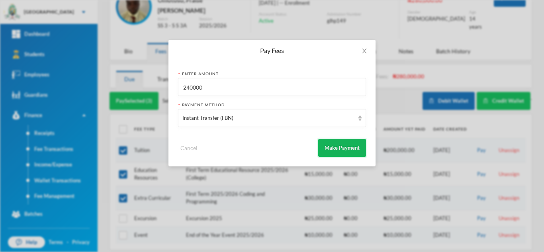
click at [337, 146] on button "Make Payment" at bounding box center [342, 148] width 48 height 18
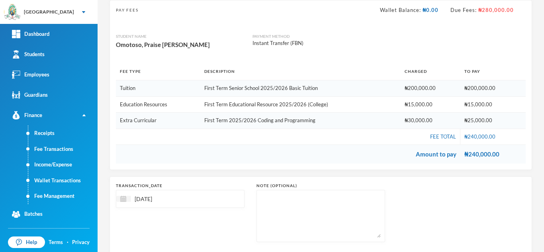
scroll to position [100, 0]
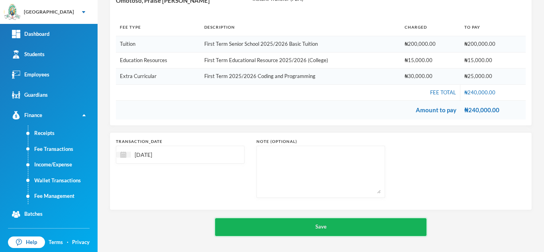
click at [311, 223] on button "Save" at bounding box center [320, 227] width 211 height 18
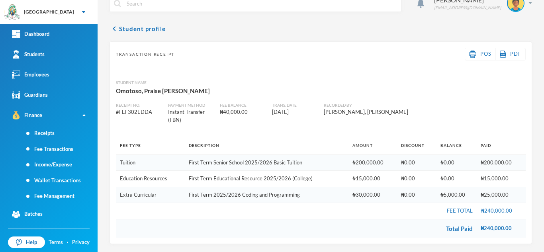
scroll to position [14, 0]
click at [76, 51] on link "Students" at bounding box center [49, 54] width 98 height 20
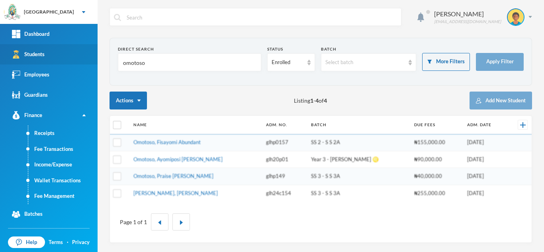
drag, startPoint x: 78, startPoint y: 56, endPoint x: 41, endPoint y: 51, distance: 36.7
click at [41, 51] on div "Greenland Hall Your Bluebic Account Greenland Hall Add a New School Dashboard S…" at bounding box center [272, 126] width 544 height 252
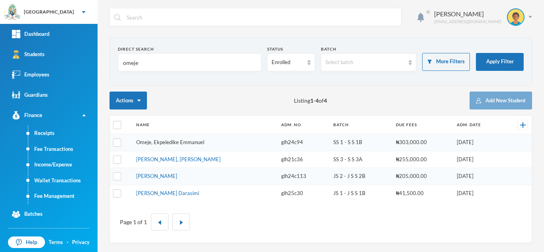
type input "omeje"
click at [189, 144] on link "Omeje, Ekpeledike Emmanuel" at bounding box center [170, 142] width 68 height 6
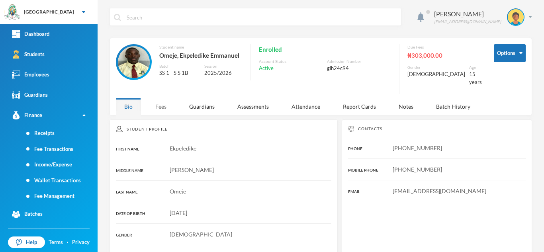
click at [162, 103] on div "Fees" at bounding box center [161, 106] width 28 height 17
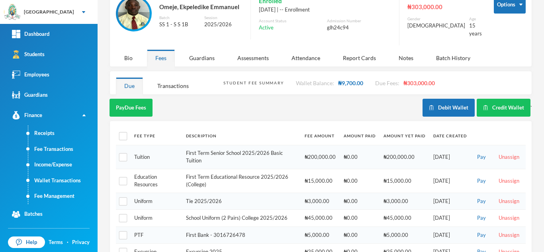
scroll to position [82, 0]
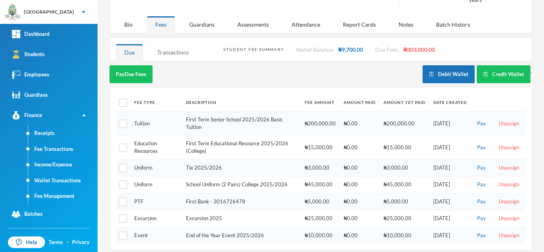
click at [168, 48] on div "Transactions" at bounding box center [173, 52] width 48 height 17
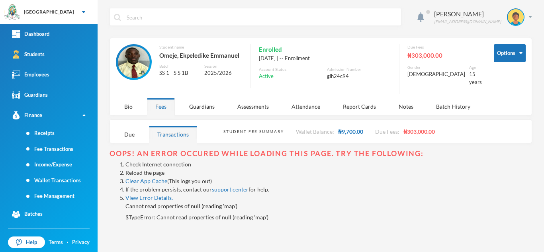
click at [158, 169] on link "Reload the page" at bounding box center [144, 172] width 39 height 7
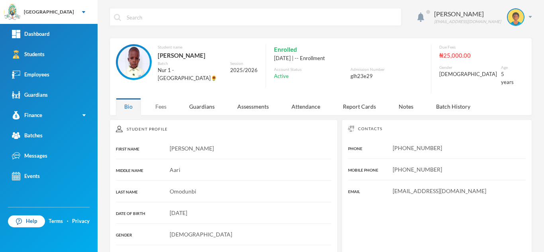
click at [161, 99] on div "Fees" at bounding box center [161, 106] width 28 height 17
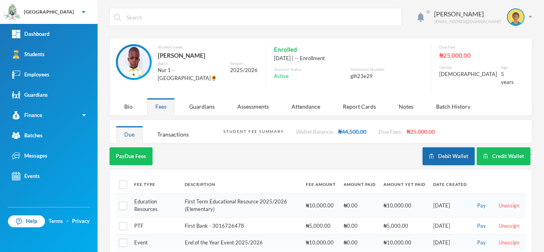
click at [451, 148] on button "Debit Wallet" at bounding box center [448, 156] width 52 height 18
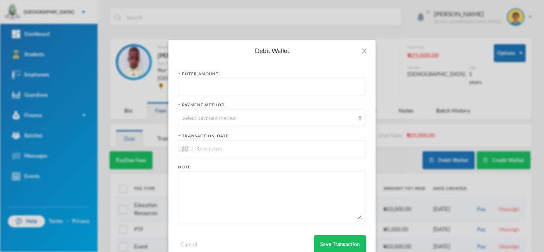
click at [249, 84] on input "text" at bounding box center [271, 87] width 179 height 18
type input "44350"
click at [222, 121] on div "Select payment method" at bounding box center [268, 118] width 172 height 8
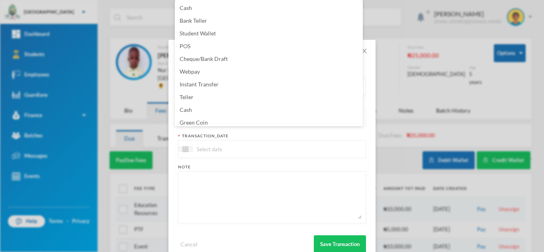
scroll to position [3, 0]
click at [222, 121] on li "Green Coin" at bounding box center [269, 119] width 188 height 13
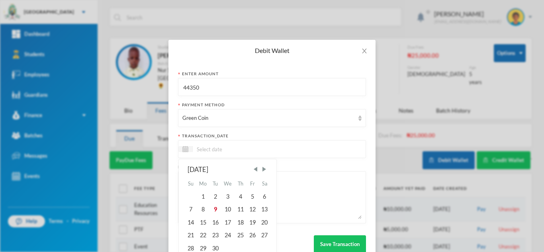
click at [207, 151] on input at bounding box center [226, 149] width 67 height 9
click at [209, 212] on div "9" at bounding box center [215, 209] width 12 height 13
type input "[DATE]"
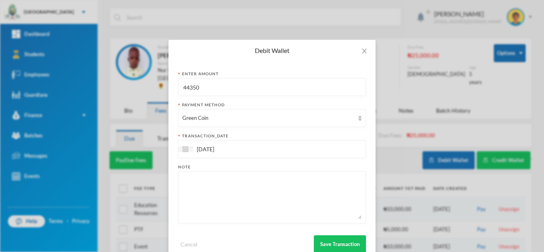
click at [206, 199] on textarea at bounding box center [271, 197] width 179 height 43
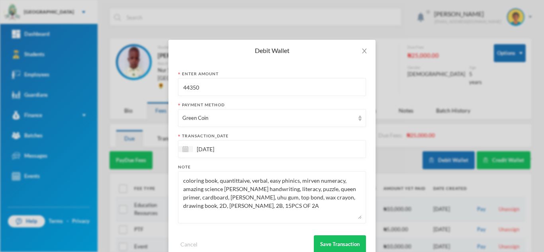
click at [199, 207] on textarea "coloring book, quantittaive, verbal, easy phinics, mirven numeracy, amazing sci…" at bounding box center [271, 197] width 179 height 43
type textarea "coloring book, quantittaive, verbal, easy phinics, mirven numeracy, amazing sci…"
click at [325, 241] on button "Save Transaction" at bounding box center [340, 244] width 52 height 18
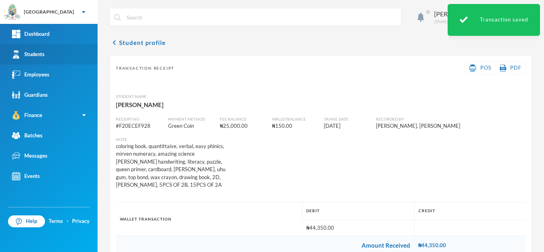
click at [60, 55] on link "Students" at bounding box center [49, 54] width 98 height 20
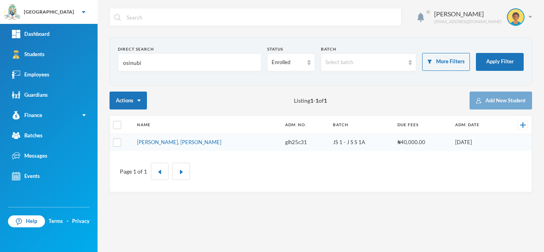
drag, startPoint x: 165, startPoint y: 57, endPoint x: 111, endPoint y: 63, distance: 54.1
click at [111, 63] on section "Direct Search osinubi Status Enrolled Batch Select batch More Filters Apply Fil…" at bounding box center [321, 62] width 422 height 48
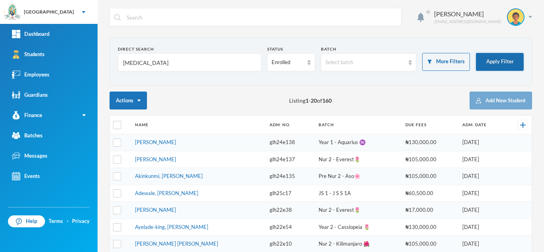
type input "[MEDICAL_DATA]"
click at [489, 64] on button "Apply Filter" at bounding box center [500, 62] width 48 height 18
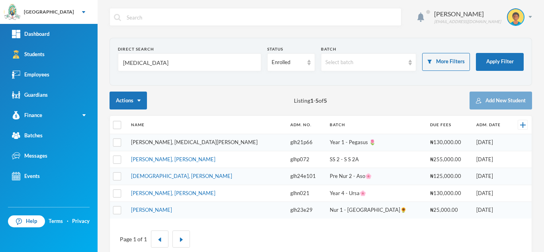
click at [150, 141] on link "[PERSON_NAME], [MEDICAL_DATA][PERSON_NAME]" at bounding box center [194, 142] width 127 height 6
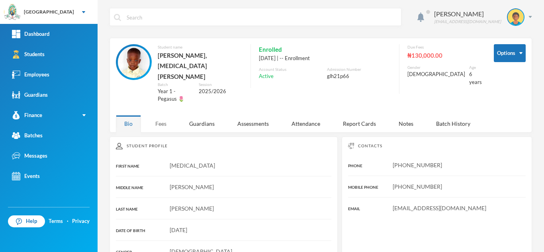
click at [159, 115] on div "Fees" at bounding box center [161, 123] width 28 height 17
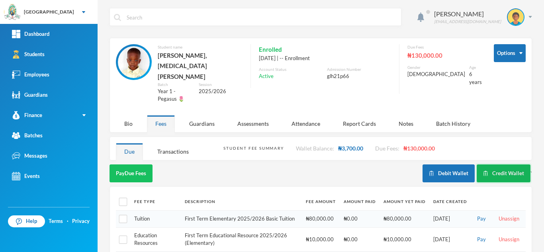
click at [483, 164] on button "Credit Wallet" at bounding box center [504, 173] width 54 height 18
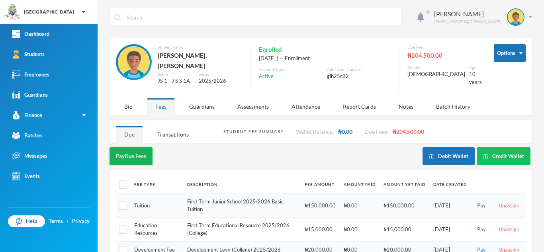
click at [132, 147] on button "Pay Due Fees" at bounding box center [131, 156] width 43 height 18
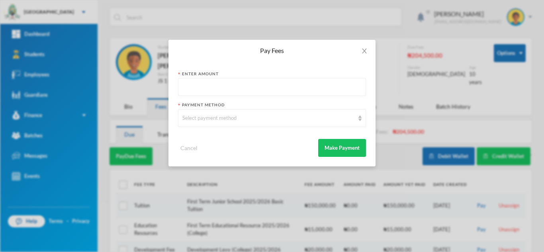
click at [201, 86] on input "text" at bounding box center [271, 87] width 179 height 18
type input "150000"
click at [206, 117] on div "Select payment method" at bounding box center [268, 118] width 172 height 8
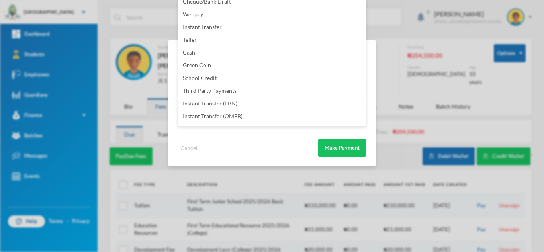
scroll to position [94, 0]
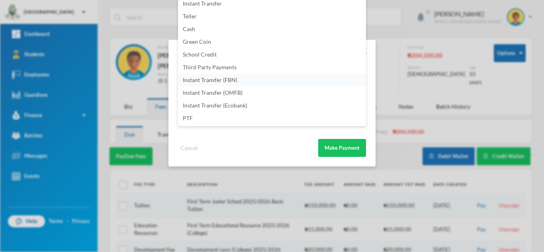
click at [262, 79] on li "Instant Transfer (FBN)" at bounding box center [272, 80] width 188 height 13
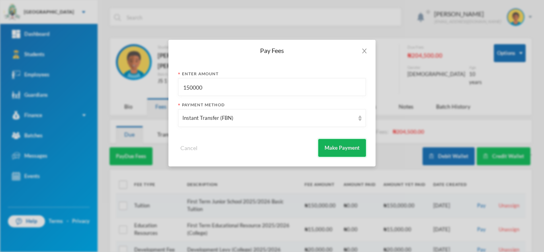
click at [331, 146] on button "Make Payment" at bounding box center [342, 148] width 48 height 18
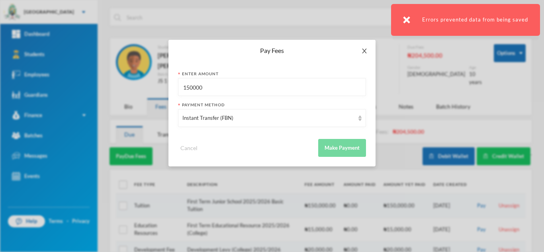
click at [365, 47] on span "Close" at bounding box center [364, 51] width 22 height 22
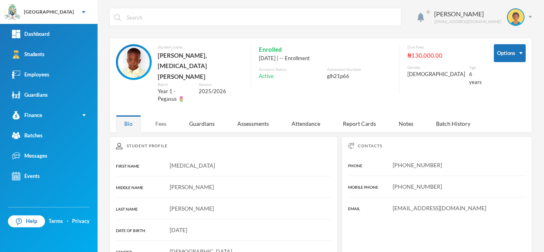
click at [159, 115] on div "Fees" at bounding box center [161, 123] width 28 height 17
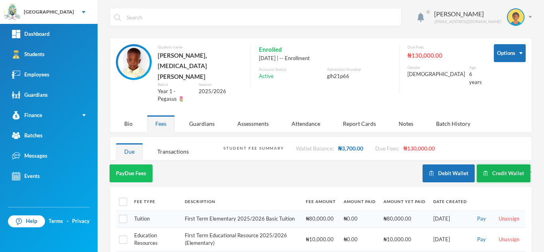
click at [493, 164] on button "Credit Wallet" at bounding box center [504, 173] width 54 height 18
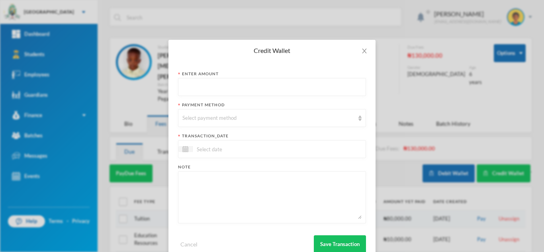
click at [205, 89] on input "text" at bounding box center [271, 87] width 179 height 18
type input "96700"
click at [205, 117] on div "Select payment method" at bounding box center [268, 118] width 172 height 8
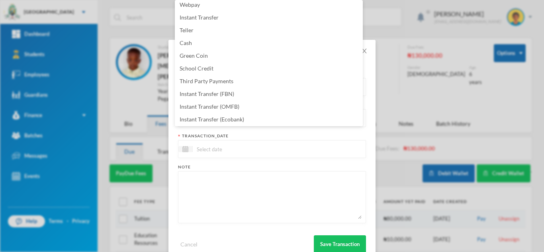
scroll to position [81, 0]
click at [246, 92] on li "Instant Transfer (OMFB)" at bounding box center [269, 92] width 188 height 13
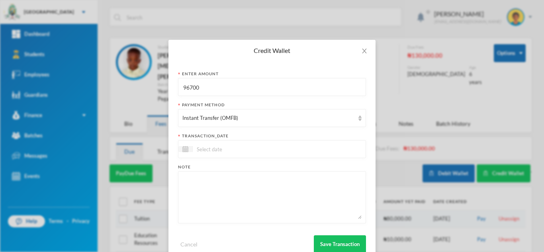
click at [249, 151] on input at bounding box center [226, 149] width 67 height 9
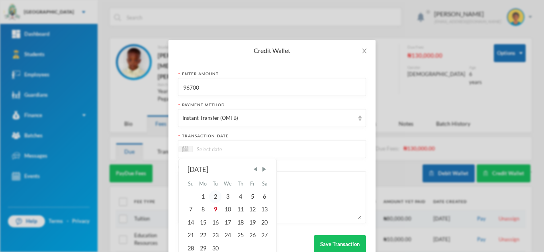
click at [211, 202] on div "2" at bounding box center [215, 196] width 12 height 13
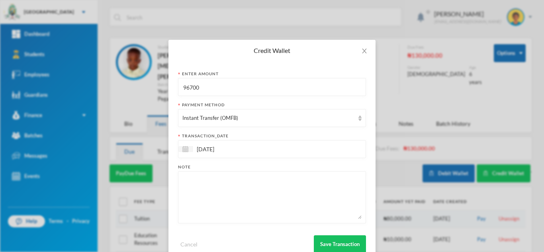
click at [206, 149] on input "[DATE]" at bounding box center [226, 149] width 67 height 9
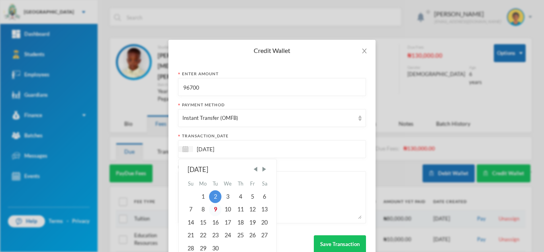
click at [211, 211] on div "9" at bounding box center [215, 209] width 12 height 13
type input "[DATE]"
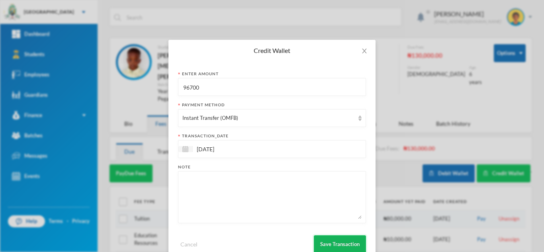
click at [340, 237] on button "Save Transaction" at bounding box center [340, 244] width 52 height 18
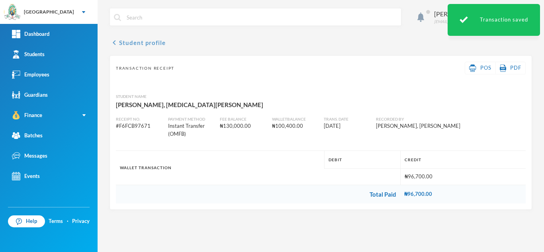
click at [149, 44] on button "chevron_left Student profile" at bounding box center [138, 43] width 56 height 10
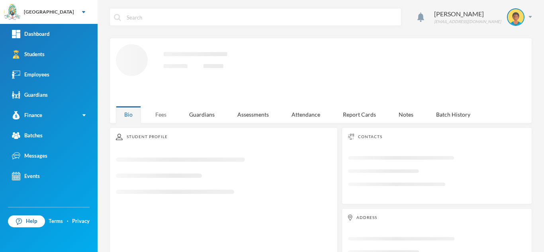
click at [161, 111] on div "Fees" at bounding box center [161, 114] width 28 height 17
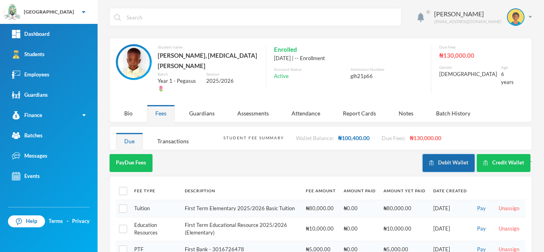
click at [438, 155] on button "Debit Wallet" at bounding box center [448, 163] width 52 height 18
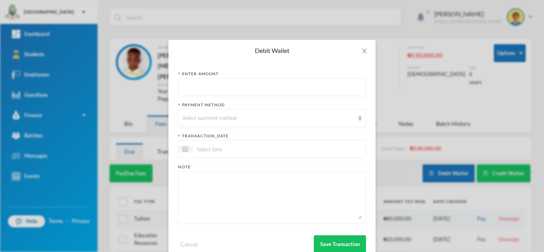
click at [199, 192] on textarea at bounding box center [271, 197] width 179 height 43
paste textarea "quantitative , verbal, concise, CCA, creative composition, computer, yoruba, le…"
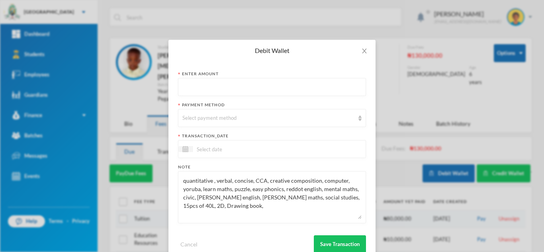
type textarea "quantitative , verbal, concise, CCA, creative composition, computer, yoruba, le…"
click at [210, 85] on input "text" at bounding box center [271, 87] width 179 height 18
type input "96700"
click at [228, 208] on textarea "quantitative , verbal, concise, CCA, creative composition, computer, yoruba, le…" at bounding box center [271, 197] width 179 height 43
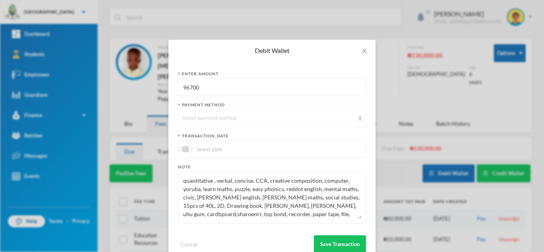
type textarea "quantitative , verbal, concise, CCA, creative composition, computer, yoruba, le…"
click at [227, 119] on div "Select payment method" at bounding box center [268, 118] width 172 height 8
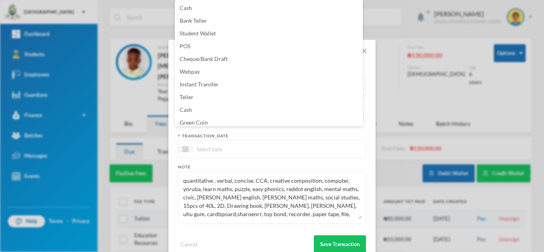
scroll to position [3, 0]
click at [228, 119] on li "Green Coin" at bounding box center [269, 119] width 188 height 13
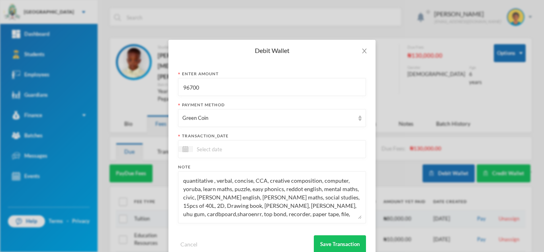
click at [247, 153] on input at bounding box center [226, 149] width 67 height 9
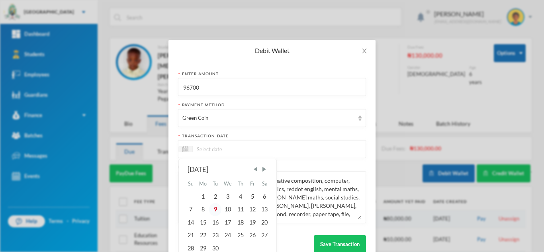
click at [214, 208] on div "9" at bounding box center [215, 209] width 12 height 13
type input "[DATE]"
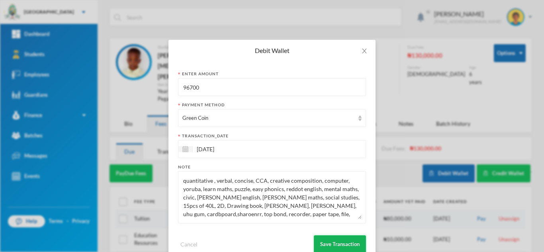
click at [336, 240] on button "Save Transaction" at bounding box center [340, 244] width 52 height 18
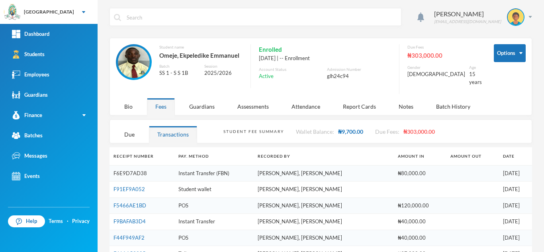
click at [125, 170] on link "F6E9D7AD38" at bounding box center [129, 173] width 33 height 6
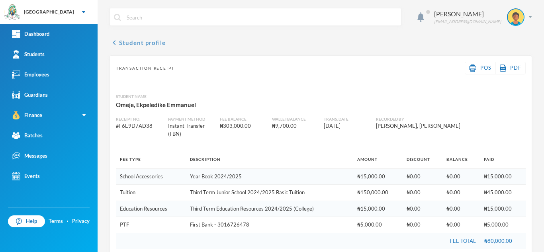
click at [135, 42] on button "chevron_left Student profile" at bounding box center [138, 43] width 56 height 10
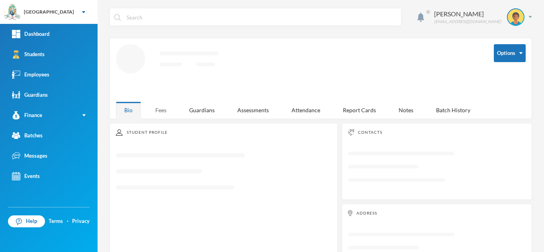
click at [156, 106] on div "Fees" at bounding box center [161, 110] width 28 height 17
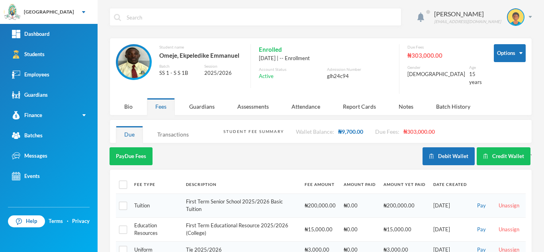
click at [167, 130] on div "Transactions" at bounding box center [173, 134] width 48 height 17
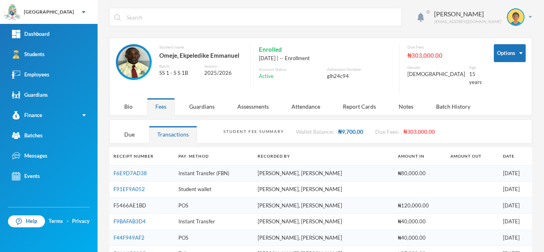
click at [143, 202] on link "F5466AE1BD" at bounding box center [129, 205] width 33 height 6
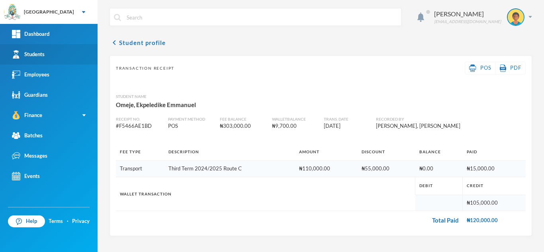
click at [61, 48] on link "Students" at bounding box center [49, 54] width 98 height 20
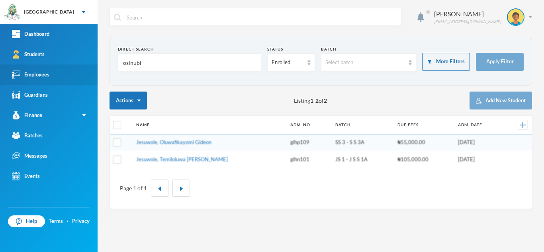
drag, startPoint x: 151, startPoint y: 58, endPoint x: 90, endPoint y: 68, distance: 61.4
click at [95, 68] on div "Greenland Hall Your Bluebic Account Greenland Hall Add a New School Dashboard S…" at bounding box center [272, 126] width 544 height 252
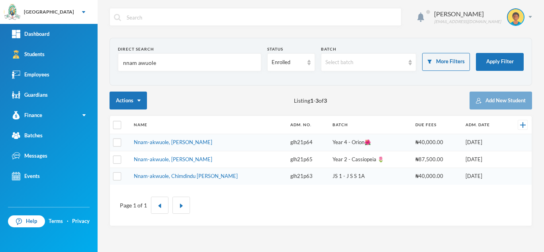
click at [139, 67] on input "nnam awuole" at bounding box center [189, 63] width 135 height 18
click at [141, 63] on input "nnam awuole" at bounding box center [189, 63] width 135 height 18
type input "nnam akwuole"
click at [115, 142] on input "checkbox" at bounding box center [117, 143] width 8 height 8
checkbox input "true"
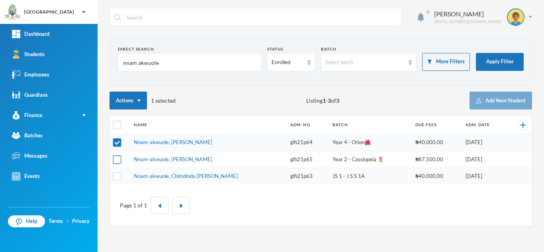
click at [117, 162] on input "checkbox" at bounding box center [117, 159] width 8 height 8
checkbox input "true"
click at [117, 178] on input "checkbox" at bounding box center [117, 176] width 8 height 8
checkbox input "true"
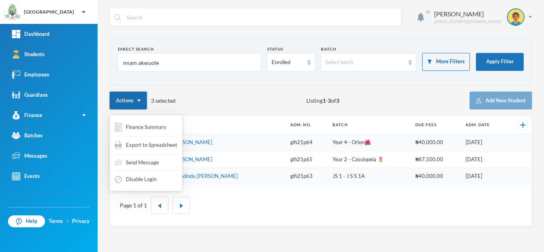
click at [139, 102] on button "Actions" at bounding box center [128, 101] width 37 height 18
click at [149, 143] on span "Export to Spreadsheet" at bounding box center [151, 145] width 51 height 8
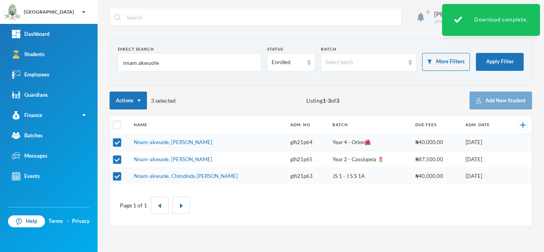
click at [407, 40] on section "Direct Search nnam akwuole Status Enrolled Batch Select batch More Filters Appl…" at bounding box center [321, 62] width 422 height 48
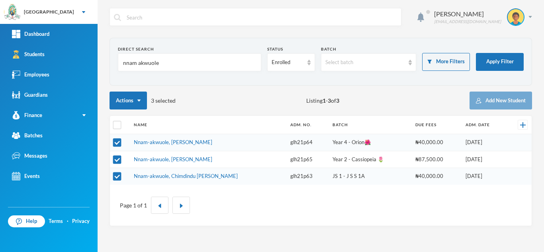
drag, startPoint x: 172, startPoint y: 73, endPoint x: 134, endPoint y: 63, distance: 39.1
click at [134, 63] on form "Direct Search nnam akwuole Status Enrolled Batch Select batch More Filters Appl…" at bounding box center [321, 61] width 406 height 31
drag, startPoint x: 173, startPoint y: 65, endPoint x: 98, endPoint y: 71, distance: 75.5
click at [98, 71] on div "Aderogba Olumide [EMAIL_ADDRESS][DOMAIN_NAME] Direct Search nnam akwuole Status…" at bounding box center [321, 126] width 446 height 252
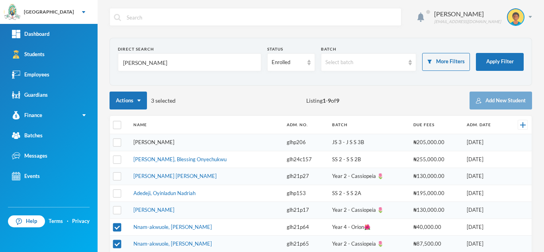
type input "[PERSON_NAME]"
drag, startPoint x: 166, startPoint y: 158, endPoint x: 172, endPoint y: 176, distance: 17.9
click at [172, 176] on link "[PERSON_NAME] [PERSON_NAME]" at bounding box center [174, 176] width 83 height 6
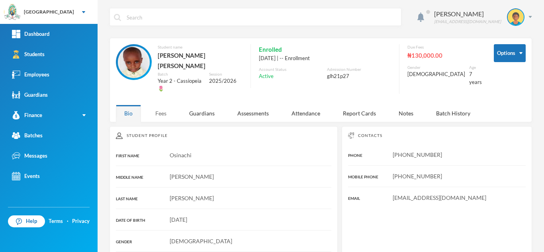
click at [159, 105] on div "Fees" at bounding box center [161, 113] width 28 height 17
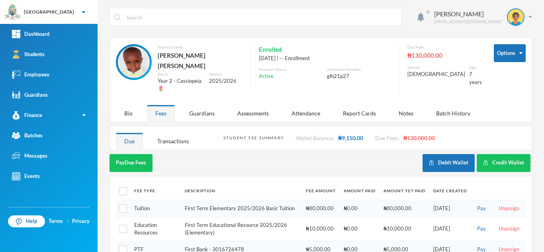
click at [128, 200] on td at bounding box center [123, 208] width 14 height 17
click at [123, 205] on input "checkbox" at bounding box center [123, 209] width 8 height 8
checkbox input "true"
click at [123, 225] on input "checkbox" at bounding box center [123, 229] width 8 height 8
checkbox input "true"
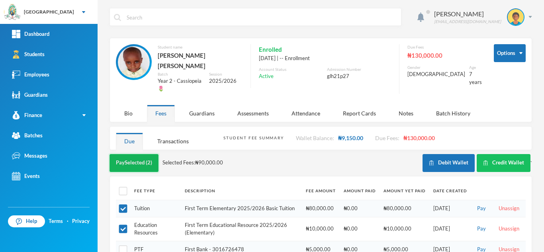
click at [129, 154] on button "Pay Selected (2)" at bounding box center [134, 163] width 49 height 18
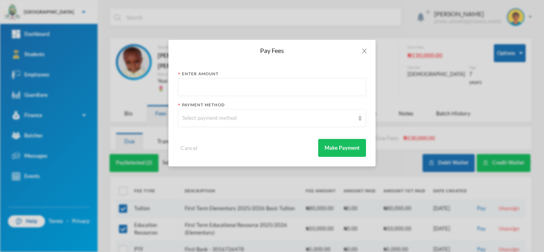
click at [222, 88] on input "text" at bounding box center [271, 87] width 179 height 18
type input "90000"
click at [218, 119] on div "Select payment method" at bounding box center [268, 118] width 172 height 8
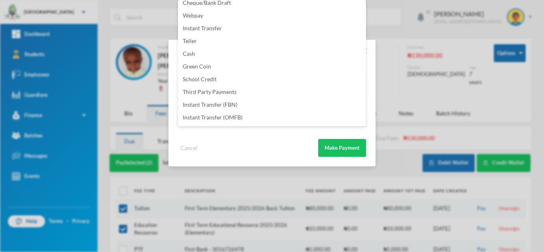
scroll to position [94, 0]
click at [211, 78] on span "Instant Transfer (FBN)" at bounding box center [210, 79] width 55 height 7
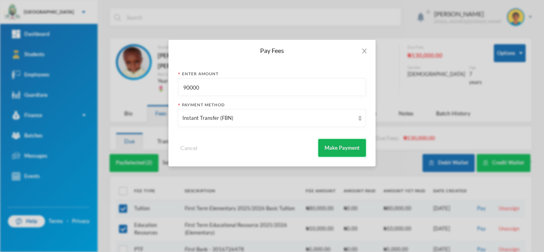
click at [337, 151] on button "Make Payment" at bounding box center [342, 148] width 48 height 18
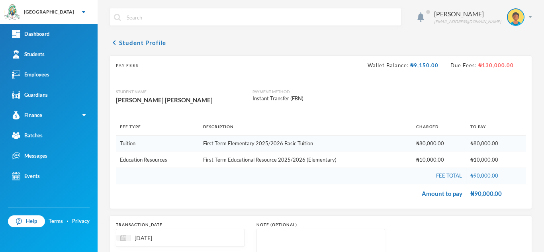
scroll to position [83, 0]
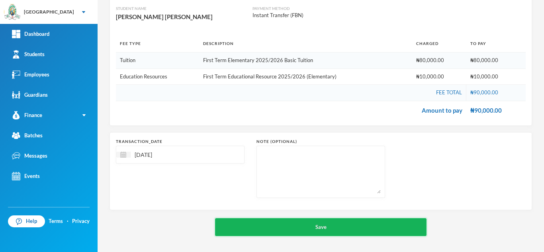
click at [334, 227] on button "Save" at bounding box center [320, 227] width 211 height 18
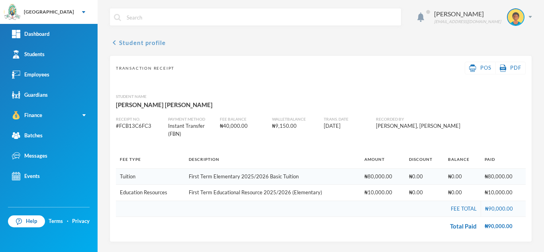
click at [133, 44] on button "chevron_left Student profile" at bounding box center [138, 43] width 56 height 10
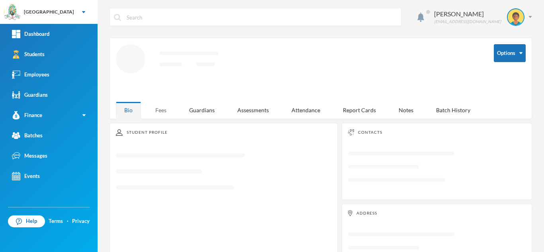
click at [159, 104] on div "Fees" at bounding box center [161, 110] width 28 height 17
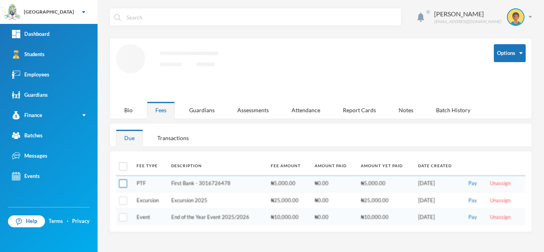
click at [124, 184] on input "checkbox" at bounding box center [123, 184] width 8 height 8
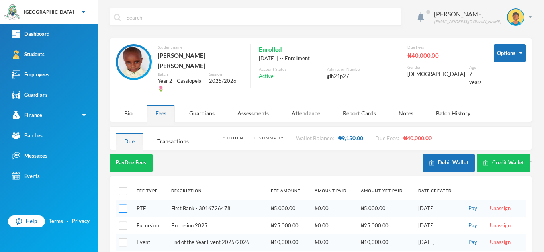
checkbox input "false"
click at [123, 154] on button "Pay Due Fees" at bounding box center [131, 163] width 43 height 18
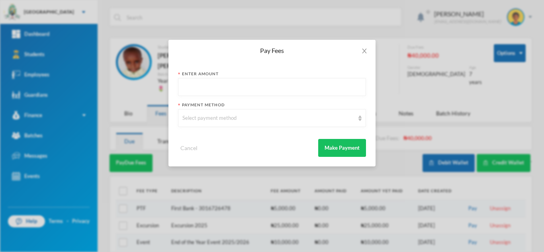
click at [200, 86] on input "text" at bounding box center [271, 87] width 179 height 18
type input "5000"
click at [200, 117] on div "Select payment method" at bounding box center [268, 118] width 172 height 8
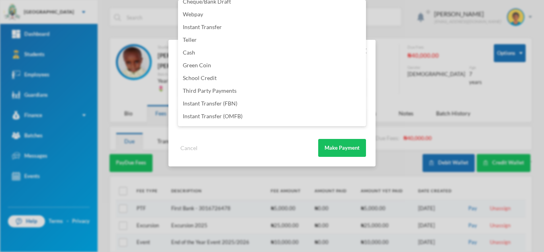
scroll to position [94, 0]
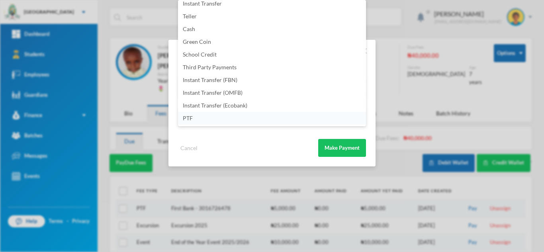
click at [229, 119] on li "PTF" at bounding box center [272, 118] width 188 height 13
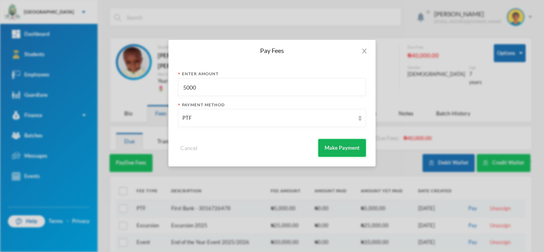
click at [338, 152] on button "Make Payment" at bounding box center [342, 148] width 48 height 18
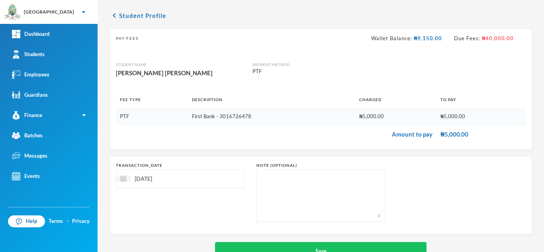
scroll to position [51, 0]
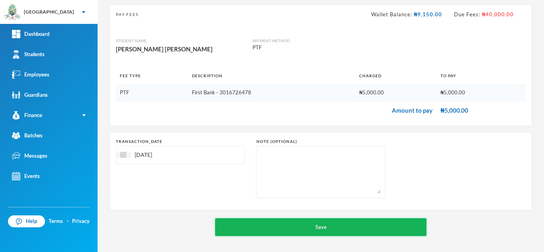
click at [319, 227] on button "Save" at bounding box center [320, 227] width 211 height 18
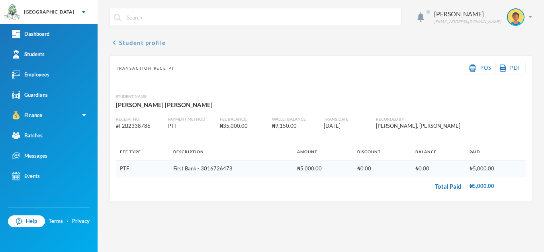
click at [131, 42] on button "chevron_left Student profile" at bounding box center [138, 43] width 56 height 10
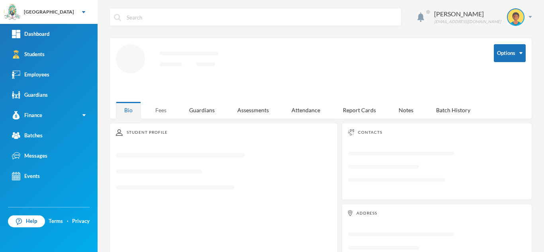
click at [162, 114] on div "Fees" at bounding box center [161, 110] width 28 height 17
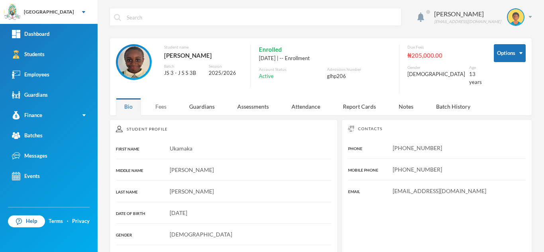
click at [157, 100] on div "Fees" at bounding box center [161, 106] width 28 height 17
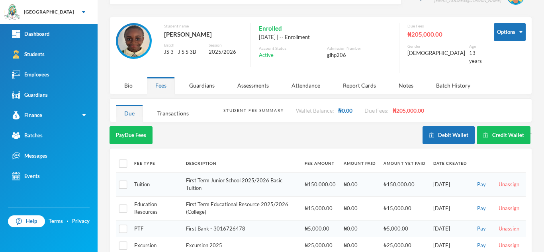
scroll to position [22, 0]
click at [121, 180] on input "checkbox" at bounding box center [123, 184] width 8 height 8
checkbox input "true"
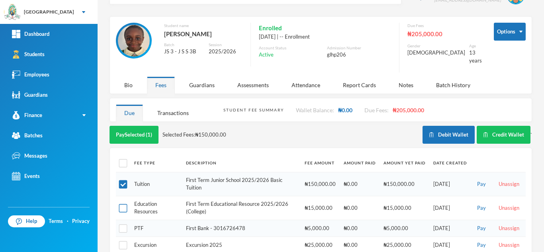
click at [124, 204] on input "checkbox" at bounding box center [123, 208] width 8 height 8
checkbox input "true"
click at [130, 129] on button "Pay Selected (2)" at bounding box center [134, 135] width 49 height 18
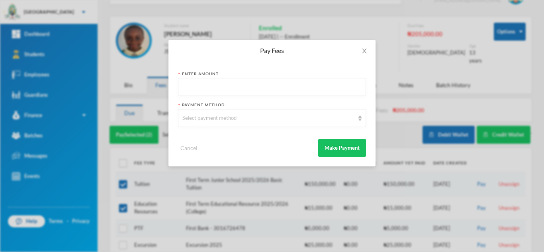
click at [200, 91] on input "text" at bounding box center [271, 87] width 179 height 18
type input "165000"
click at [197, 115] on div "Select payment method" at bounding box center [268, 118] width 172 height 8
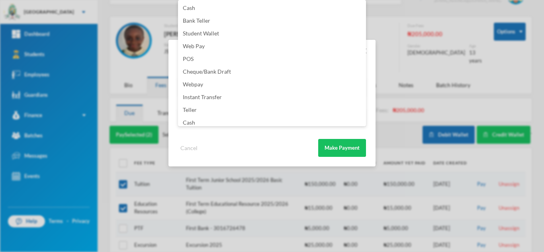
scroll to position [94, 0]
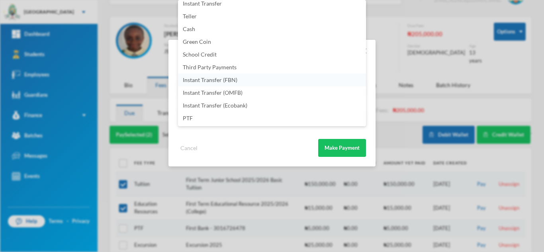
click at [269, 80] on li "Instant Transfer (FBN)" at bounding box center [272, 80] width 188 height 13
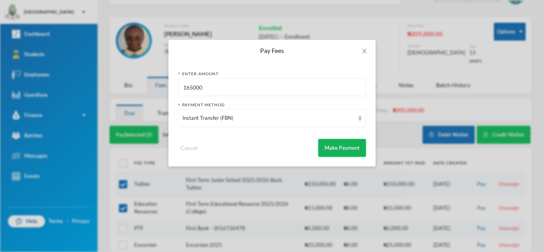
click at [332, 149] on button "Make Payment" at bounding box center [342, 148] width 48 height 18
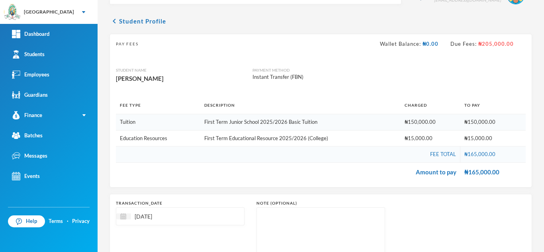
scroll to position [83, 0]
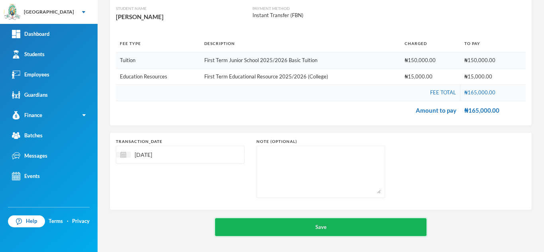
click at [304, 228] on button "Save" at bounding box center [320, 227] width 211 height 18
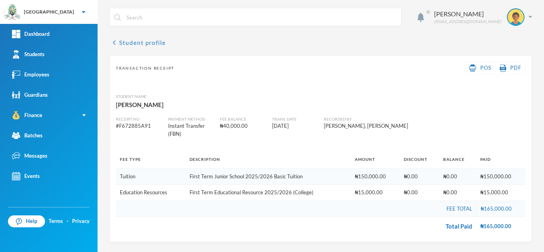
click at [150, 45] on button "chevron_left Student profile" at bounding box center [138, 43] width 56 height 10
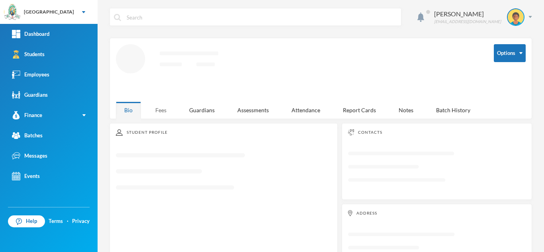
click at [156, 105] on div "Fees" at bounding box center [161, 110] width 28 height 17
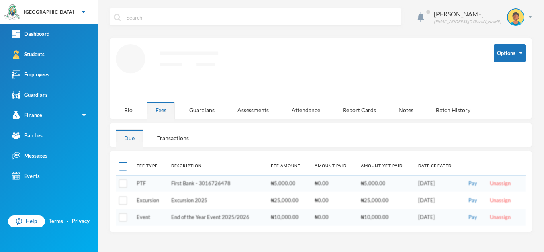
click at [123, 166] on input "checkbox" at bounding box center [123, 166] width 8 height 8
checkbox input "true"
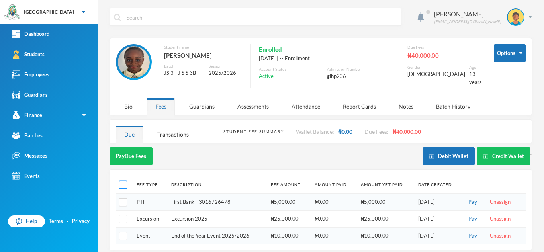
checkbox input "false"
click at [139, 147] on button "Pay Due Fees" at bounding box center [131, 156] width 43 height 18
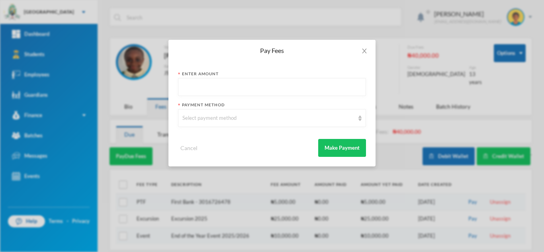
click at [190, 89] on input "text" at bounding box center [271, 87] width 179 height 18
type input "5000"
click at [202, 121] on div "Select payment method" at bounding box center [268, 118] width 172 height 8
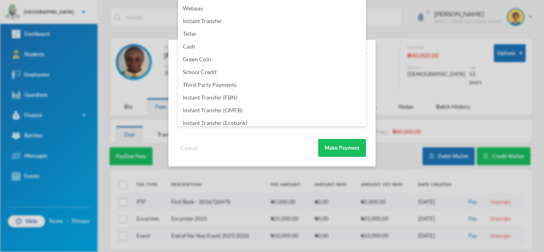
scroll to position [94, 0]
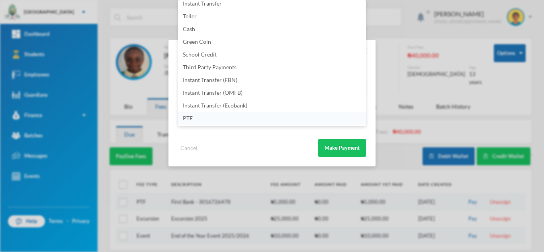
click at [234, 121] on li "PTF" at bounding box center [272, 118] width 188 height 13
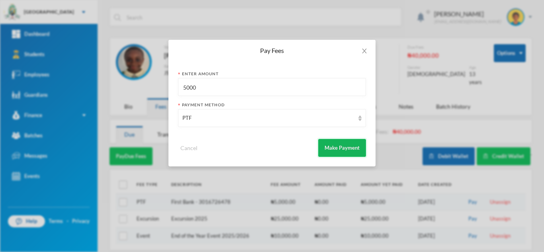
click at [333, 149] on button "Make Payment" at bounding box center [342, 148] width 48 height 18
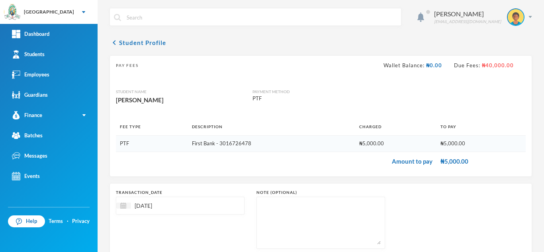
scroll to position [51, 0]
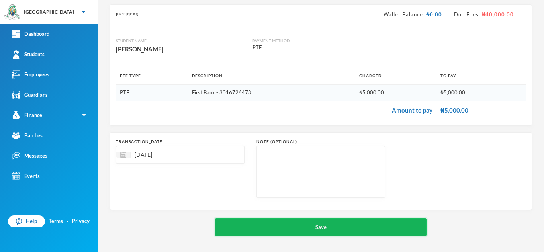
click at [329, 227] on button "Save" at bounding box center [320, 227] width 211 height 18
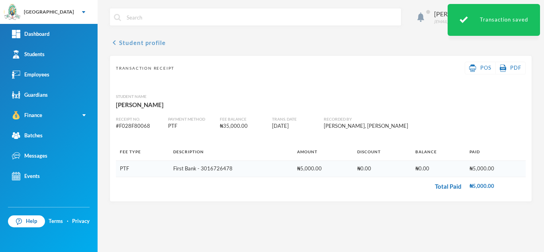
click at [138, 43] on button "chevron_left Student profile" at bounding box center [138, 43] width 56 height 10
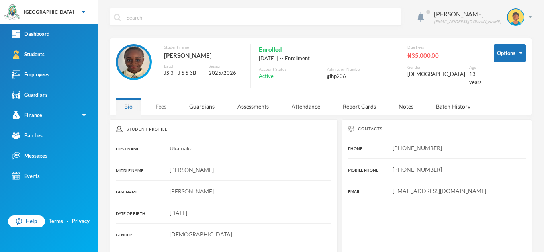
click at [162, 102] on div "Fees" at bounding box center [161, 106] width 28 height 17
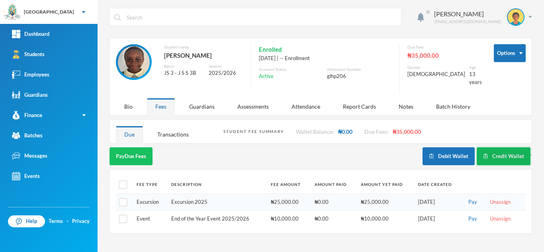
click at [501, 150] on button "Credit Wallet" at bounding box center [504, 156] width 54 height 18
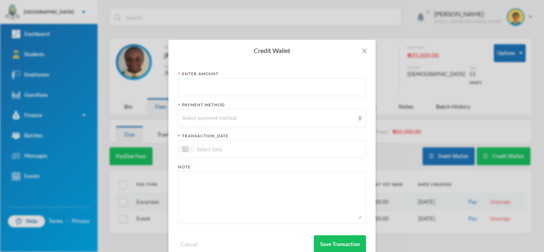
click at [223, 83] on input "text" at bounding box center [271, 87] width 179 height 18
type input "38050"
click at [203, 119] on div "Select payment method" at bounding box center [268, 118] width 172 height 8
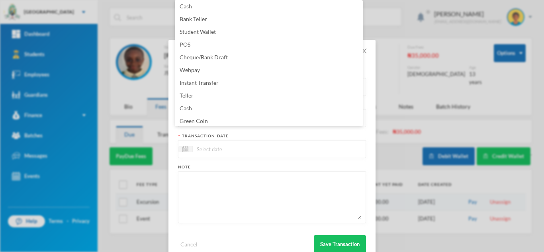
scroll to position [81, 0]
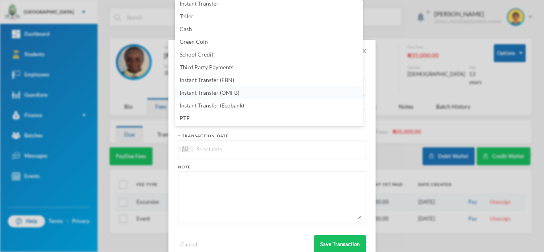
click at [254, 94] on li "Instant Transfer (OMFB)" at bounding box center [269, 92] width 188 height 13
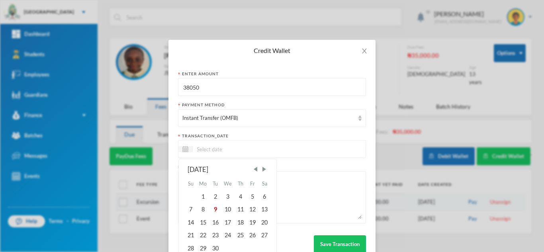
click at [243, 148] on input at bounding box center [226, 149] width 67 height 9
click at [213, 210] on div "9" at bounding box center [215, 209] width 12 height 13
type input "[DATE]"
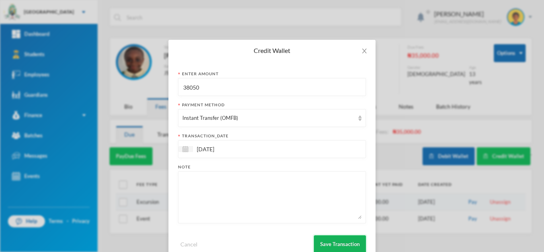
click at [329, 240] on button "Save Transaction" at bounding box center [340, 244] width 52 height 18
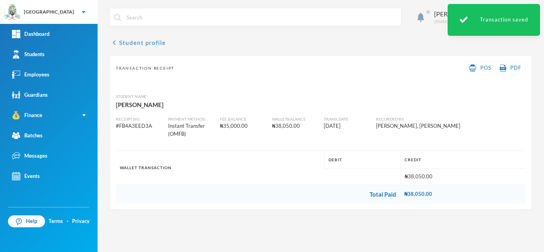
click at [152, 43] on button "chevron_left Student profile" at bounding box center [138, 43] width 56 height 10
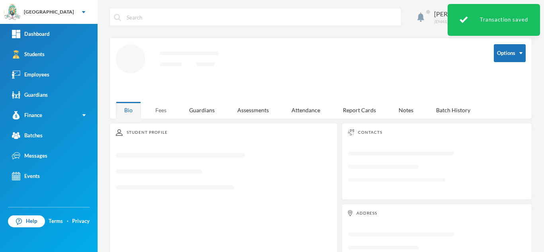
click at [165, 108] on div "Fees" at bounding box center [161, 110] width 28 height 17
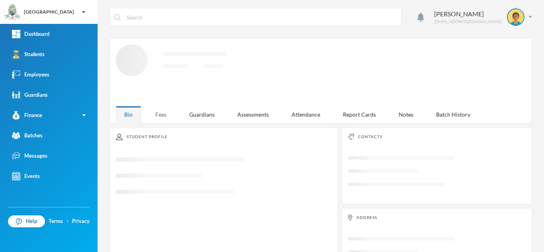
click at [166, 112] on div "Fees" at bounding box center [161, 114] width 28 height 17
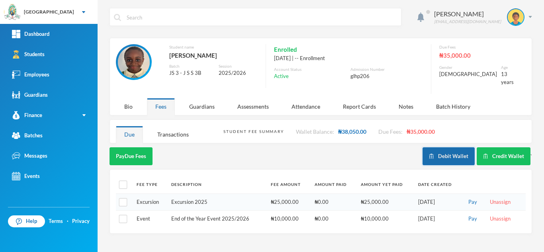
click at [451, 149] on button "Debit Wallet" at bounding box center [448, 156] width 52 height 18
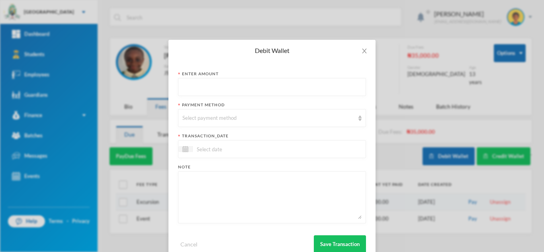
click at [218, 90] on input "text" at bounding box center [271, 87] width 179 height 18
type input "38050"
click at [213, 120] on div "Select payment method" at bounding box center [268, 118] width 172 height 8
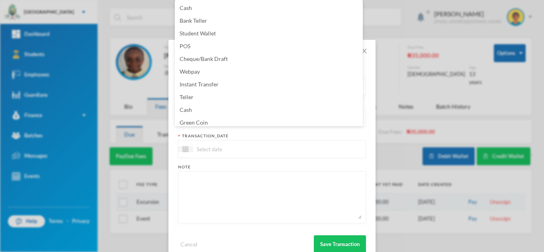
scroll to position [3, 0]
click at [212, 119] on li "Green Coin" at bounding box center [269, 119] width 188 height 13
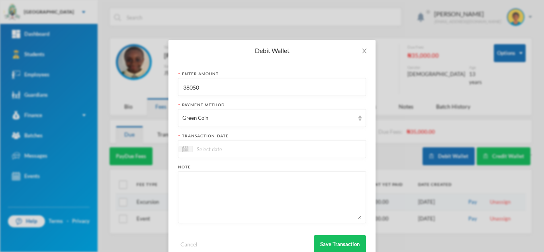
click at [208, 145] on input at bounding box center [226, 149] width 67 height 9
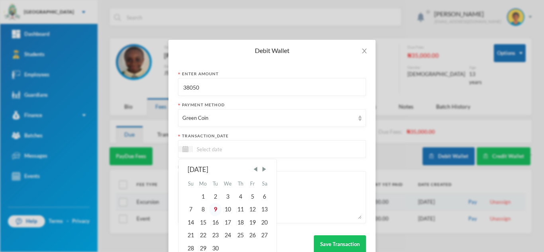
click at [211, 204] on div "9" at bounding box center [215, 209] width 12 height 13
type input "[DATE]"
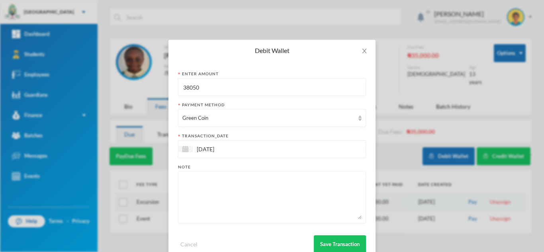
click at [211, 198] on textarea at bounding box center [271, 197] width 179 height 43
click at [188, 190] on textarea "computer, civc, home econs, agric, social studies, history, CCA, Maths, enlgish" at bounding box center [271, 197] width 179 height 43
click at [237, 190] on textarea "computer, civc, home econs, agric, social studies, history, CCA, Maths, english" at bounding box center [271, 197] width 179 height 43
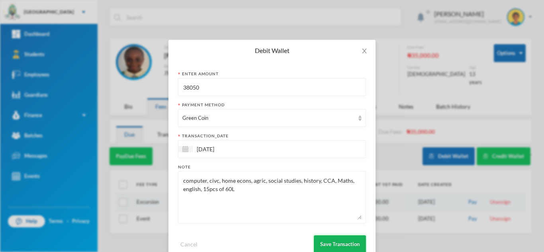
type textarea "computer, civc, home econs, agric, social studies, history, CCA, Maths, english…"
click at [323, 243] on button "Save Transaction" at bounding box center [340, 244] width 52 height 18
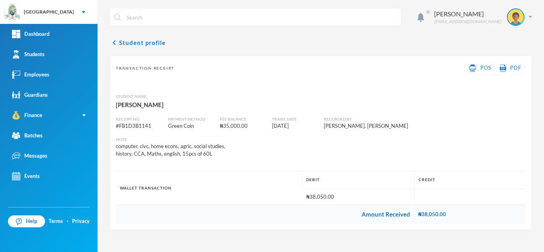
click at [409, 112] on div "Receipt No. # FB1D3B1141 Payment Method Green Coin Fee balance ₦35,000.00 Trans…" at bounding box center [321, 134] width 416 height 48
click at [141, 43] on button "chevron_left Student profile" at bounding box center [138, 43] width 56 height 10
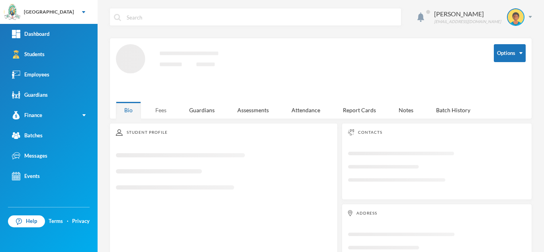
click at [161, 114] on div "Fees" at bounding box center [161, 110] width 28 height 17
click at [165, 105] on div "Fees" at bounding box center [161, 110] width 28 height 17
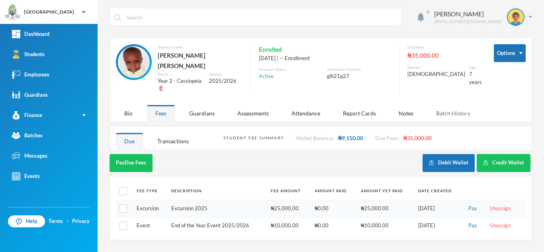
click at [464, 112] on div "Aderogba Olumide olumide.aderogba@greenlandhall.org Options Student name Nnadi,…" at bounding box center [321, 126] width 446 height 252
click at [448, 154] on button "Debit Wallet" at bounding box center [448, 163] width 52 height 18
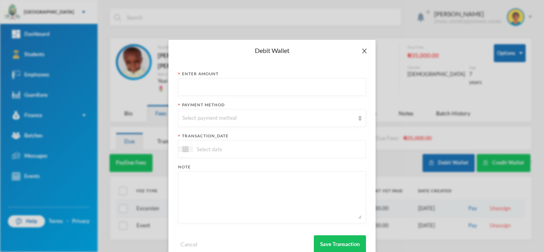
click at [357, 49] on span "Close" at bounding box center [364, 51] width 22 height 22
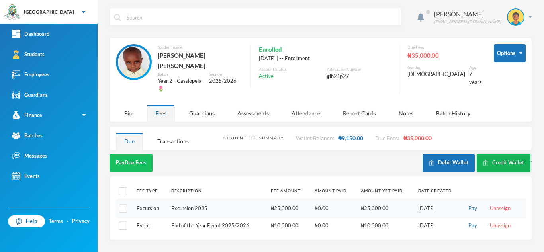
click at [496, 154] on button "Credit Wallet" at bounding box center [504, 163] width 54 height 18
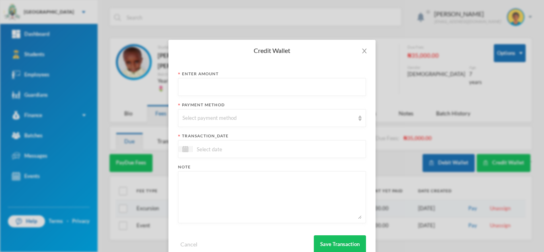
click at [208, 90] on input "text" at bounding box center [271, 87] width 179 height 18
type input "96450"
click at [190, 116] on div "Select payment method" at bounding box center [268, 118] width 172 height 8
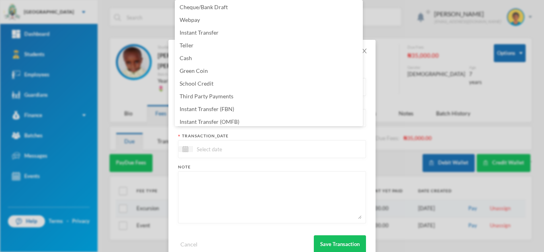
scroll to position [81, 0]
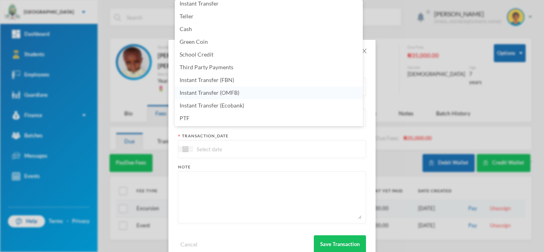
click at [252, 92] on li "Instant Transfer (OMFB)" at bounding box center [269, 92] width 188 height 13
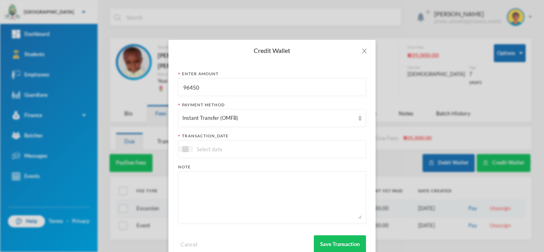
click at [231, 145] on input at bounding box center [226, 149] width 67 height 9
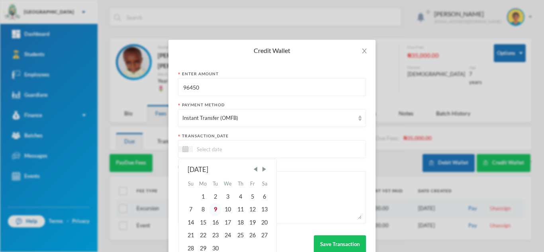
click at [213, 211] on div "9" at bounding box center [215, 209] width 12 height 13
type input "[DATE]"
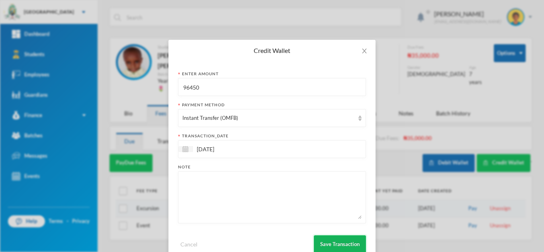
click at [331, 244] on button "Save Transaction" at bounding box center [340, 244] width 52 height 18
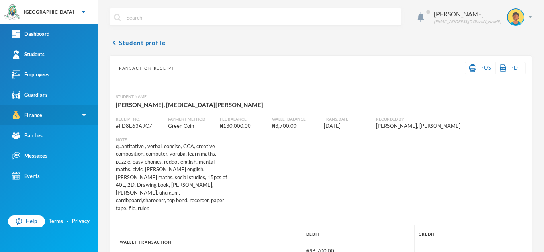
click at [41, 115] on div "Finance" at bounding box center [27, 115] width 30 height 8
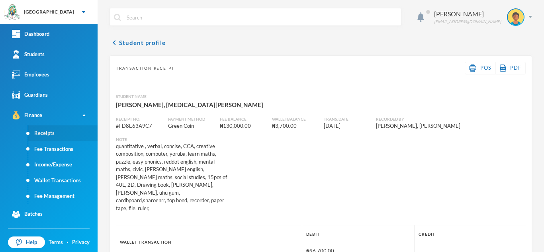
click at [47, 131] on link "Receipts" at bounding box center [62, 133] width 69 height 16
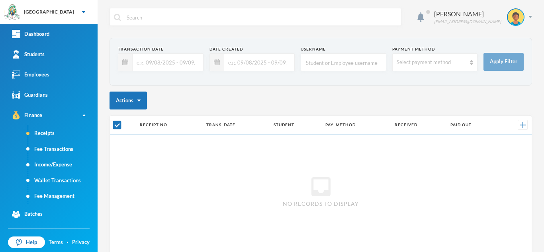
scroll to position [45, 0]
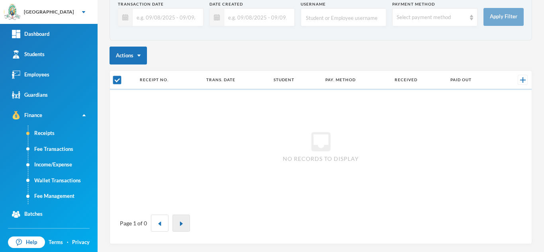
click at [177, 224] on div "Receipt No. Trans. Date Student Pay. Method Received Paid Out inbox No records …" at bounding box center [321, 157] width 422 height 174
checkbox input "false"
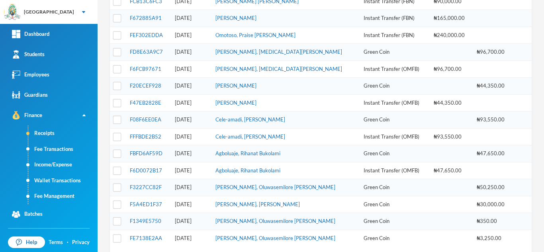
scroll to position [270, 0]
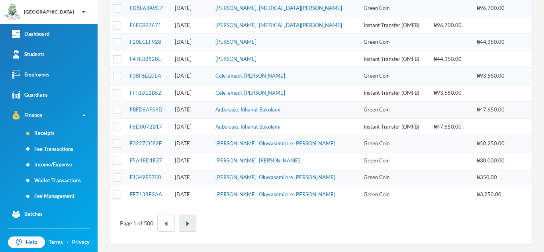
click at [187, 224] on img "button" at bounding box center [187, 223] width 5 height 5
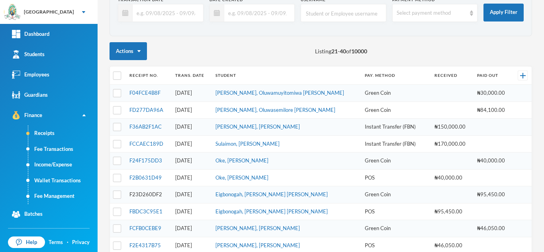
click at [141, 194] on link "F23D260DF2" at bounding box center [145, 194] width 33 height 6
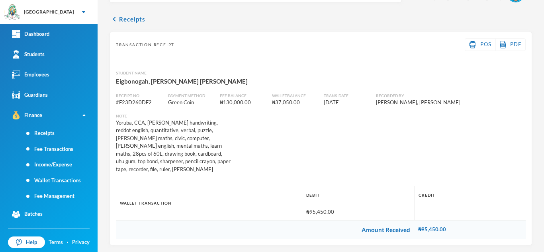
scroll to position [17, 0]
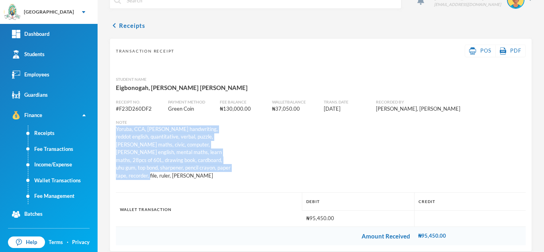
drag, startPoint x: 200, startPoint y: 168, endPoint x: 116, endPoint y: 127, distance: 93.9
click at [116, 127] on div "Yoruba, CCA, [PERSON_NAME] handwriting, reddot english, quantitative, verbal, p…" at bounding box center [173, 152] width 115 height 55
copy div "Yoruba, CCA, [PERSON_NAME] handwriting, reddot english, quantitative, verbal, p…"
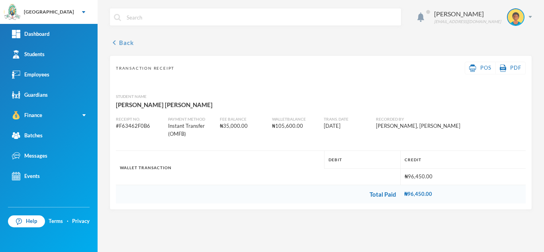
click at [123, 42] on button "chevron_left Back" at bounding box center [122, 43] width 24 height 10
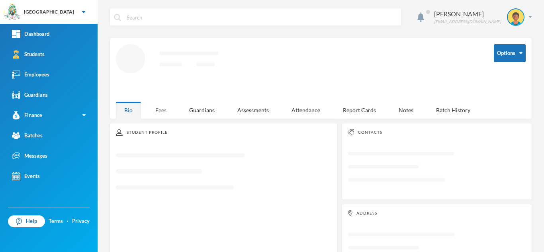
click at [156, 109] on div "Fees" at bounding box center [161, 110] width 28 height 17
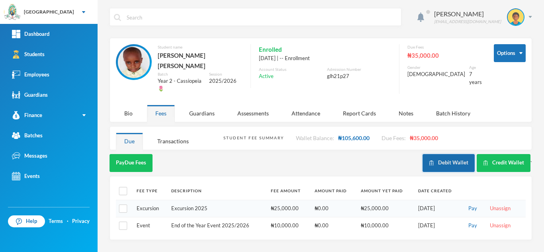
click at [439, 154] on button "Debit Wallet" at bounding box center [448, 163] width 52 height 18
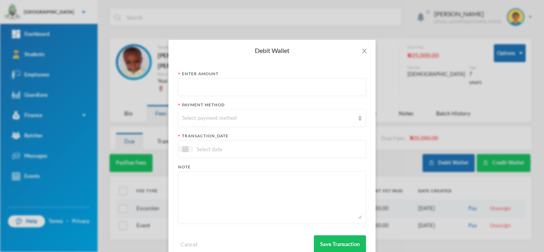
click at [218, 87] on input "text" at bounding box center [271, 87] width 179 height 18
type input "96450"
click at [204, 118] on div "Select payment method" at bounding box center [268, 118] width 172 height 8
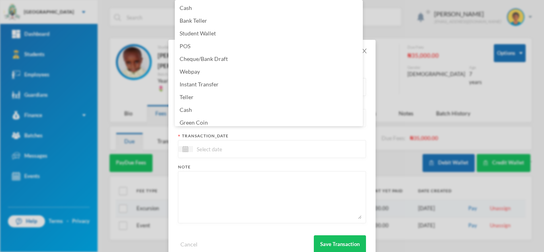
scroll to position [3, 0]
click at [205, 118] on span "Green Coin" at bounding box center [194, 119] width 28 height 7
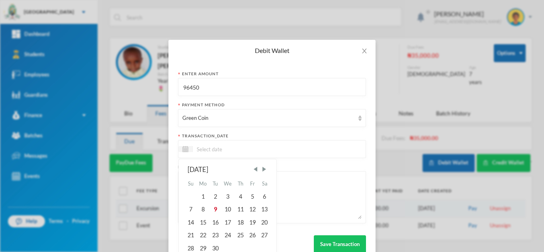
click at [206, 146] on input at bounding box center [226, 149] width 67 height 9
click at [209, 203] on div "September 2025 Su Mo Tu We Th Fr Sa 1 2 3 4 5 6 7 8 9 10 11 12 13 14 15 16 17 1…" at bounding box center [227, 210] width 86 height 90
click at [212, 208] on div "9" at bounding box center [215, 209] width 12 height 13
type input "[DATE]"
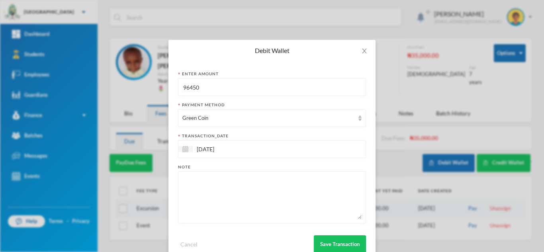
click at [208, 199] on textarea at bounding box center [271, 197] width 179 height 43
paste textarea "Yoruba, CCA, nelson handwriting, reddot english, quantitative, verbal, puzzle, …"
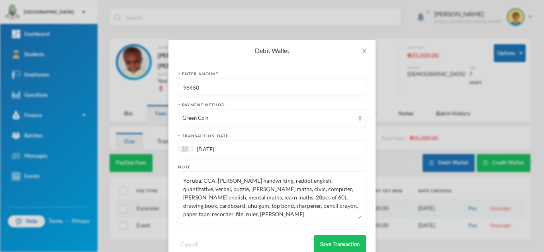
click at [291, 204] on textarea "Yoruba, CCA, nelson handwriting, reddot english, quantitative, verbal, puzzle, …" at bounding box center [271, 197] width 179 height 43
click at [204, 196] on textarea "Yoruba, CCA, nelson handwriting, reddot english, quantitative, verbal, puzzle, …" at bounding box center [271, 197] width 179 height 43
click at [323, 207] on textarea "Yoruba, CCA, nelson handwriting, reddot english, quantitative, verbal, puzzle, …" at bounding box center [271, 197] width 179 height 43
type textarea "Yoruba, CCA, nelson handwriting, reddot english, quantitative, verbal, puzzle, …"
click at [345, 239] on button "Save Transaction" at bounding box center [340, 244] width 52 height 18
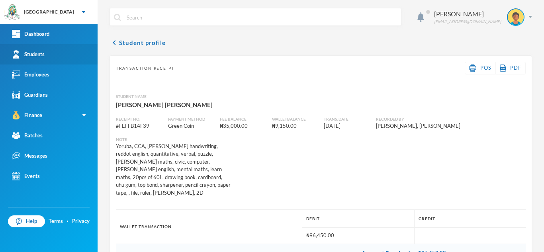
click at [53, 57] on link "Students" at bounding box center [49, 54] width 98 height 20
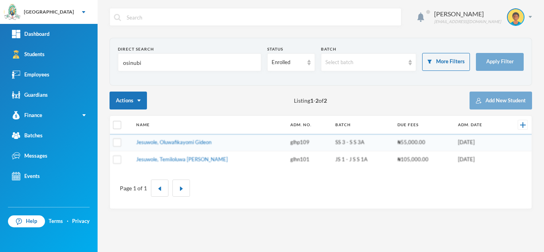
drag, startPoint x: 148, startPoint y: 68, endPoint x: 106, endPoint y: 65, distance: 41.9
click at [106, 65] on div "Aderogba Olumide olumide.aderogba@greenlandhall.org Direct Search osinubi Statu…" at bounding box center [321, 126] width 446 height 252
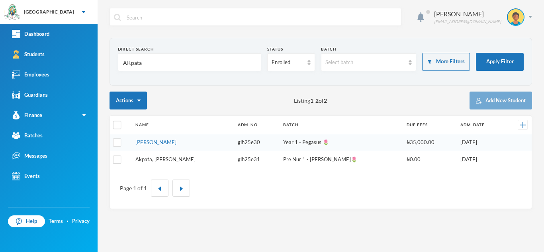
type input "AKpata"
click at [166, 158] on link "Akpata, Mirabel Onoriode" at bounding box center [165, 159] width 60 height 6
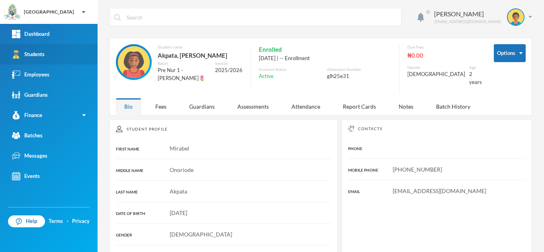
click at [53, 51] on link "Students" at bounding box center [49, 54] width 98 height 20
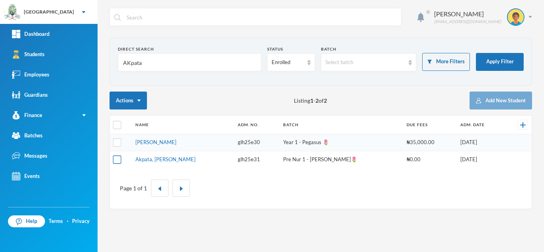
click at [117, 160] on input "checkbox" at bounding box center [117, 159] width 8 height 8
checkbox input "true"
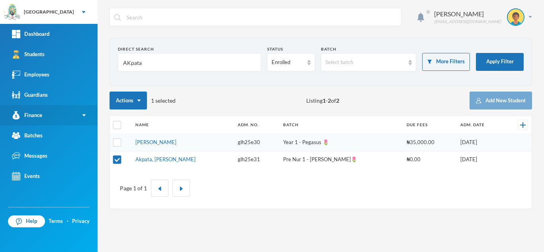
click at [57, 116] on link "Finance" at bounding box center [49, 115] width 98 height 20
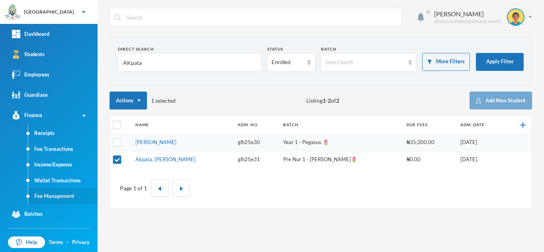
click at [59, 197] on link "Fee Management" at bounding box center [62, 196] width 69 height 16
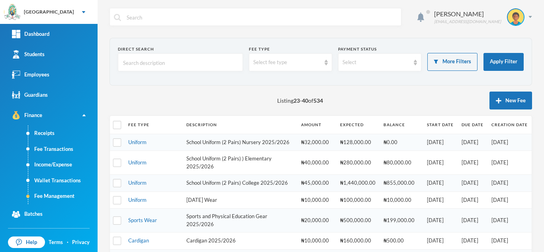
scroll to position [270, 0]
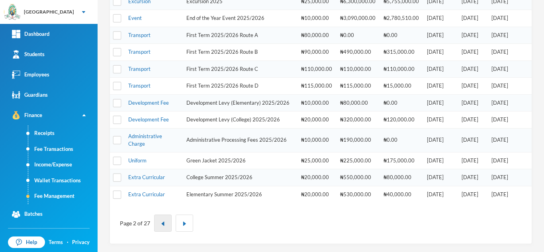
click at [163, 223] on img "button" at bounding box center [162, 223] width 5 height 5
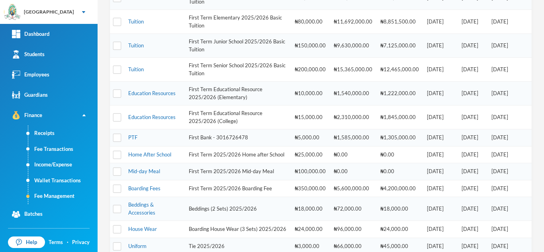
scroll to position [50, 0]
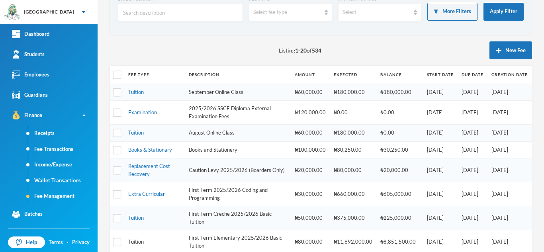
click at [135, 242] on link "Tuition" at bounding box center [136, 242] width 16 height 6
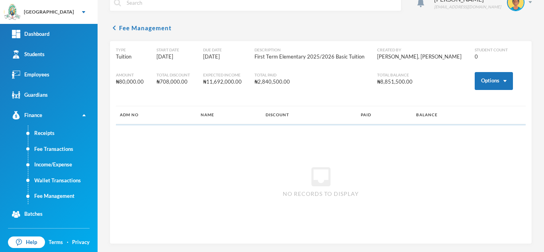
scroll to position [15, 0]
click at [482, 80] on button "Options" at bounding box center [494, 81] width 38 height 18
click at [457, 114] on button "Assign to ( 1 ) selected students" at bounding box center [464, 116] width 72 height 14
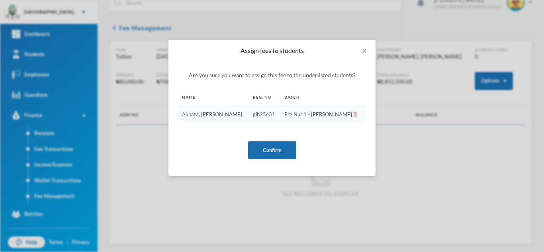
click at [272, 146] on button "Confirm" at bounding box center [272, 150] width 48 height 18
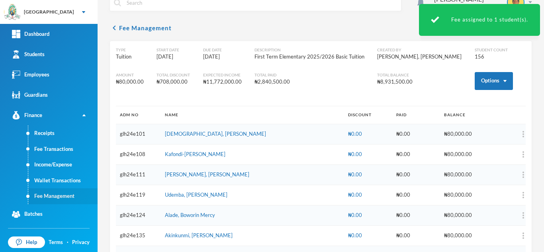
click at [47, 196] on link "Fee Management" at bounding box center [62, 196] width 69 height 16
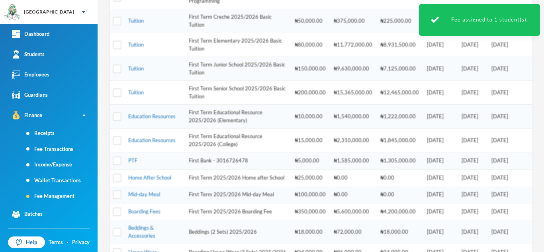
scroll to position [262, 0]
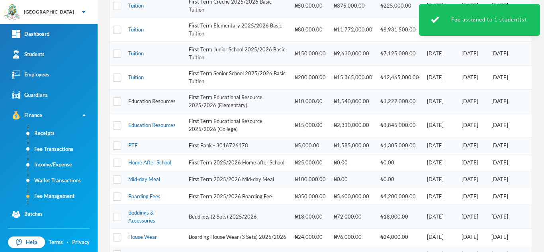
click at [158, 102] on link "Education Resources" at bounding box center [151, 101] width 47 height 6
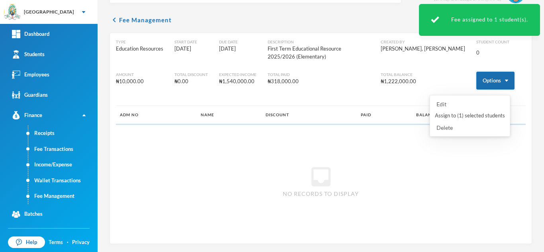
click at [485, 82] on button "Options" at bounding box center [495, 81] width 38 height 18
click at [462, 113] on button "Assign to ( 1 ) selected students" at bounding box center [470, 116] width 72 height 14
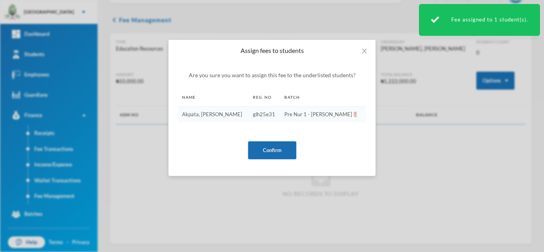
click at [286, 149] on button "Confirm" at bounding box center [272, 150] width 48 height 18
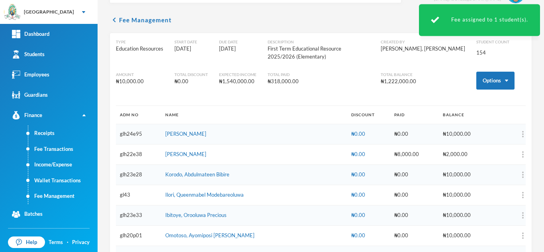
click at [54, 196] on link "Fee Management" at bounding box center [62, 196] width 69 height 16
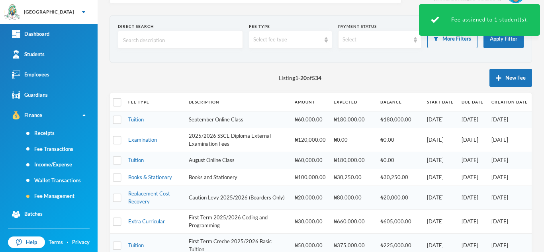
scroll to position [261, 0]
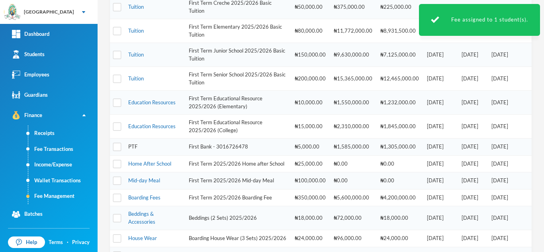
click at [135, 147] on link "PTF" at bounding box center [132, 146] width 9 height 6
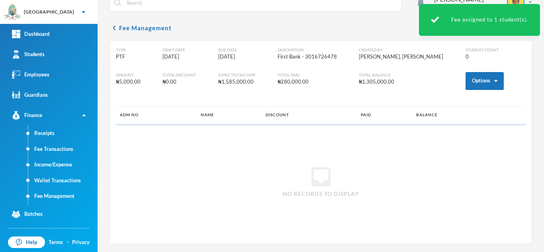
scroll to position [15, 0]
click at [468, 81] on button "Options" at bounding box center [485, 81] width 38 height 18
click at [445, 117] on button "Assign to ( 1 ) selected students" at bounding box center [455, 116] width 72 height 14
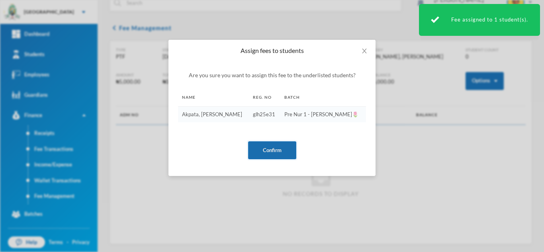
click at [275, 145] on button "Confirm" at bounding box center [272, 150] width 48 height 18
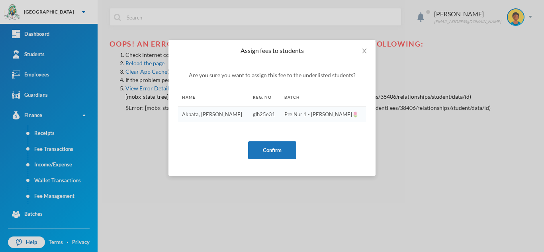
scroll to position [0, 0]
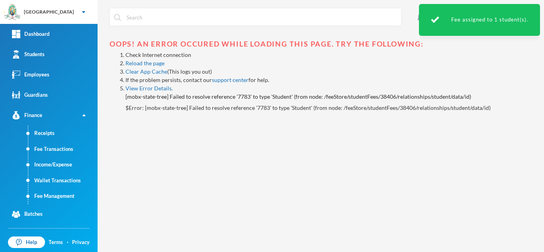
click at [47, 192] on link "Fee Management" at bounding box center [62, 196] width 69 height 16
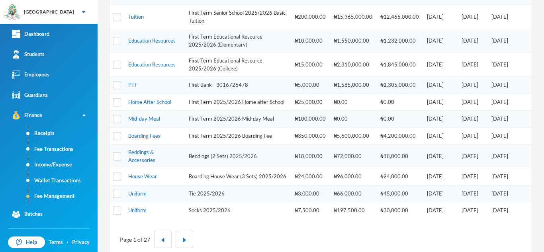
scroll to position [353, 0]
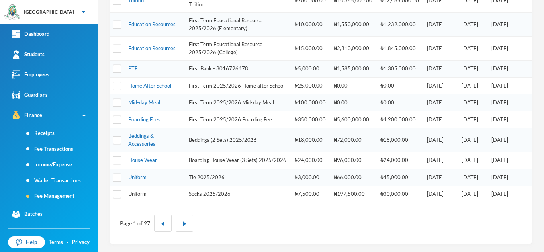
click at [137, 193] on link "Uniform" at bounding box center [137, 194] width 18 height 6
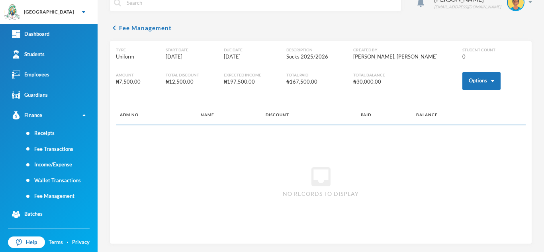
scroll to position [15, 0]
click at [463, 78] on button "Options" at bounding box center [481, 81] width 38 height 18
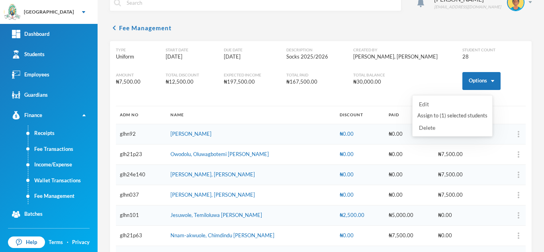
click at [442, 118] on button "Assign to ( 1 ) selected students" at bounding box center [453, 116] width 72 height 14
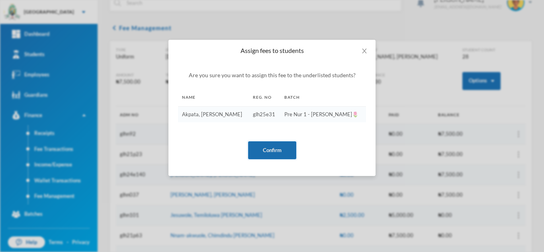
click at [276, 150] on button "Confirm" at bounding box center [272, 150] width 48 height 18
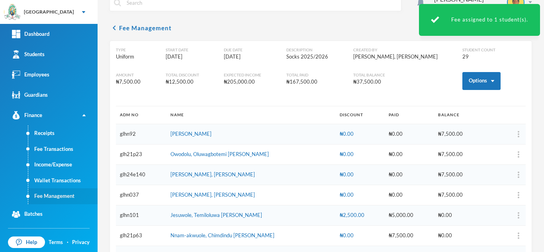
click at [54, 198] on link "Fee Management" at bounding box center [62, 196] width 69 height 16
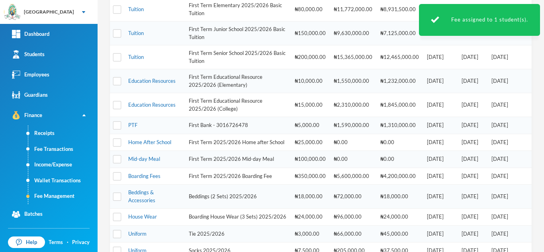
scroll to position [353, 0]
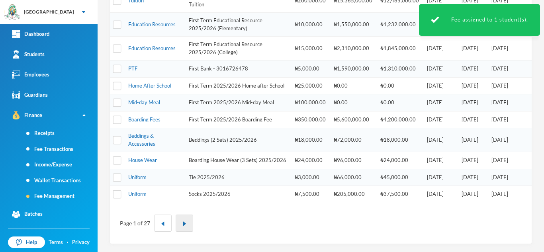
click at [186, 224] on img "button" at bounding box center [184, 223] width 5 height 5
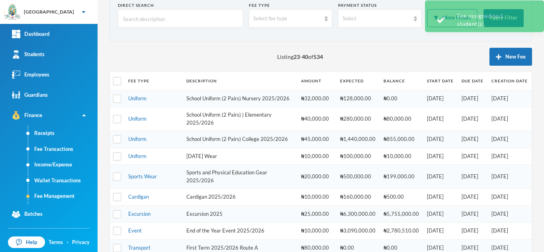
scroll to position [48, 0]
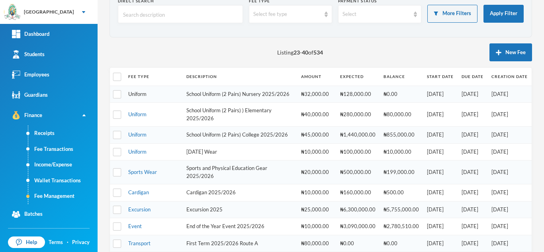
click at [134, 96] on link "Uniform" at bounding box center [137, 94] width 18 height 6
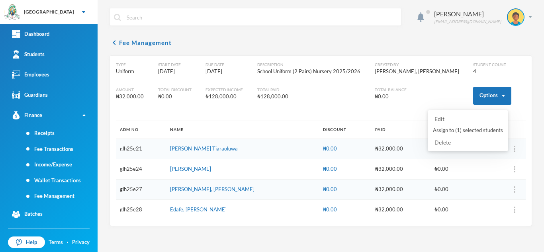
click at [479, 85] on div "Type Uniform Start Date 11/07/2025 Due Date 11/07/2025 Description School Unifo…" at bounding box center [321, 91] width 410 height 59
click at [475, 97] on button "Options" at bounding box center [492, 96] width 38 height 18
click at [462, 130] on button "Assign to ( 1 ) selected students" at bounding box center [468, 130] width 72 height 14
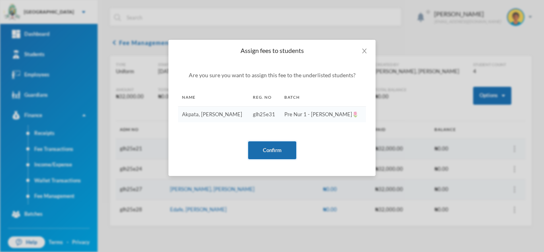
click at [266, 147] on button "Confirm" at bounding box center [272, 150] width 48 height 18
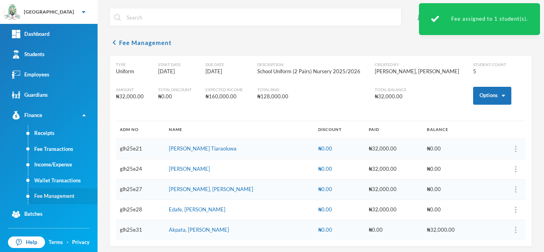
click at [61, 197] on link "Fee Management" at bounding box center [62, 196] width 69 height 16
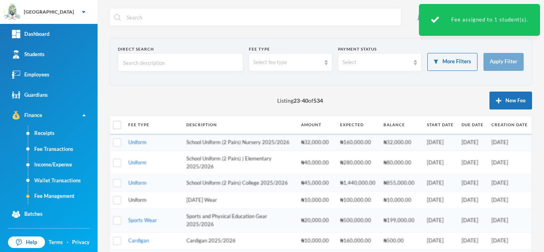
click at [140, 203] on link "Uniform" at bounding box center [137, 200] width 18 height 6
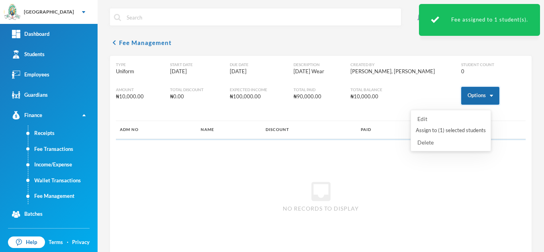
click at [464, 95] on button "Options" at bounding box center [480, 96] width 38 height 18
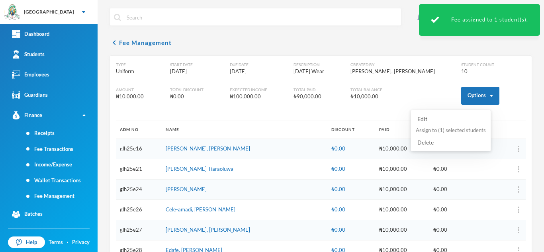
click at [450, 127] on button "Assign to ( 1 ) selected students" at bounding box center [451, 130] width 72 height 14
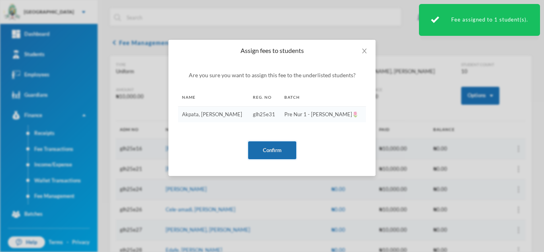
click at [259, 151] on button "Confirm" at bounding box center [272, 150] width 48 height 18
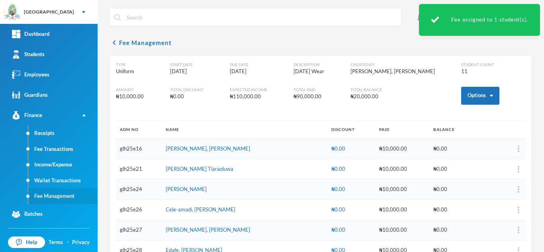
click at [61, 198] on link "Fee Management" at bounding box center [62, 196] width 69 height 16
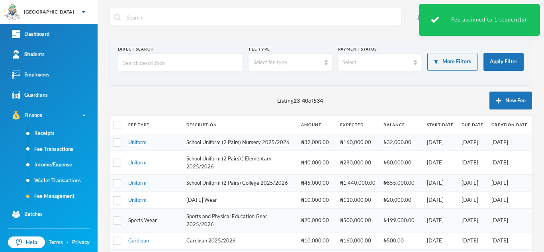
click at [151, 223] on link "Sports Wear" at bounding box center [142, 220] width 29 height 6
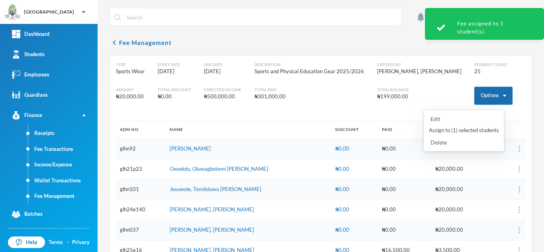
click at [487, 97] on button "Options" at bounding box center [493, 96] width 38 height 18
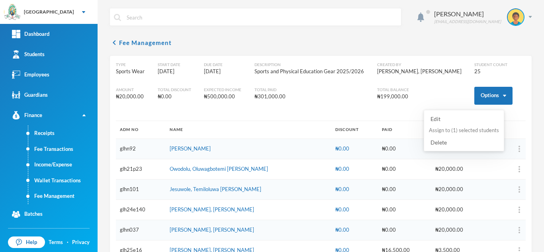
click at [466, 131] on button "Assign to ( 1 ) selected students" at bounding box center [464, 130] width 72 height 14
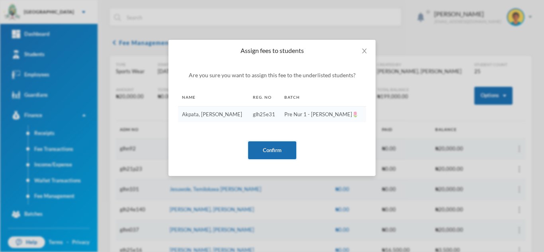
click at [284, 154] on button "Confirm" at bounding box center [272, 150] width 48 height 18
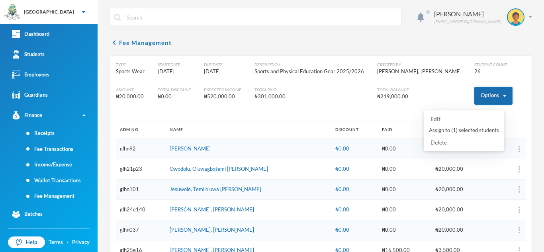
click at [479, 92] on button "Options" at bounding box center [493, 96] width 38 height 18
click at [460, 132] on button "Assign to ( 1 ) selected students" at bounding box center [464, 130] width 72 height 14
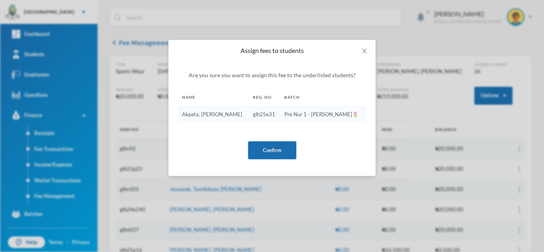
click at [260, 151] on button "Confirm" at bounding box center [272, 150] width 48 height 18
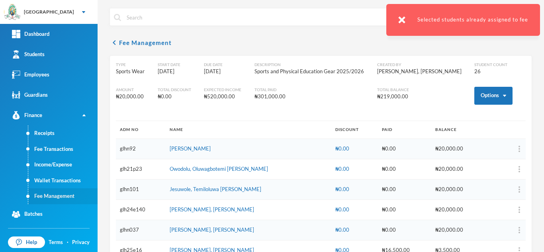
click at [70, 196] on link "Fee Management" at bounding box center [62, 196] width 69 height 16
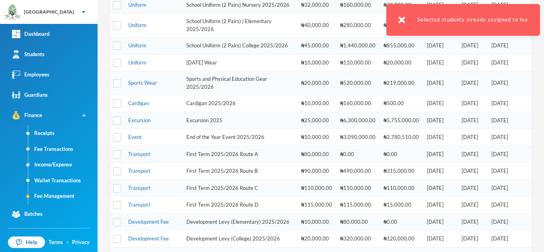
scroll to position [143, 0]
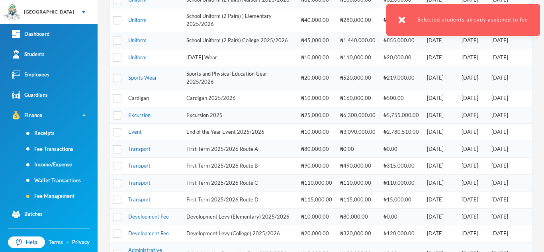
click at [143, 101] on link "Cardigan" at bounding box center [138, 98] width 21 height 6
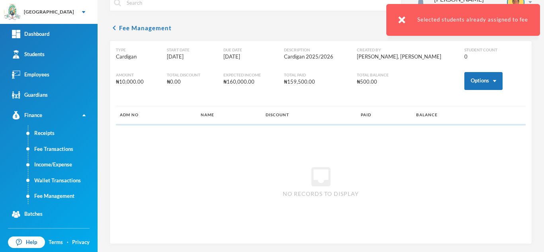
scroll to position [15, 0]
click at [464, 79] on button "Options" at bounding box center [483, 81] width 38 height 18
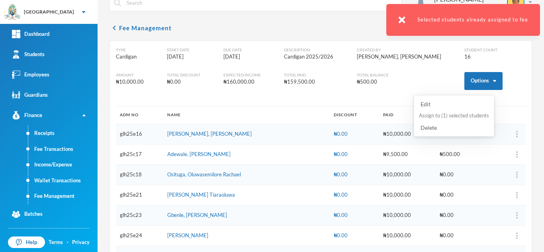
click at [448, 113] on button "Assign to ( 1 ) selected students" at bounding box center [454, 116] width 72 height 14
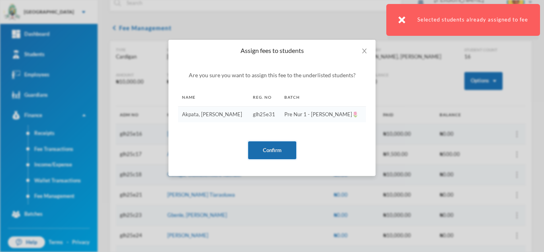
click at [275, 147] on button "Confirm" at bounding box center [272, 150] width 48 height 18
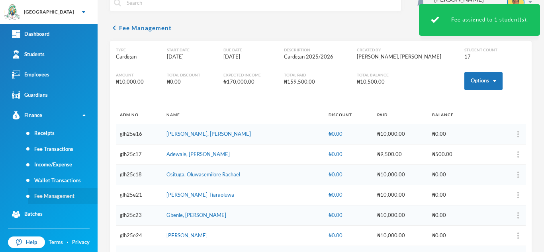
click at [68, 194] on link "Fee Management" at bounding box center [62, 196] width 69 height 16
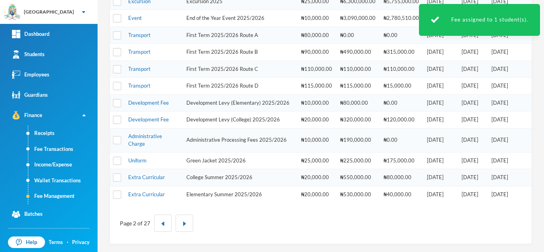
scroll to position [270, 0]
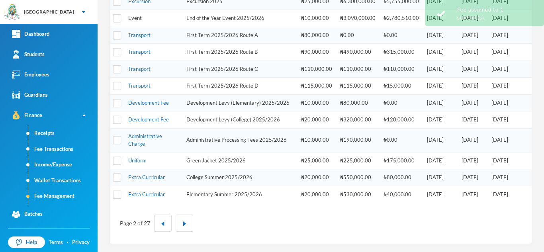
click at [131, 18] on link "Event" at bounding box center [135, 18] width 14 height 6
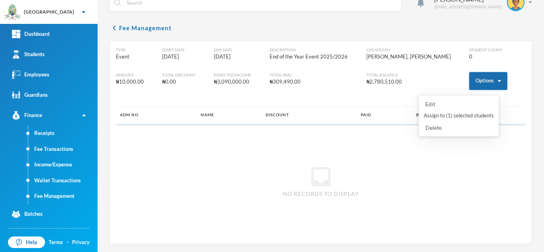
click at [474, 82] on button "Options" at bounding box center [488, 81] width 38 height 18
click at [461, 115] on button "Assign to ( 1 ) selected students" at bounding box center [459, 116] width 72 height 14
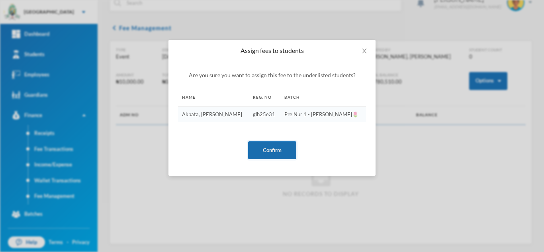
click at [264, 153] on button "Confirm" at bounding box center [272, 150] width 48 height 18
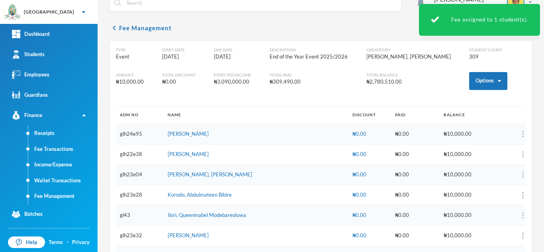
click at [68, 194] on link "Fee Management" at bounding box center [62, 196] width 69 height 16
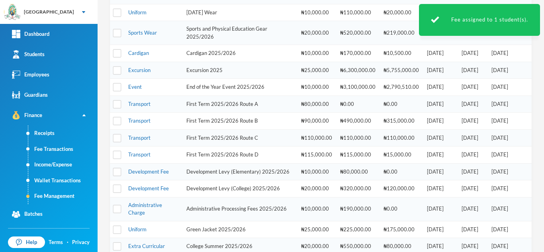
scroll to position [188, 0]
click at [140, 174] on link "Development Fee" at bounding box center [148, 171] width 41 height 6
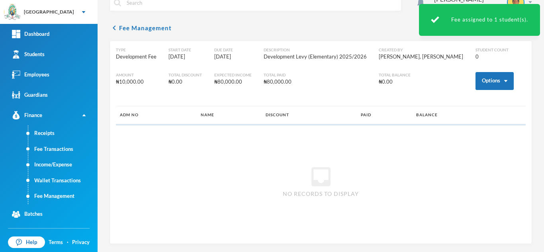
scroll to position [15, 0]
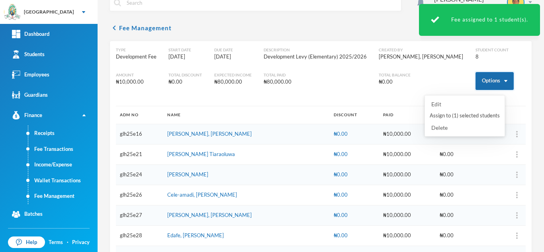
click at [484, 79] on button "Options" at bounding box center [494, 81] width 38 height 18
click at [462, 115] on button "Assign to ( 1 ) selected students" at bounding box center [465, 116] width 72 height 14
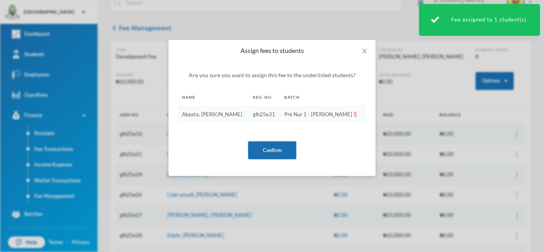
click at [267, 147] on button "Confirm" at bounding box center [272, 150] width 48 height 18
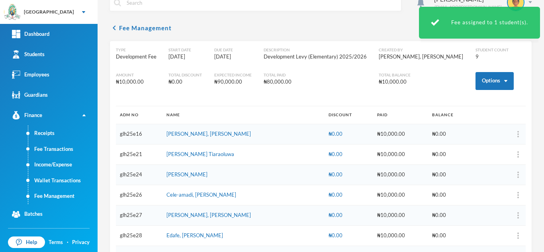
click at [67, 196] on link "Fee Management" at bounding box center [62, 196] width 69 height 16
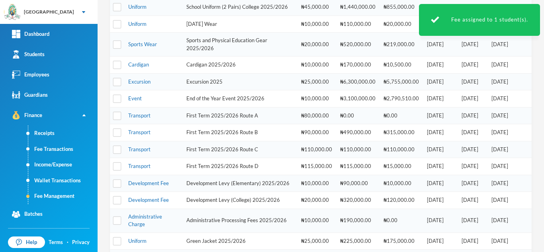
scroll to position [175, 0]
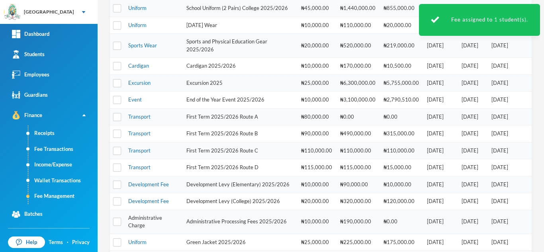
click at [145, 229] on link "Administrative Charge" at bounding box center [145, 222] width 34 height 14
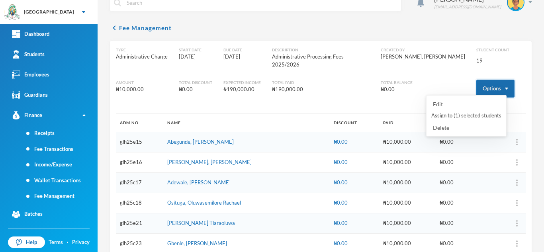
click at [476, 83] on button "Options" at bounding box center [495, 89] width 38 height 18
click at [469, 111] on button "Assign to ( 1 ) selected students" at bounding box center [466, 116] width 72 height 14
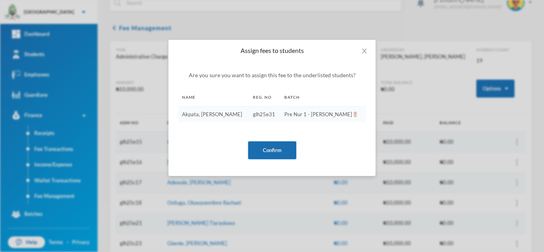
click at [275, 153] on button "Confirm" at bounding box center [272, 150] width 48 height 18
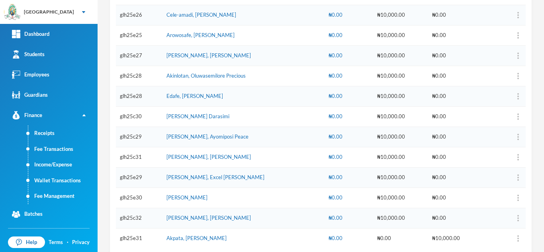
scroll to position [307, 0]
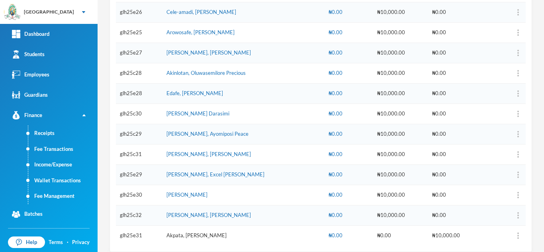
click at [201, 232] on link "Akpata, Mirabel Onoriode" at bounding box center [196, 235] width 60 height 6
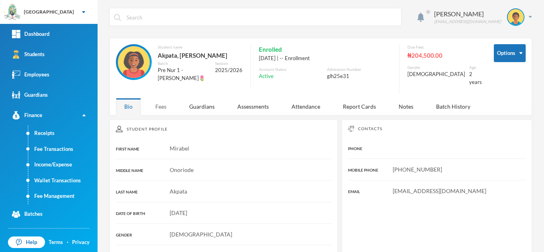
click at [156, 102] on div "Fees" at bounding box center [161, 106] width 28 height 17
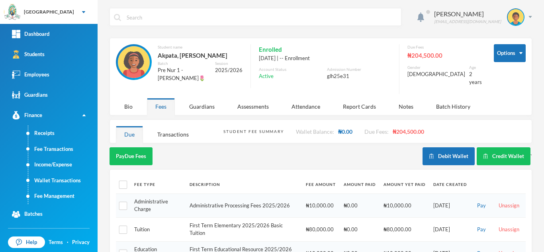
scroll to position [70, 0]
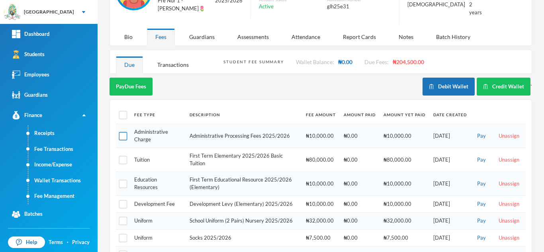
click at [123, 132] on input "checkbox" at bounding box center [123, 136] width 8 height 8
checkbox input "true"
click at [139, 78] on button "Pay Selected (1)" at bounding box center [134, 87] width 49 height 18
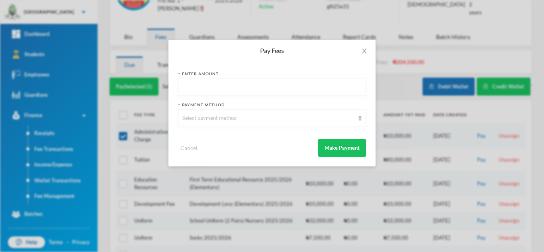
click at [198, 85] on input "text" at bounding box center [271, 87] width 179 height 18
type input "10000"
click at [206, 118] on div "Select payment method" at bounding box center [268, 118] width 172 height 8
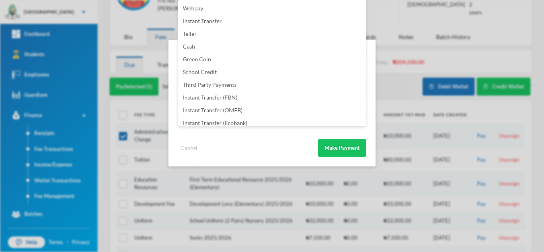
scroll to position [94, 0]
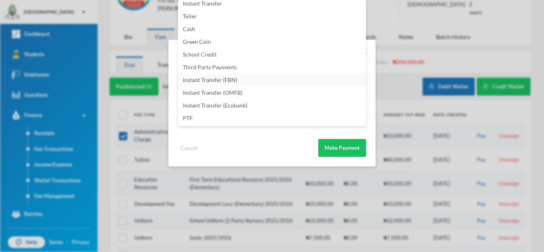
click at [262, 75] on li "Instant Transfer (FBN)" at bounding box center [272, 80] width 188 height 13
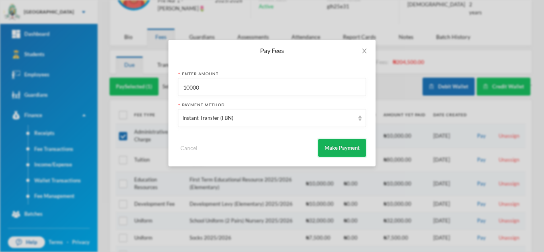
click at [344, 146] on button "Make Payment" at bounding box center [342, 148] width 48 height 18
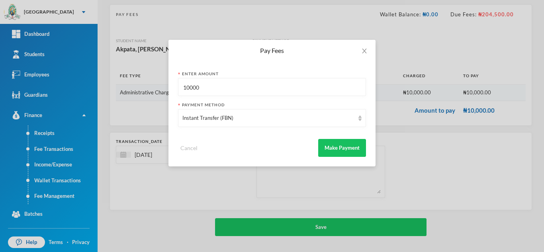
scroll to position [51, 0]
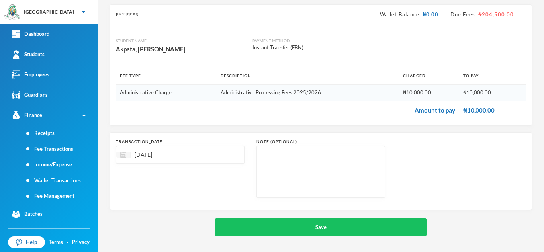
click at [121, 157] on img at bounding box center [123, 155] width 6 height 6
click at [140, 214] on div "8" at bounding box center [141, 215] width 13 height 13
type input "[DATE]"
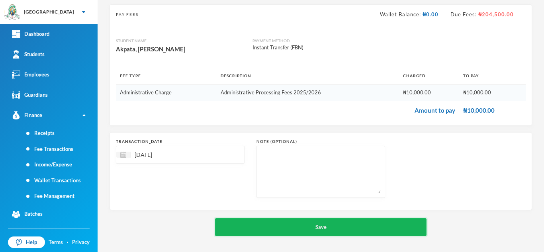
click at [271, 231] on button "Save" at bounding box center [320, 227] width 211 height 18
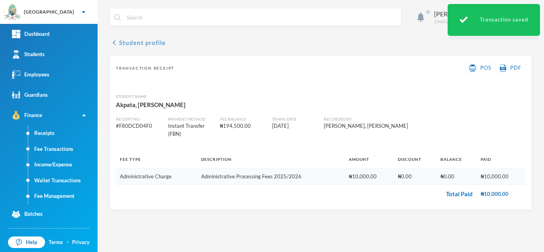
click at [146, 38] on button "chevron_left Student profile" at bounding box center [138, 43] width 56 height 10
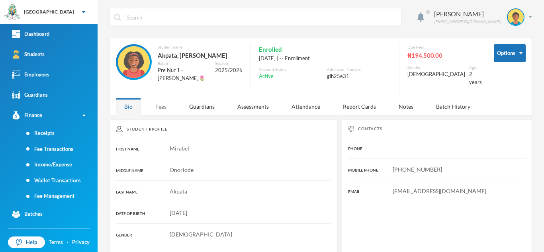
click at [160, 102] on div "Fees" at bounding box center [161, 106] width 28 height 17
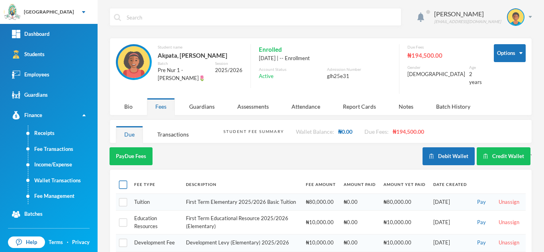
click at [121, 181] on input "checkbox" at bounding box center [123, 185] width 8 height 8
checkbox input "true"
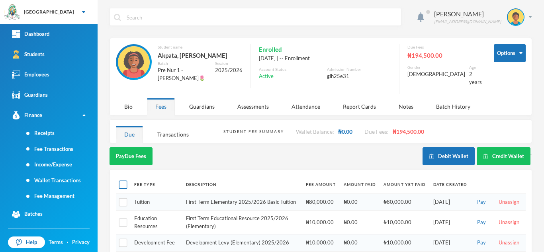
checkbox input "true"
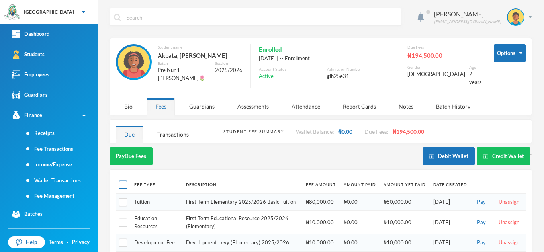
checkbox input "true"
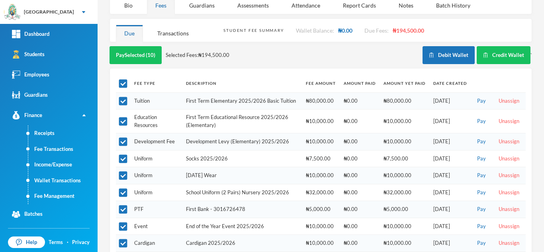
scroll to position [113, 0]
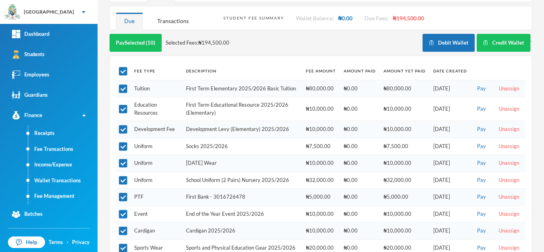
click at [123, 215] on input "checkbox" at bounding box center [123, 214] width 8 height 8
checkbox input "false"
click at [121, 199] on input "checkbox" at bounding box center [123, 197] width 8 height 8
checkbox input "false"
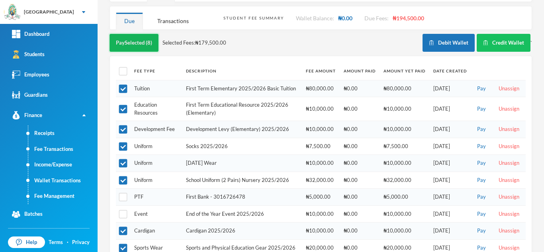
click at [133, 38] on button "Pay Selected (8)" at bounding box center [134, 43] width 49 height 18
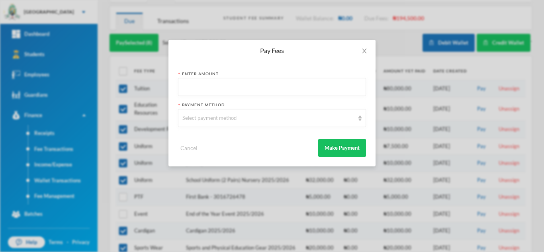
click at [204, 86] on input "text" at bounding box center [271, 87] width 179 height 18
type input "174000"
click at [214, 119] on div "Select payment method" at bounding box center [268, 118] width 172 height 8
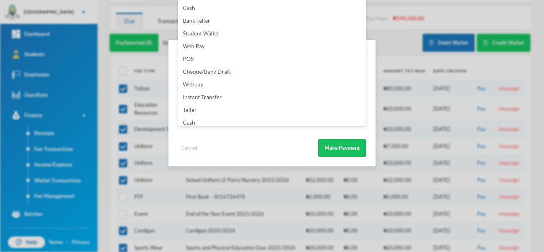
scroll to position [94, 0]
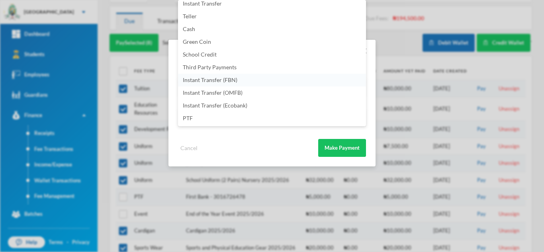
click at [256, 80] on li "Instant Transfer (FBN)" at bounding box center [272, 80] width 188 height 13
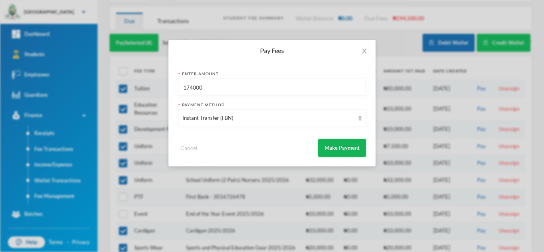
click at [334, 143] on button "Make Payment" at bounding box center [342, 148] width 48 height 18
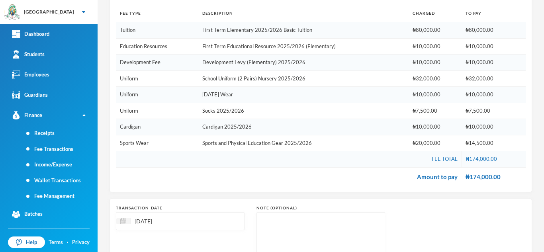
scroll to position [180, 0]
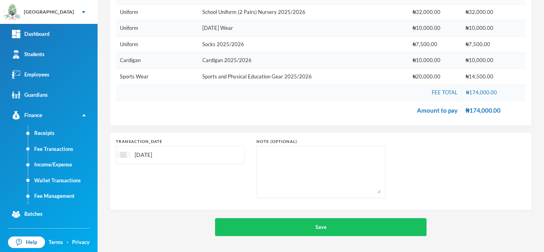
click at [124, 157] on img at bounding box center [123, 155] width 6 height 6
click at [143, 212] on div "8" at bounding box center [141, 215] width 13 height 13
type input "[DATE]"
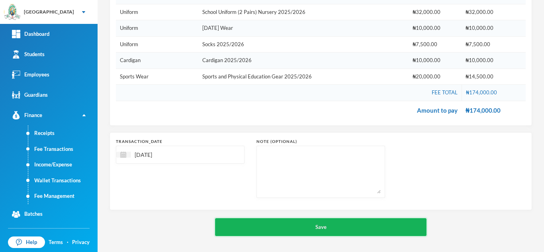
click at [276, 223] on button "Save" at bounding box center [320, 227] width 211 height 18
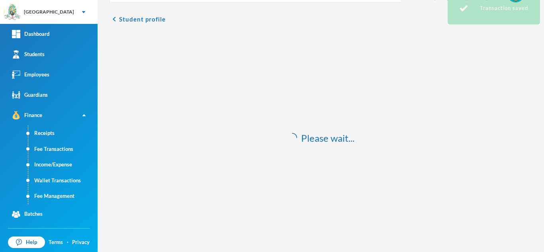
scroll to position [23, 0]
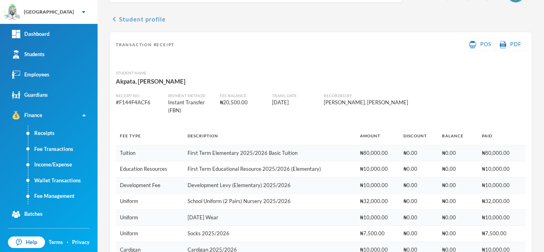
click at [153, 18] on button "chevron_left Student profile" at bounding box center [138, 19] width 56 height 10
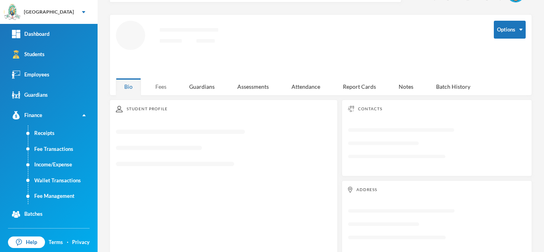
click at [160, 87] on div "Fees" at bounding box center [161, 86] width 28 height 17
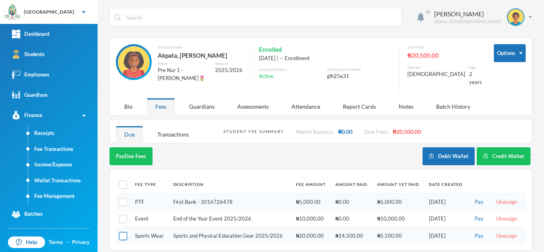
click at [122, 232] on input "checkbox" at bounding box center [123, 236] width 8 height 8
checkbox input "true"
click at [123, 198] on input "checkbox" at bounding box center [123, 202] width 8 height 8
checkbox input "true"
click at [137, 148] on button "Pay Selected (2)" at bounding box center [134, 156] width 49 height 18
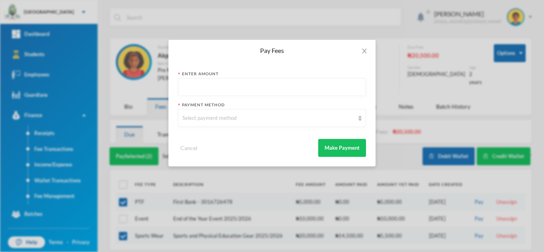
click at [191, 91] on input "text" at bounding box center [271, 87] width 179 height 18
type input "15000"
click at [203, 117] on div "Select payment method" at bounding box center [268, 118] width 172 height 8
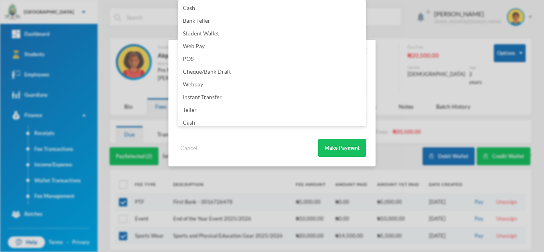
scroll to position [94, 0]
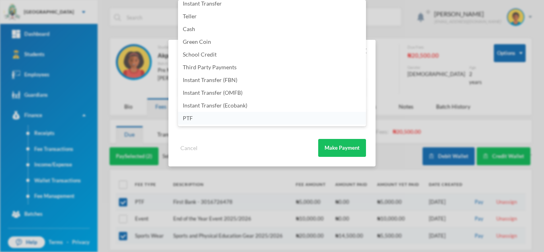
click at [255, 120] on li "PTF" at bounding box center [272, 118] width 188 height 13
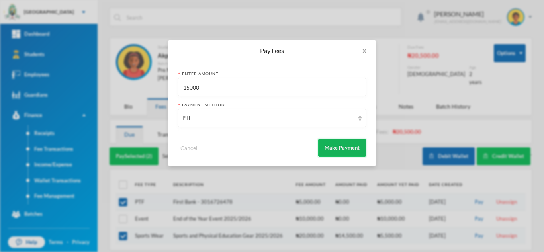
click at [332, 144] on button "Make Payment" at bounding box center [342, 148] width 48 height 18
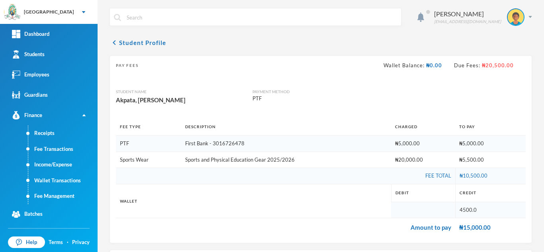
scroll to position [117, 0]
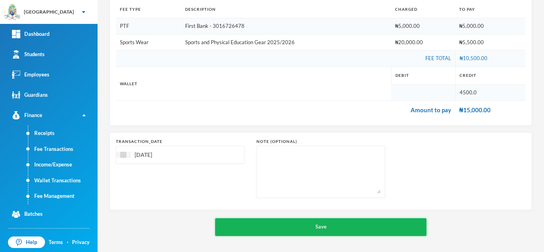
click at [305, 226] on button "Save" at bounding box center [320, 227] width 211 height 18
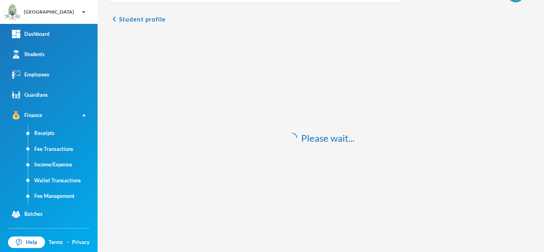
scroll to position [23, 0]
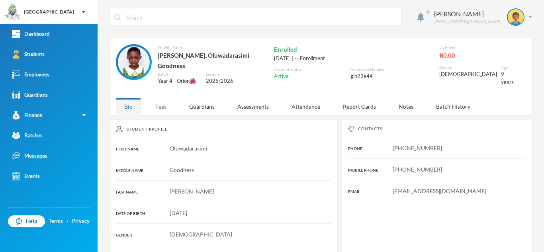
click at [159, 102] on div "Fees" at bounding box center [161, 106] width 28 height 17
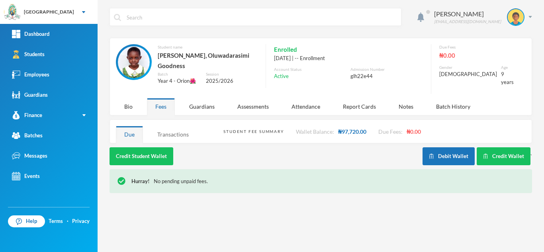
click at [172, 134] on div "Transactions" at bounding box center [173, 134] width 48 height 17
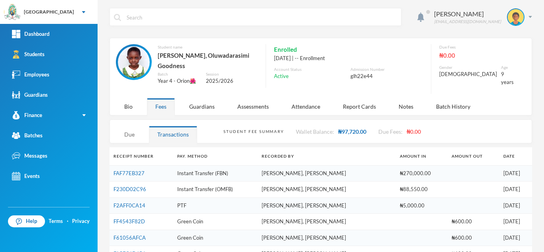
click at [126, 134] on div "Due" at bounding box center [129, 134] width 27 height 17
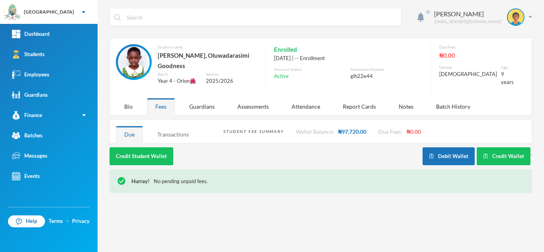
click at [175, 130] on div "Transactions" at bounding box center [173, 134] width 48 height 17
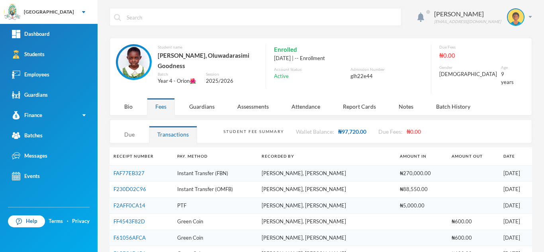
click at [130, 133] on div "Due" at bounding box center [129, 134] width 27 height 17
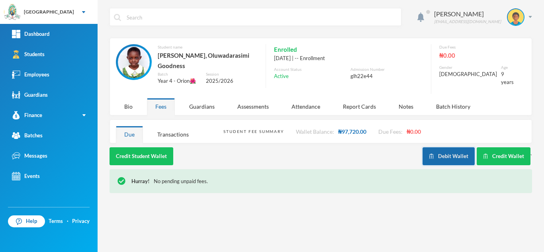
click at [440, 155] on button "Debit Wallet" at bounding box center [448, 156] width 52 height 18
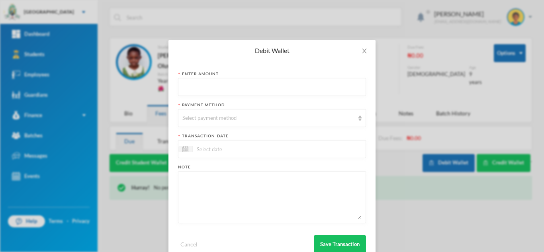
click at [207, 90] on input "text" at bounding box center [271, 87] width 179 height 18
type input "88550"
click at [199, 118] on div "Select payment method" at bounding box center [268, 118] width 172 height 8
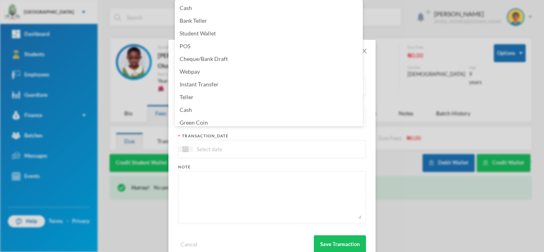
scroll to position [3, 0]
click at [200, 118] on span "Green Coin" at bounding box center [194, 119] width 28 height 7
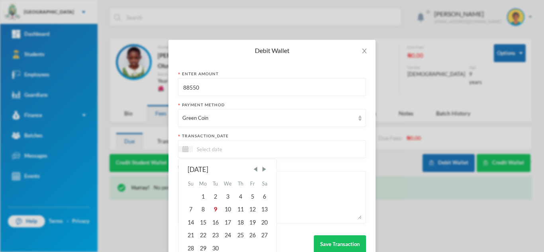
click at [197, 146] on input at bounding box center [226, 149] width 67 height 9
click at [212, 209] on div "9" at bounding box center [215, 209] width 12 height 13
type input "[DATE]"
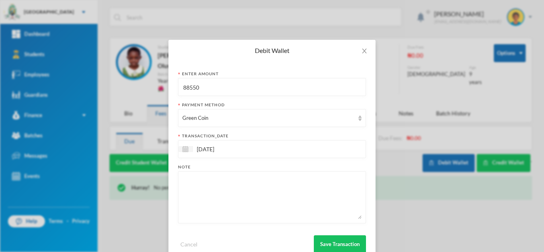
click at [244, 195] on textarea at bounding box center [271, 197] width 179 height 43
type textarea "books"
click at [340, 244] on button "Save Transaction" at bounding box center [340, 244] width 52 height 18
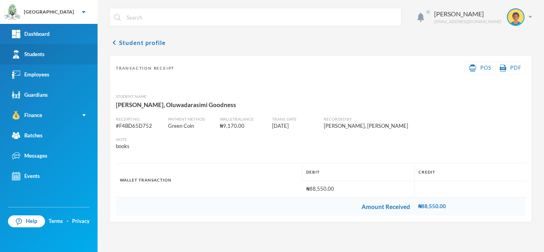
click at [68, 56] on link "Students" at bounding box center [49, 54] width 98 height 20
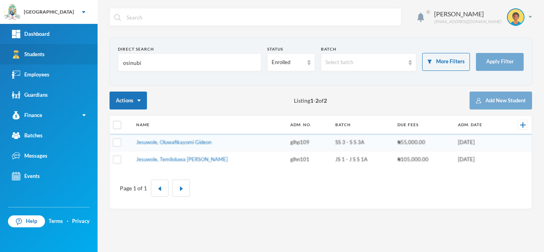
drag, startPoint x: 144, startPoint y: 64, endPoint x: 68, endPoint y: 64, distance: 75.3
click at [68, 64] on div "Greenland Hall Your Bluebic Account Greenland Hall Add a New School Dashboard S…" at bounding box center [272, 126] width 544 height 252
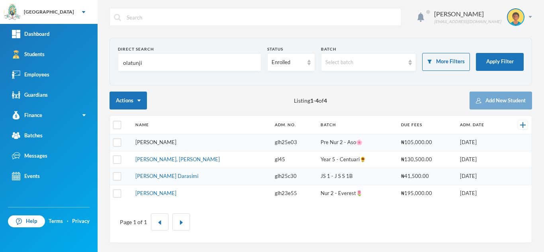
type input "olatunji"
click at [171, 142] on link "[PERSON_NAME]" at bounding box center [155, 142] width 41 height 6
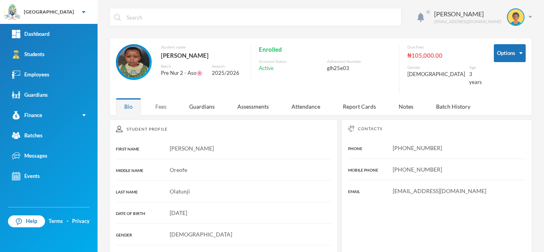
click at [164, 105] on div "Fees" at bounding box center [161, 106] width 28 height 17
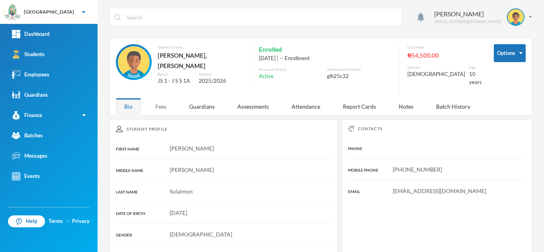
click at [158, 98] on div "Fees" at bounding box center [161, 106] width 28 height 17
